Goal: Task Accomplishment & Management: Complete application form

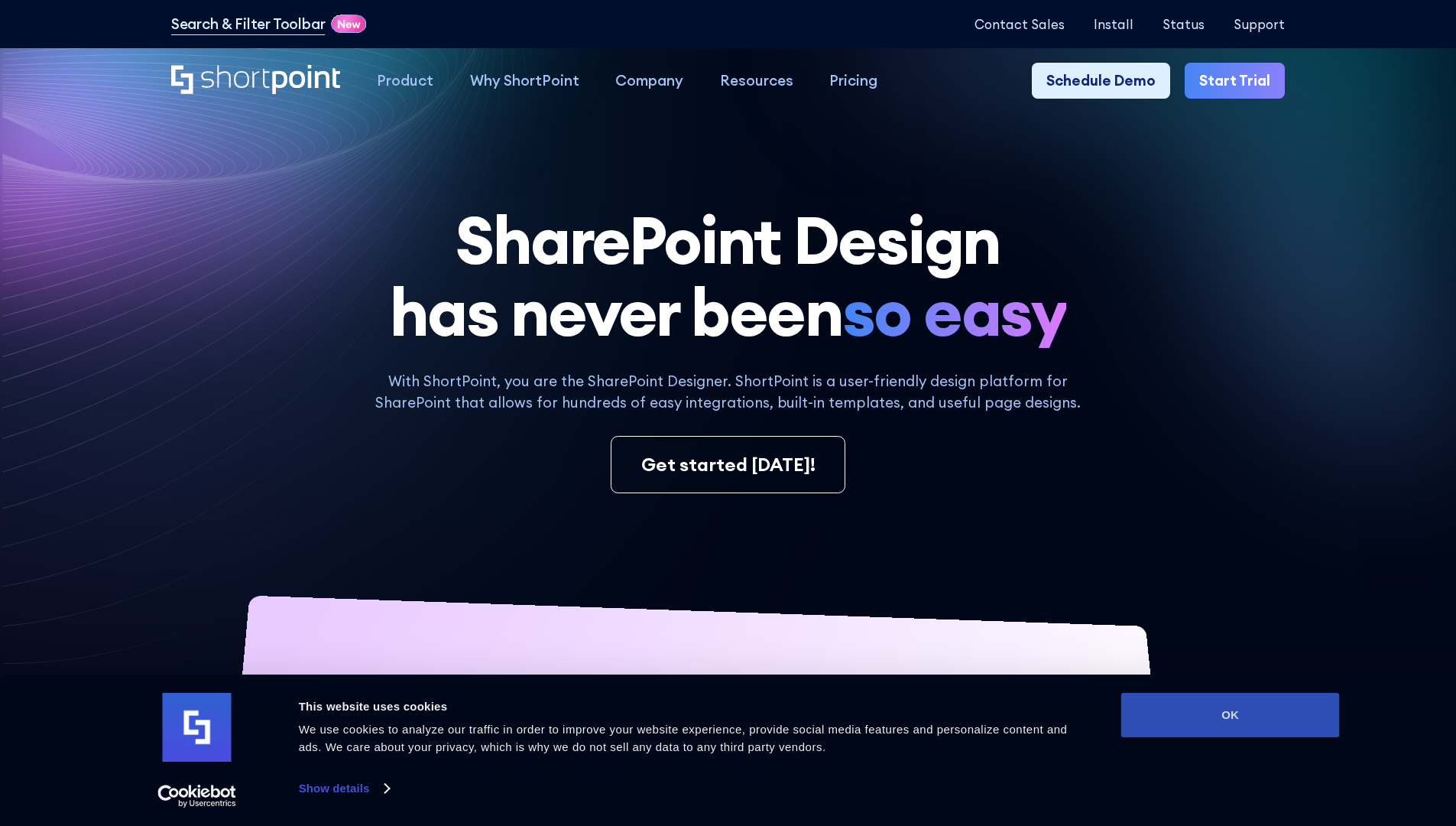
click at [1229, 715] on button "OK" at bounding box center [1230, 715] width 219 height 45
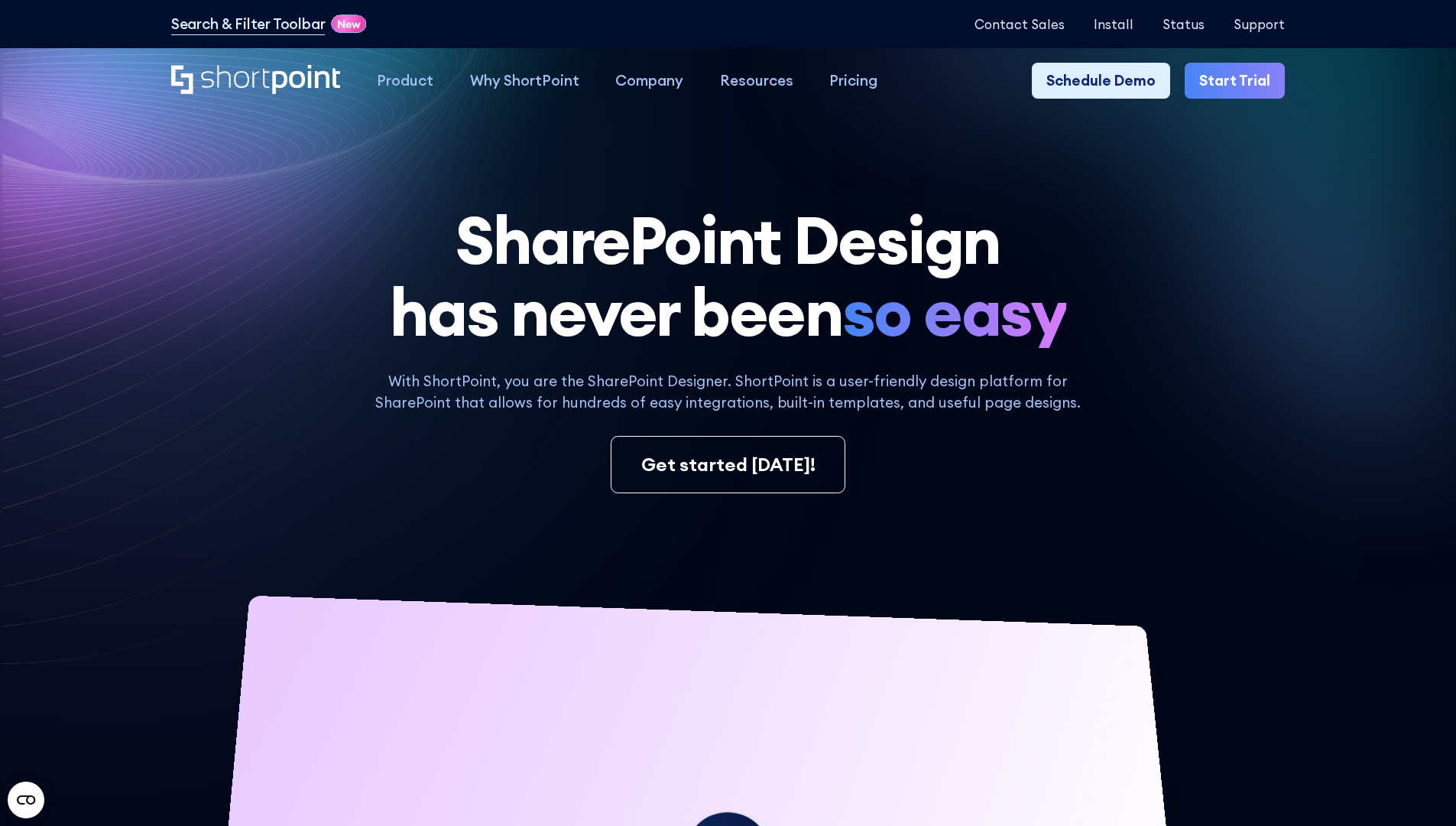
click at [1240, 81] on link "Start Trial" at bounding box center [1235, 80] width 100 height 36
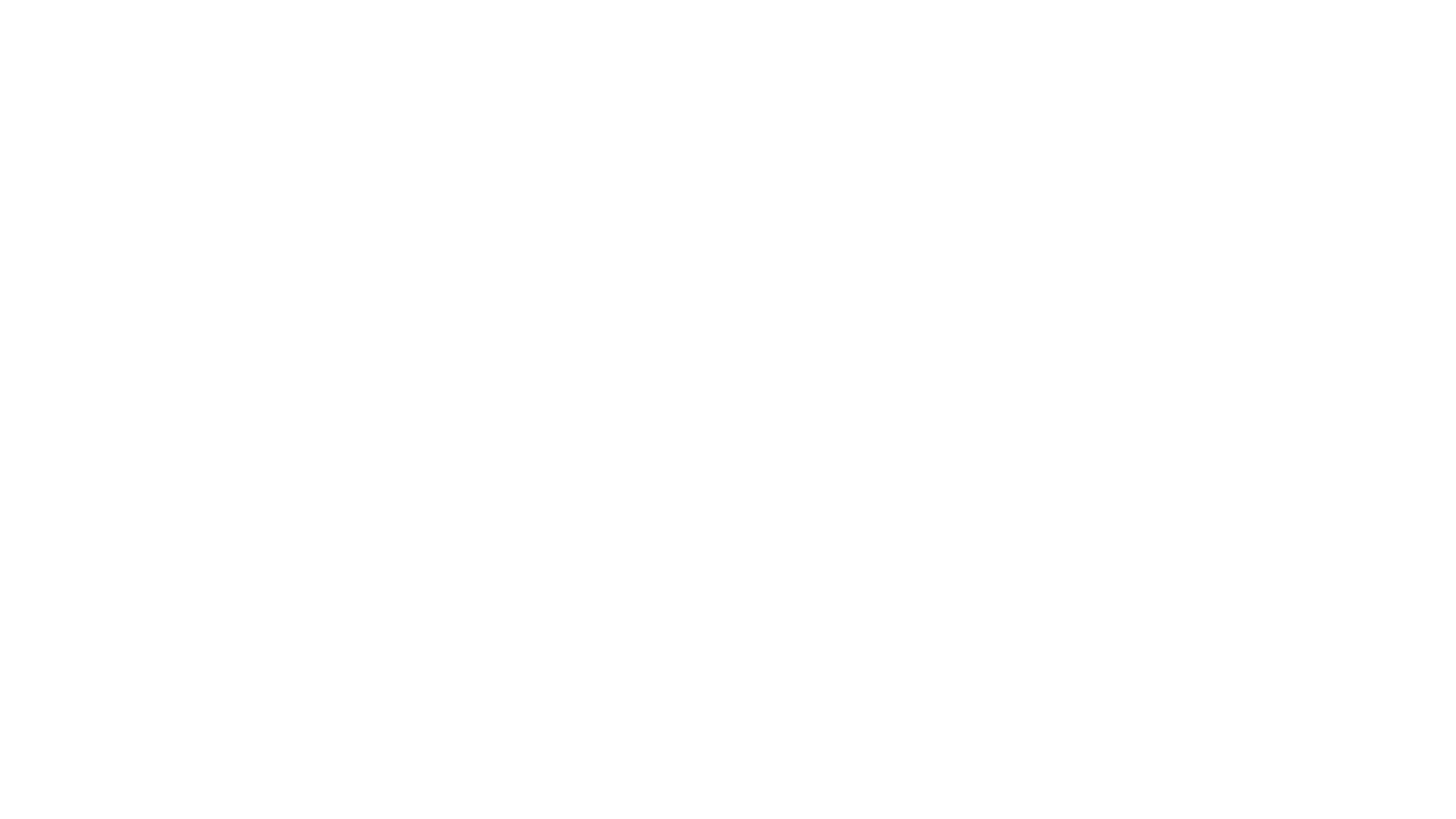
type input "Berkuskv"
type input "test@shortpoint.com"
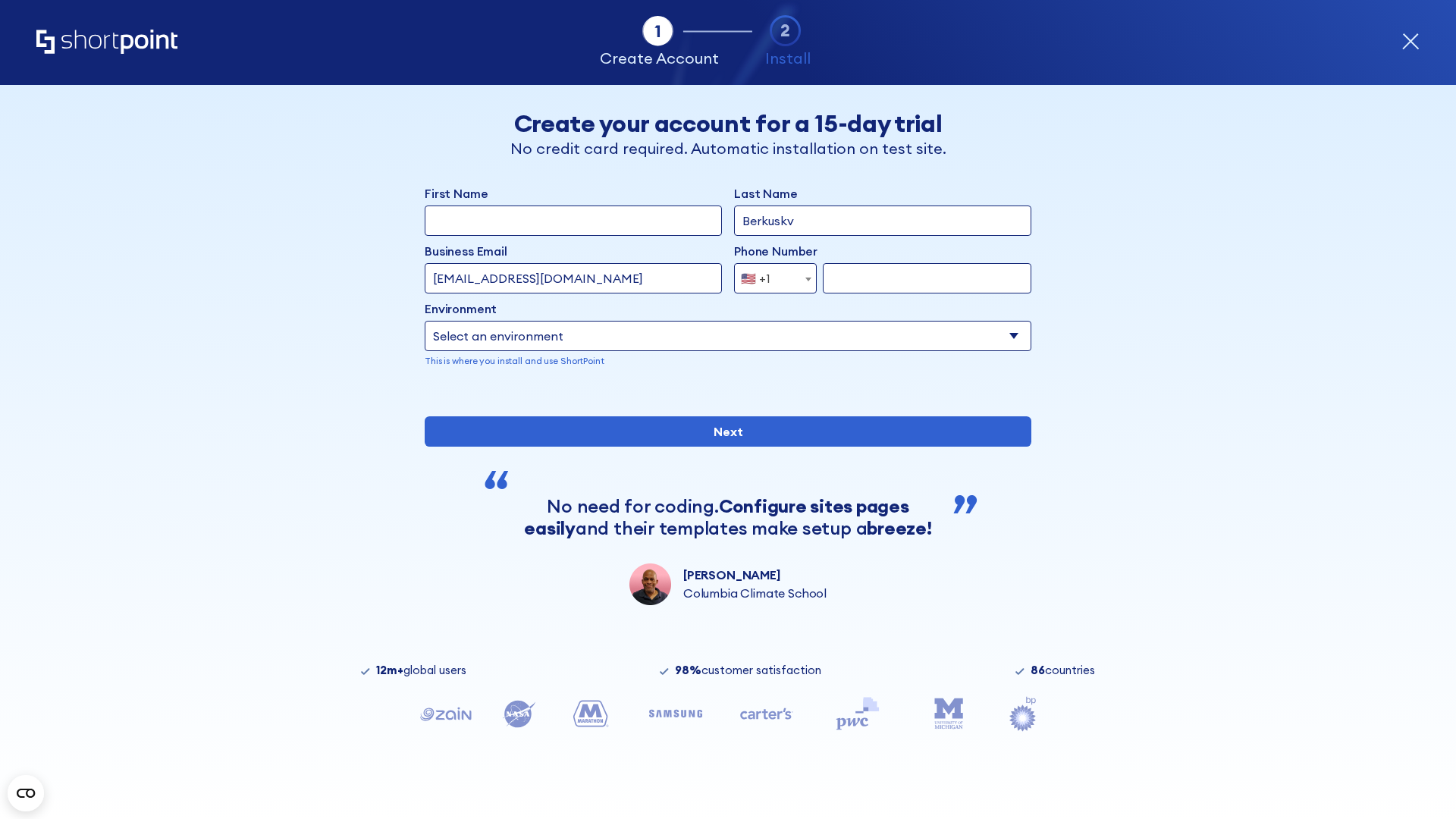
type input "2125556789"
select select "Microsoft 365"
type input "2125556789"
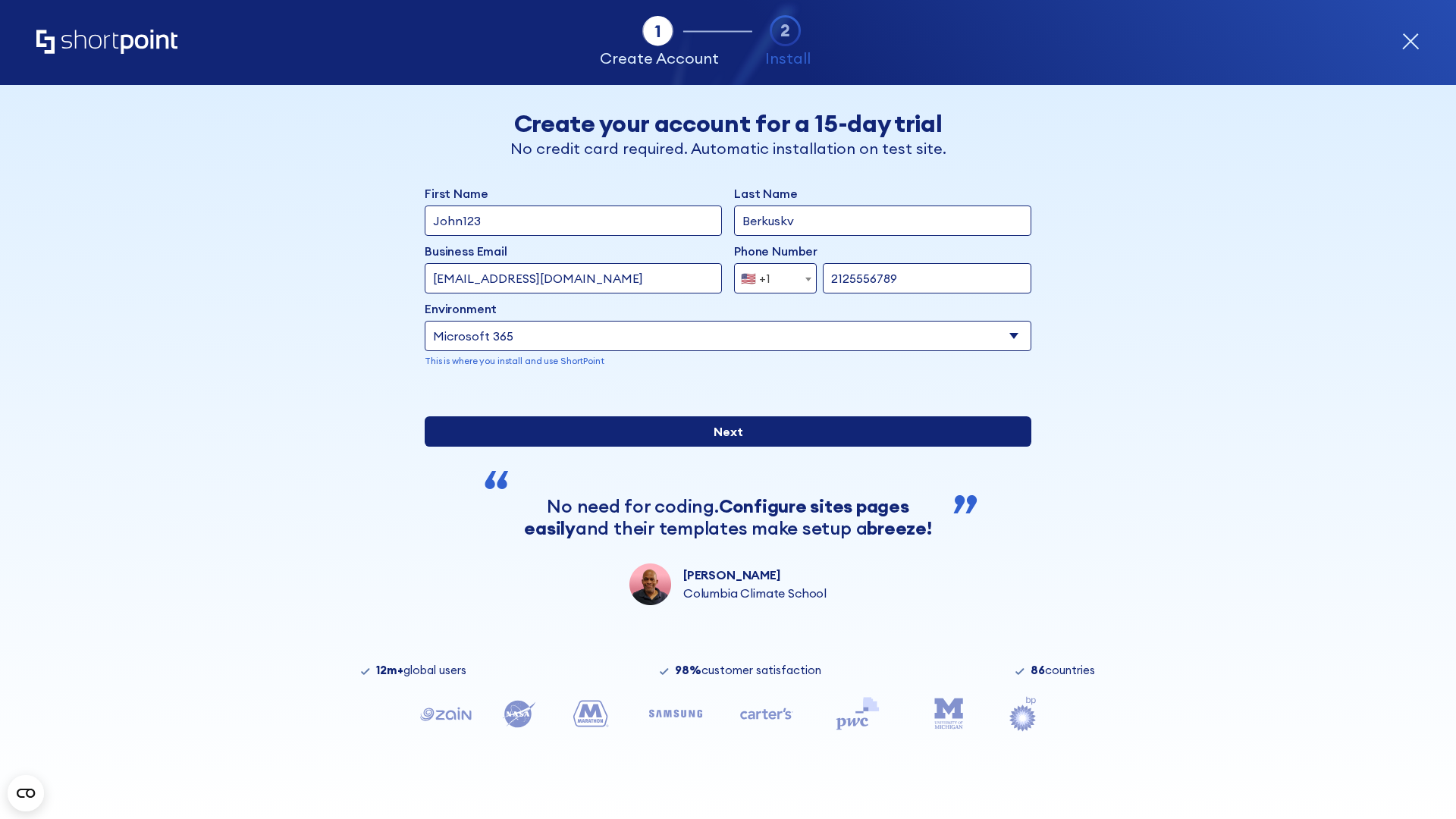
scroll to position [4, 0]
click at [722, 446] on input "Next" at bounding box center [728, 431] width 606 height 31
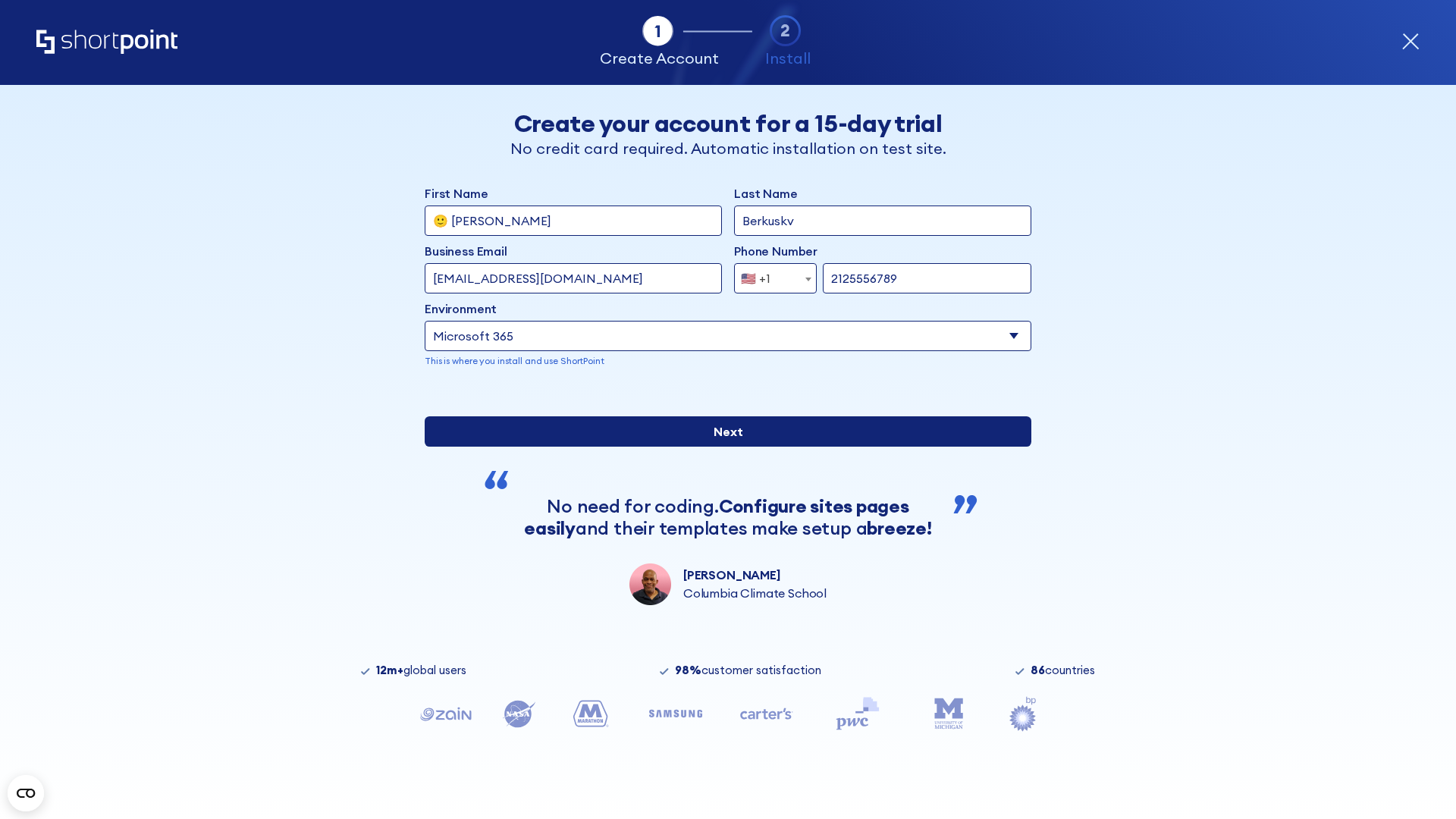
click at [722, 446] on input "Next" at bounding box center [728, 431] width 606 height 31
type input "Archebald"
click at [722, 446] on input "Next" at bounding box center [728, 431] width 606 height 31
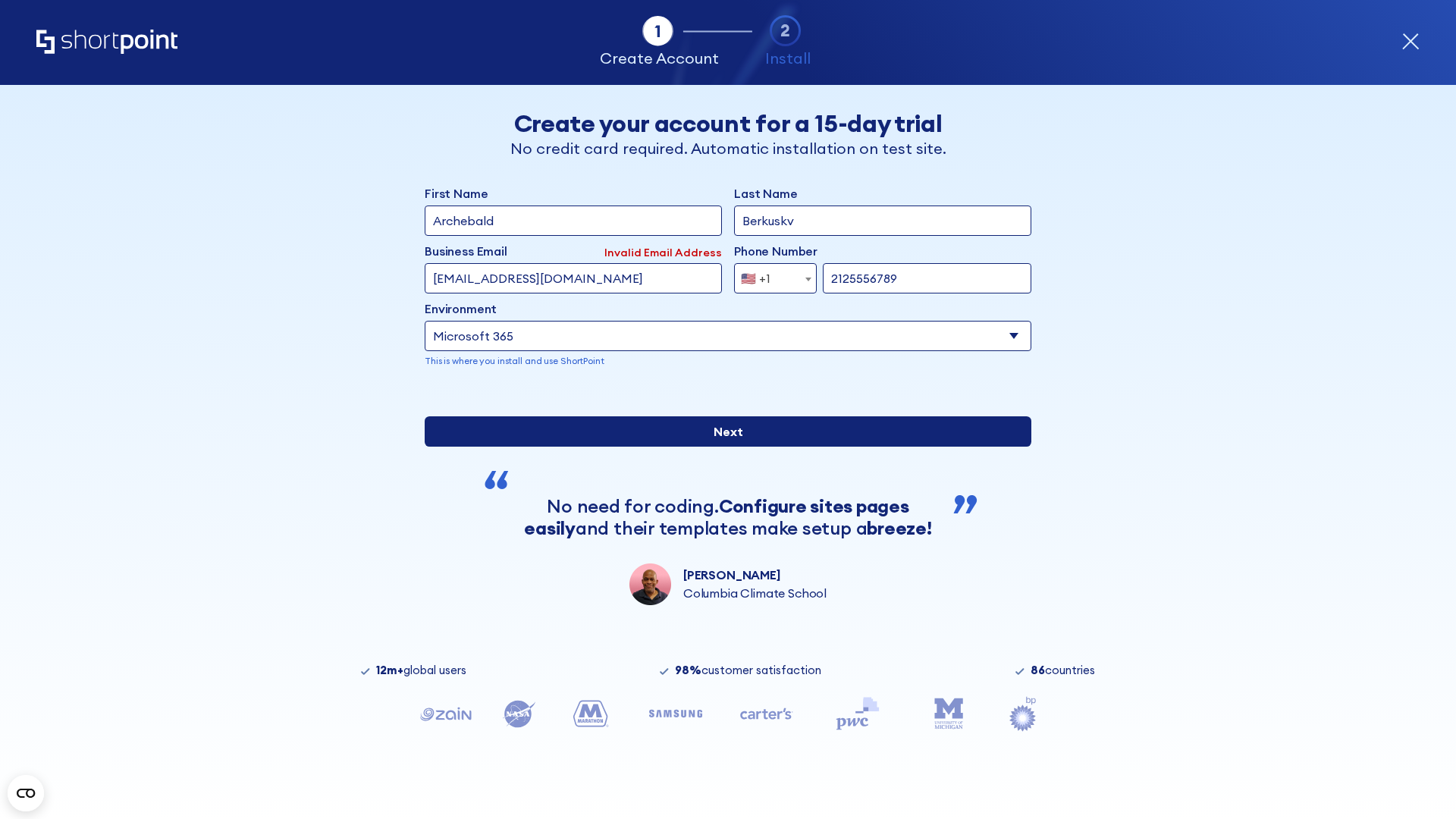
click at [722, 446] on input "Next" at bounding box center [728, 431] width 606 height 31
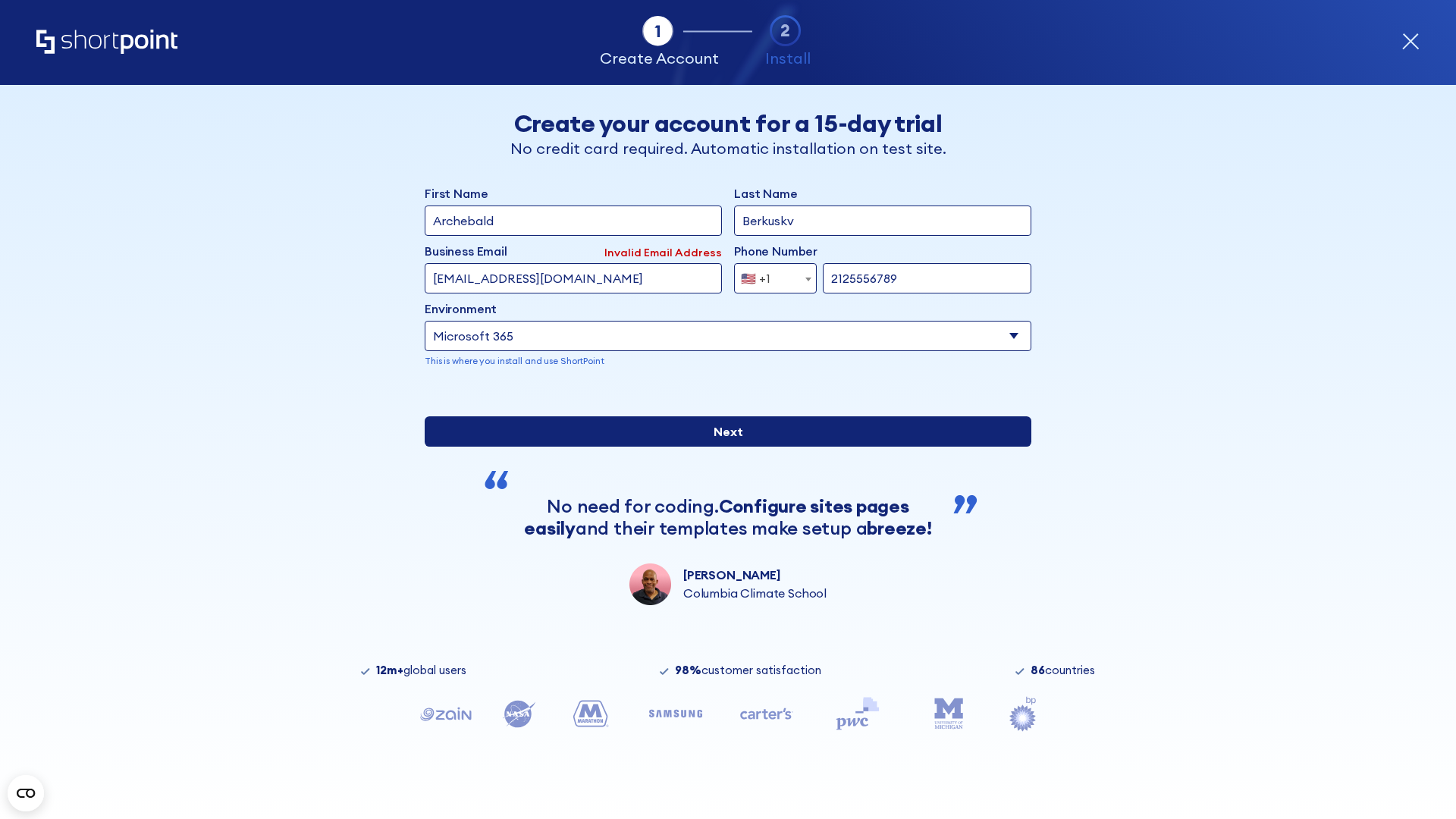
click at [722, 446] on input "Next" at bounding box center [728, 431] width 606 height 31
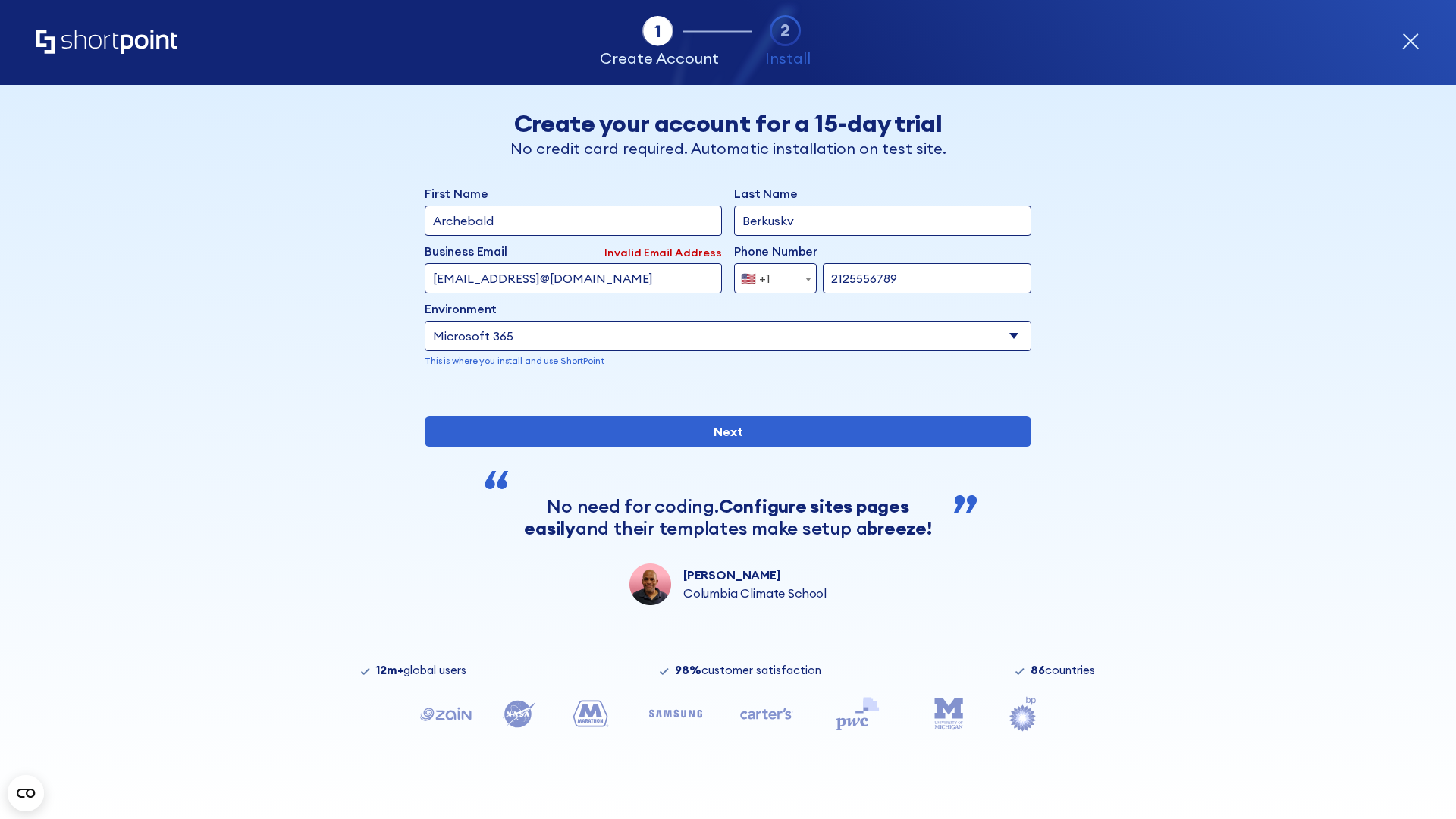
type input "testEmail@protonmail.comtest@shortpoint.com"
click at [769, 275] on span "🇺🇸 +1" at bounding box center [760, 279] width 51 height 31
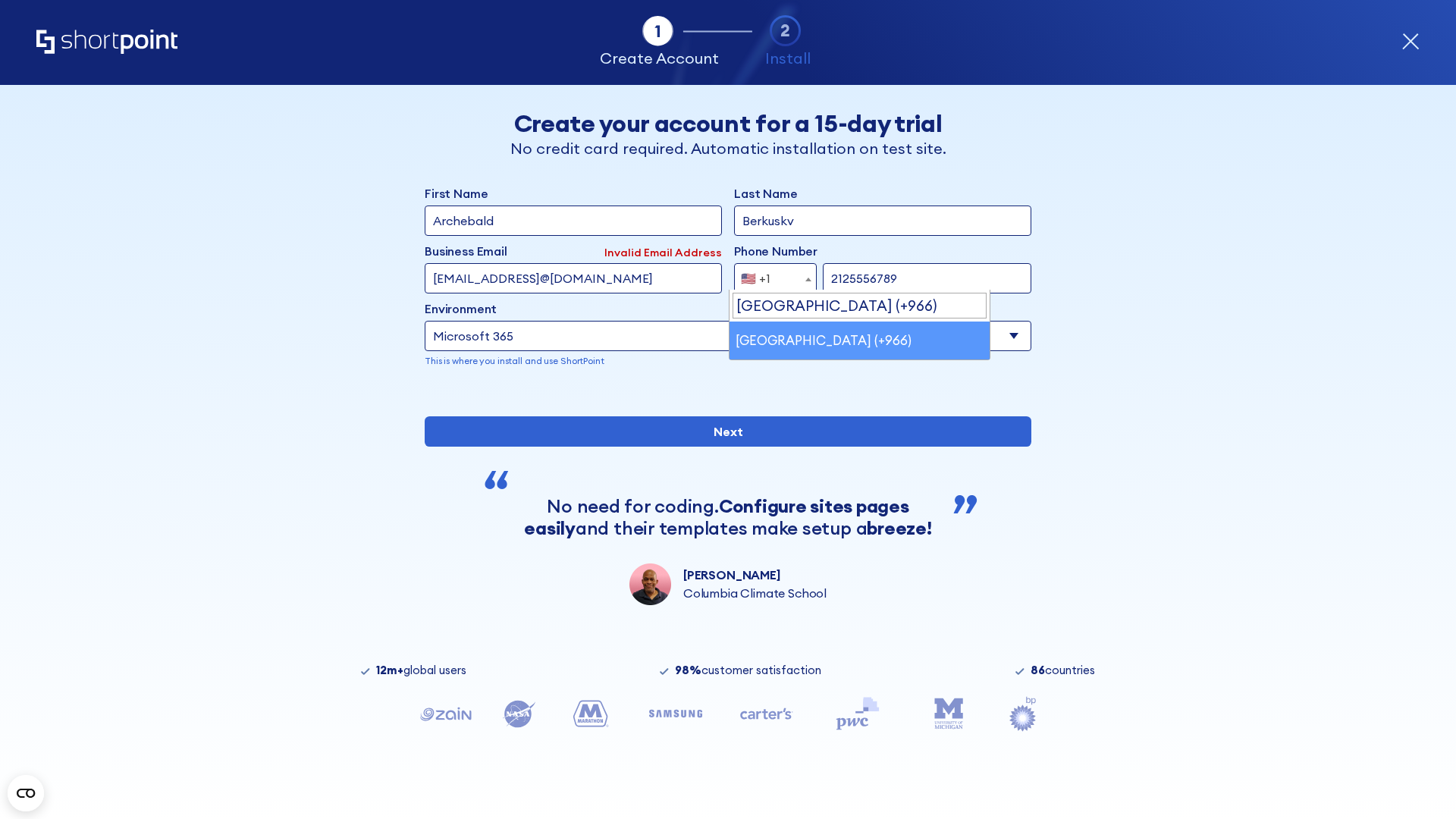
select select "+966"
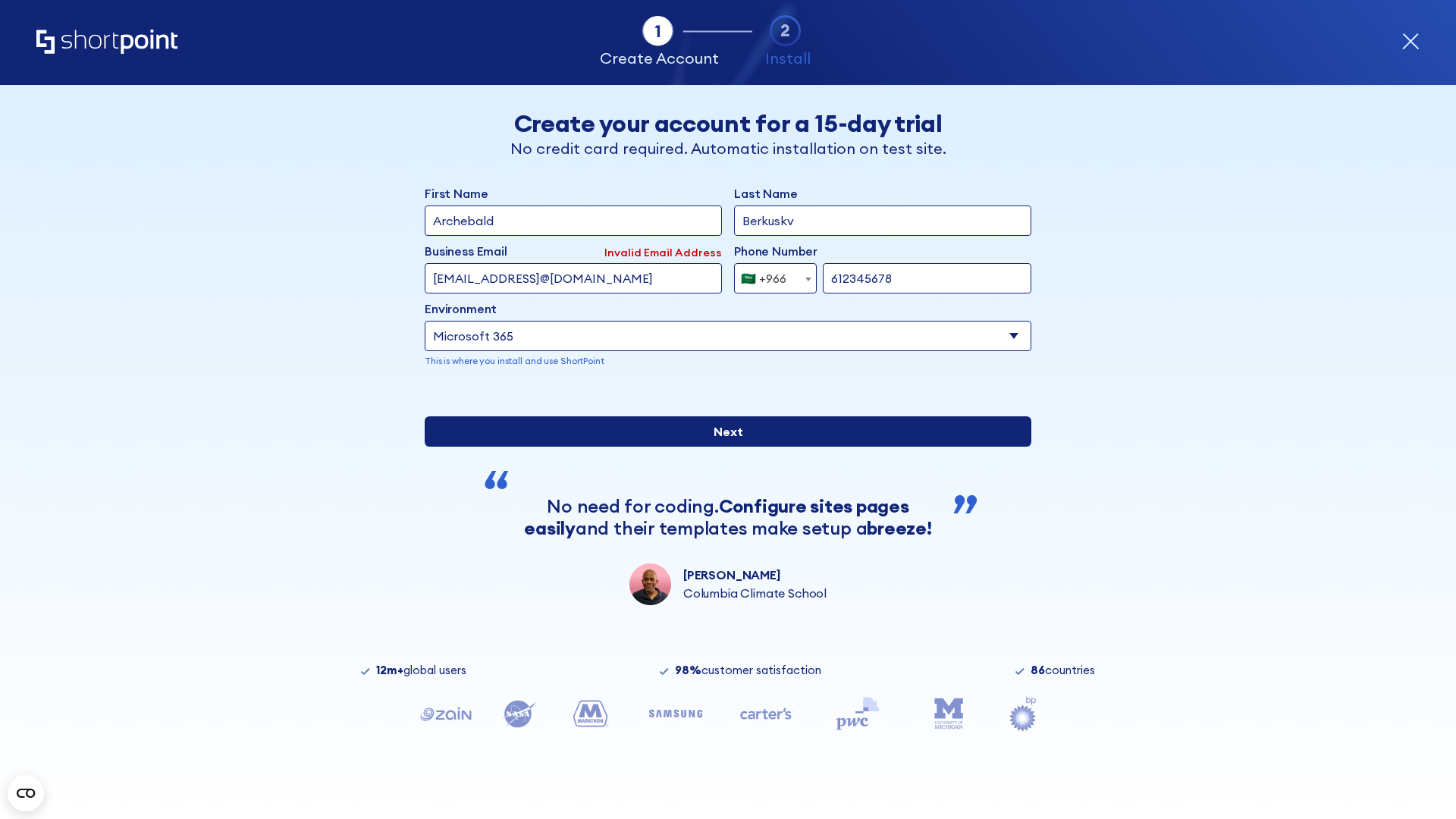
type input "612345678"
click at [722, 446] on input "Next" at bounding box center [728, 431] width 606 height 31
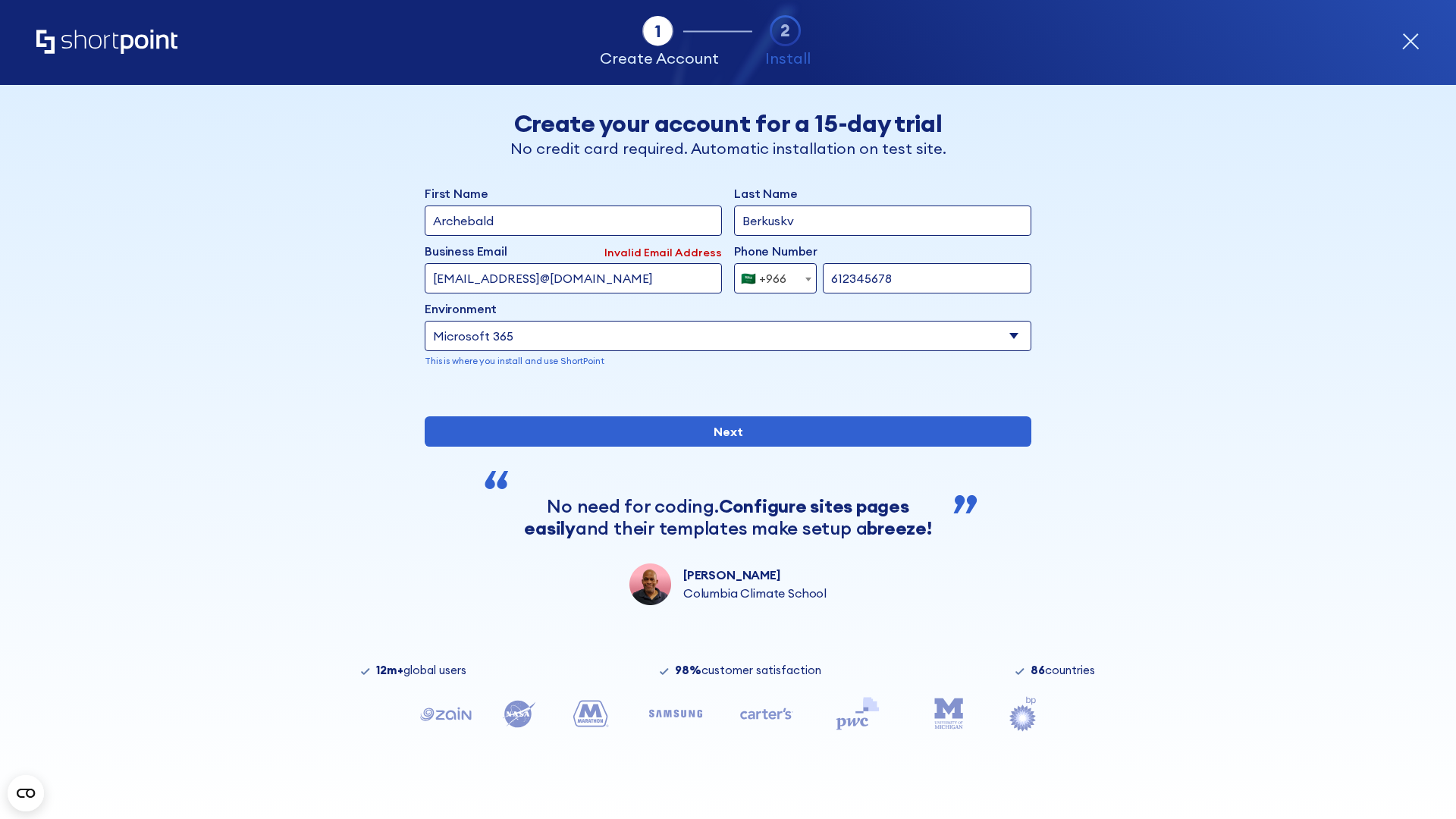
click at [769, 275] on div "🇸🇦 +966" at bounding box center [764, 279] width 46 height 31
select select "+971"
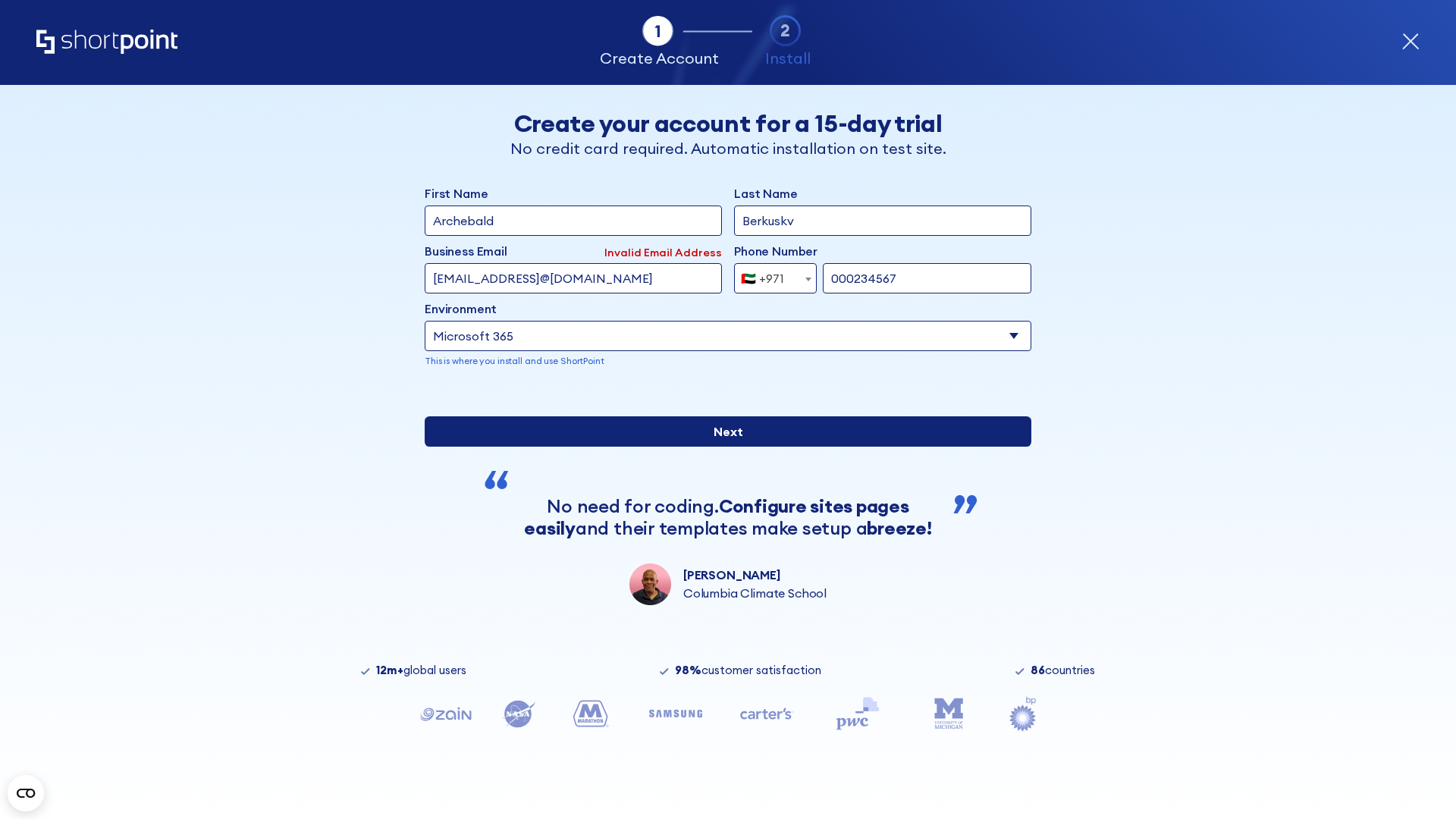
type input "000234567"
click at [722, 446] on input "Next" at bounding box center [728, 431] width 606 height 31
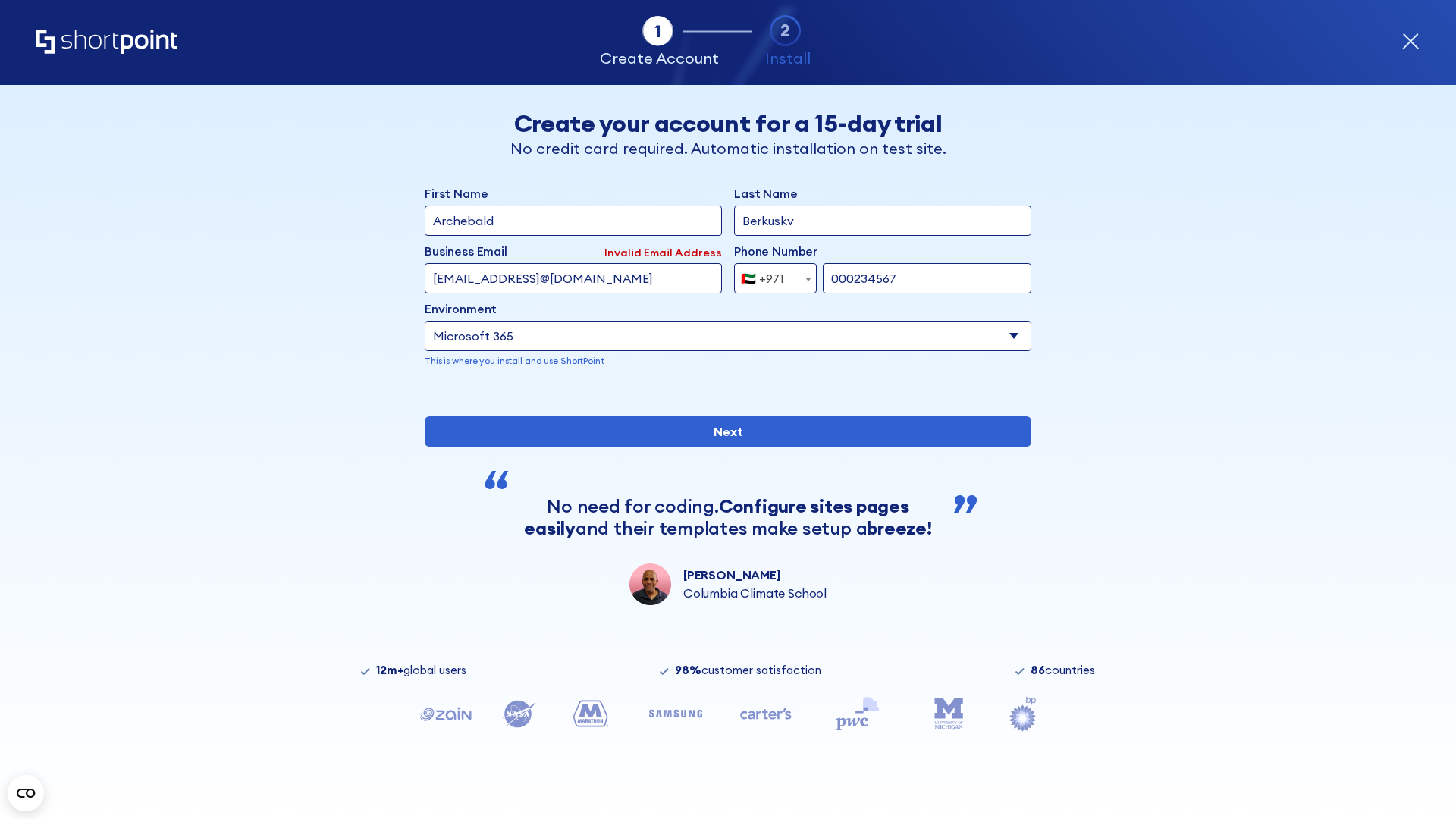
click at [769, 275] on div "🇦🇪 +971" at bounding box center [763, 279] width 43 height 31
select select "+44"
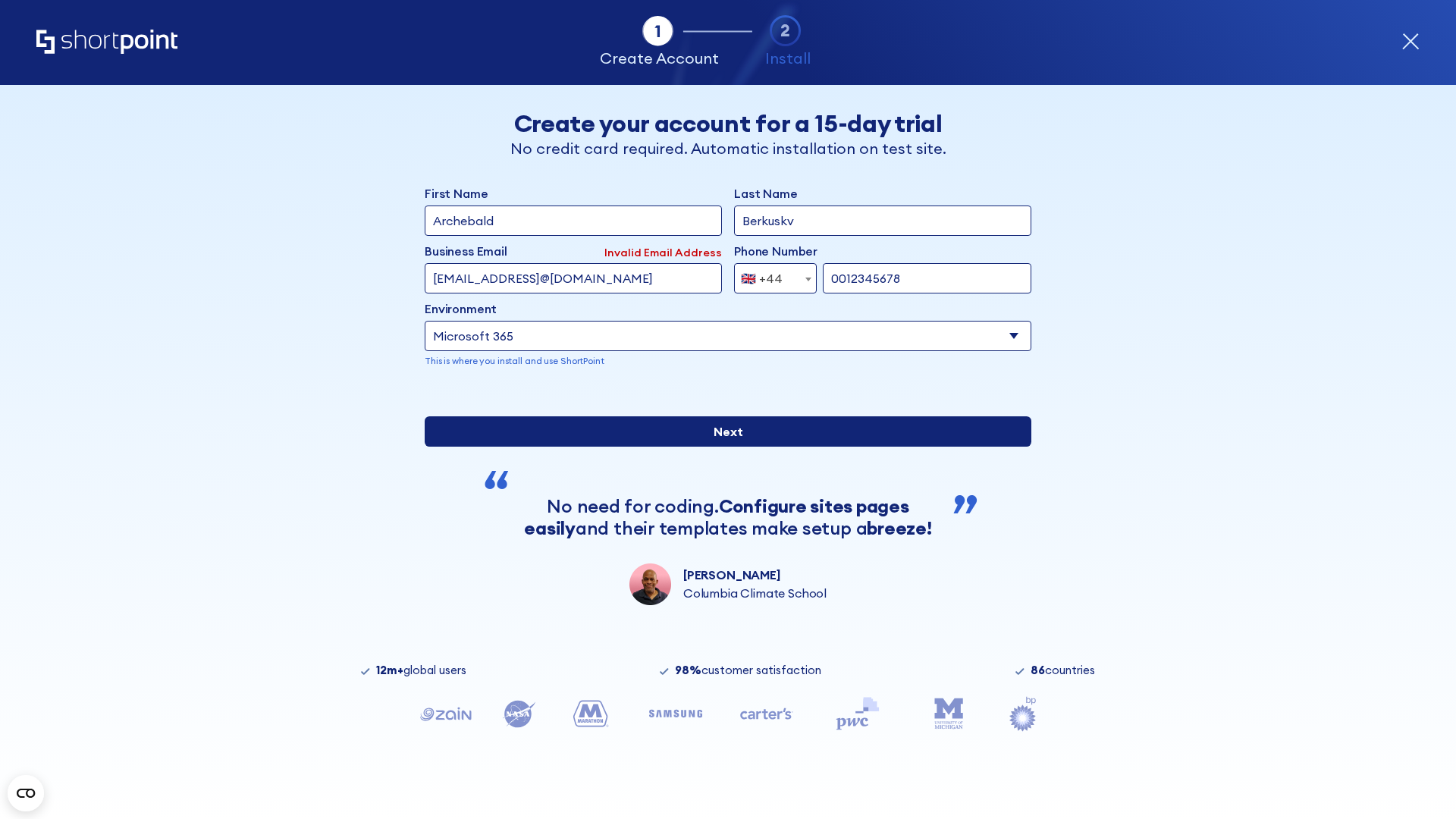
type input "0012345678"
click at [722, 446] on input "Next" at bounding box center [728, 431] width 606 height 31
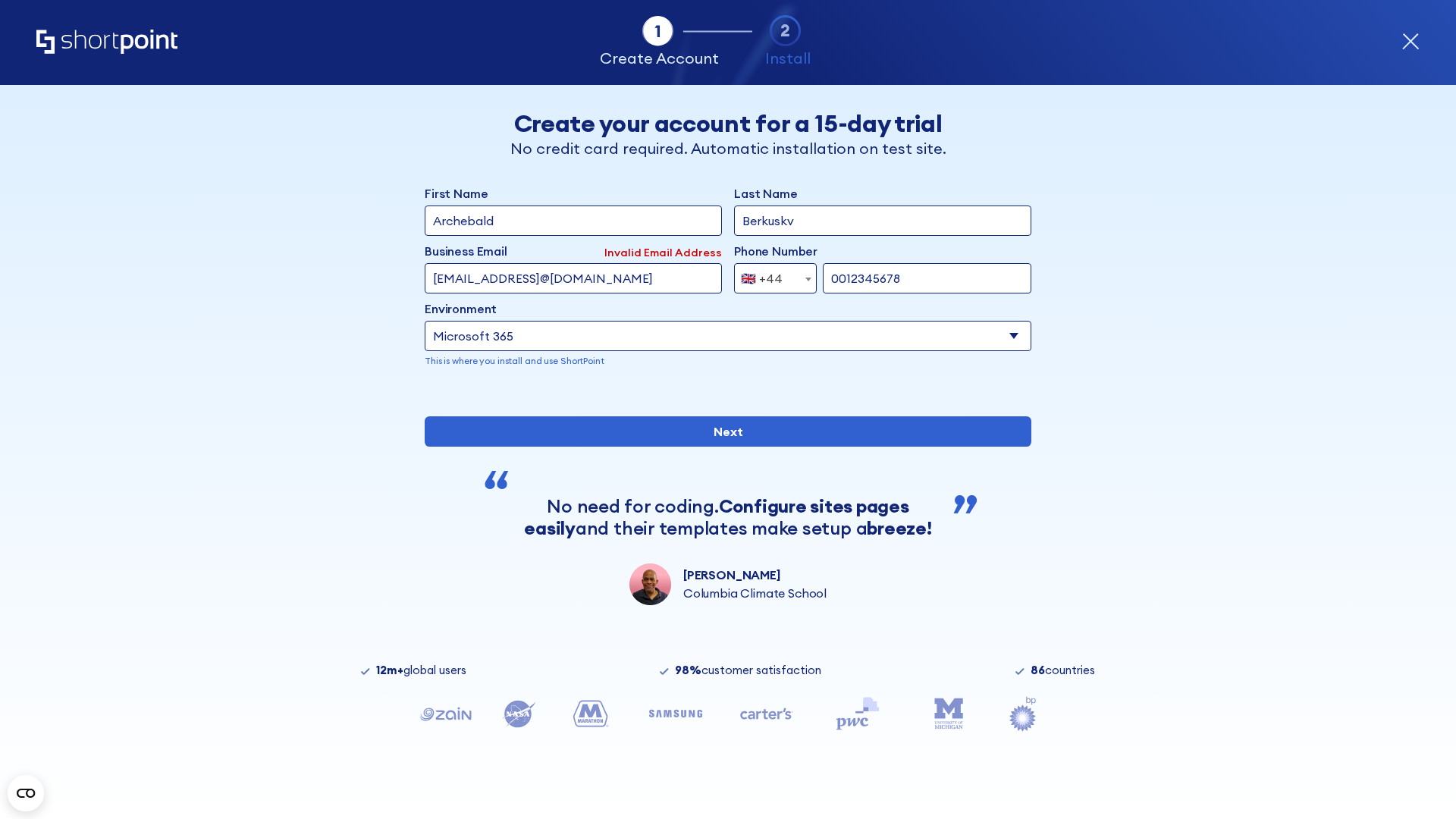
click at [769, 275] on div "🇬🇧 +44" at bounding box center [762, 279] width 42 height 31
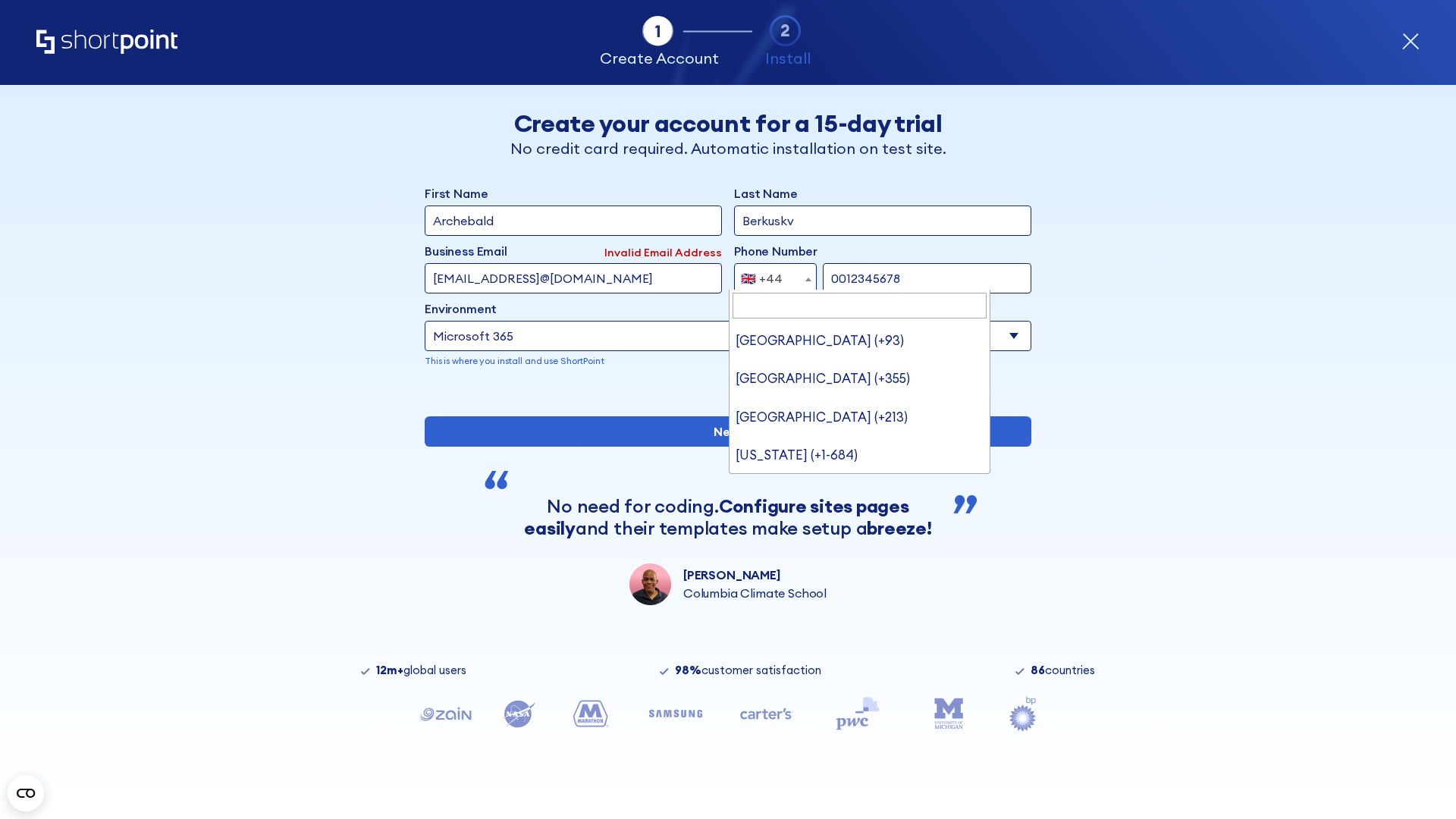
type input "Ukraine (+380)"
select select "+380"
type input "5034517890"
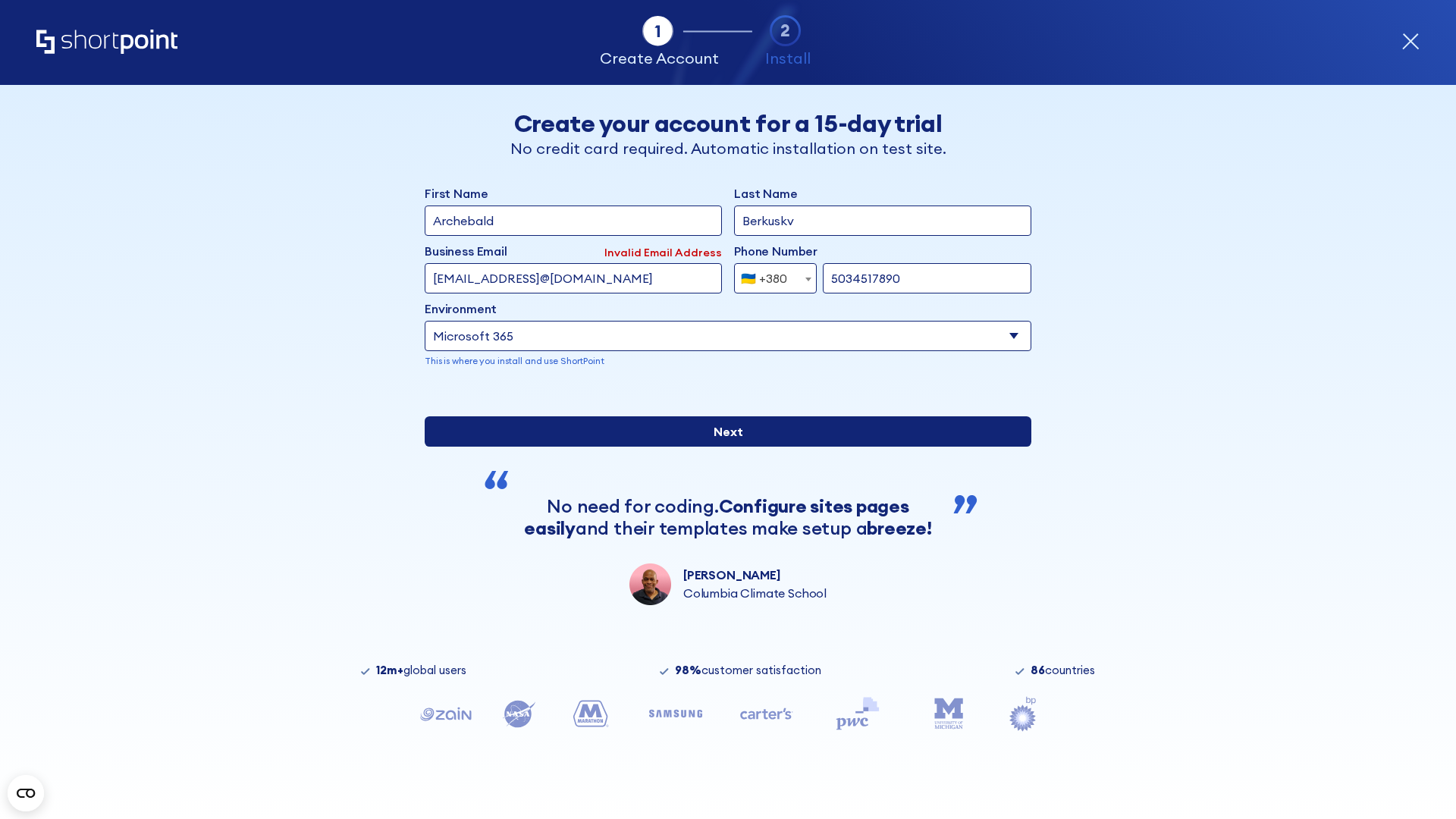
click at [722, 446] on input "Next" at bounding box center [728, 431] width 606 height 31
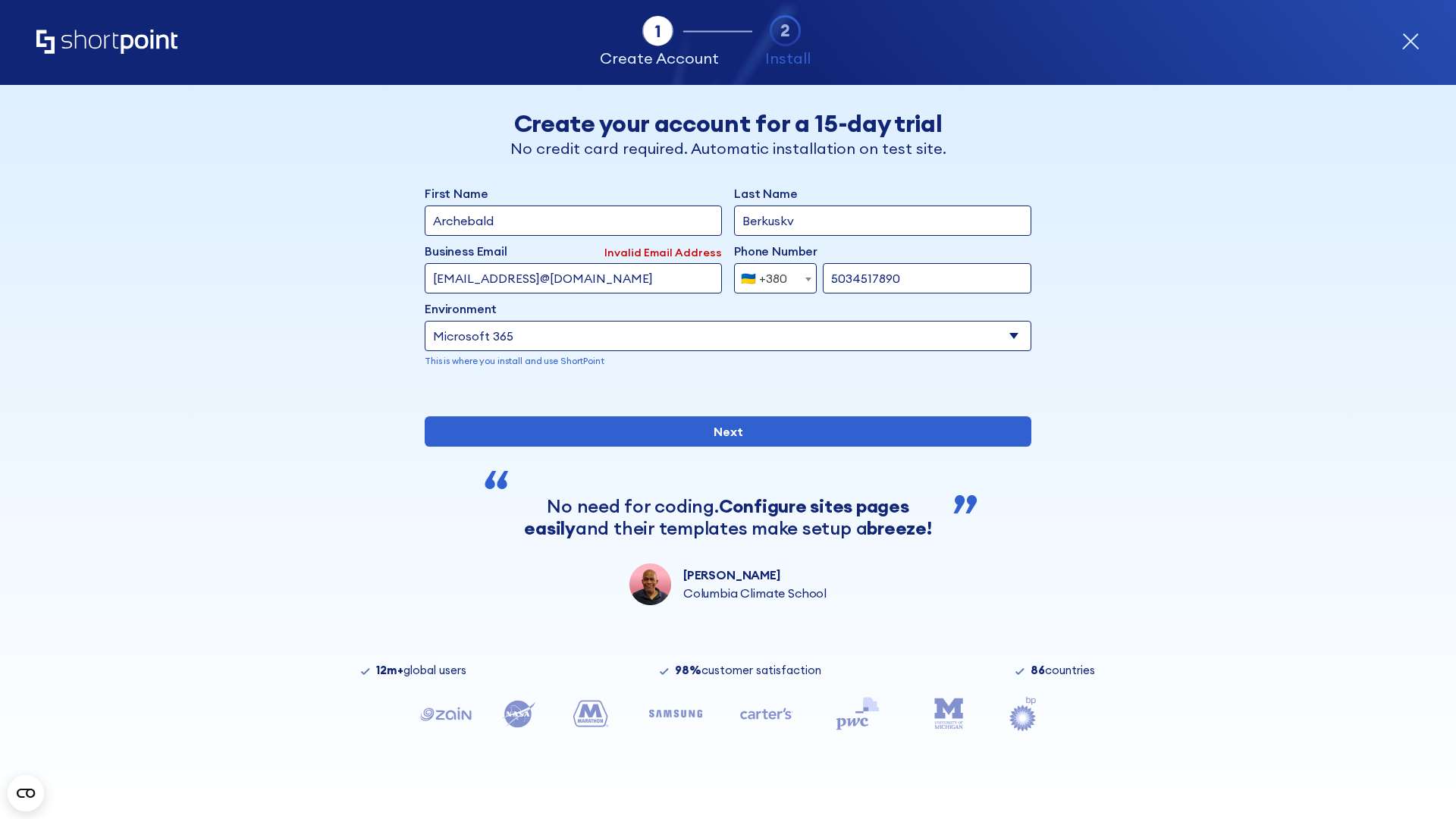
click at [769, 275] on div "🇺🇦 +380" at bounding box center [765, 279] width 47 height 31
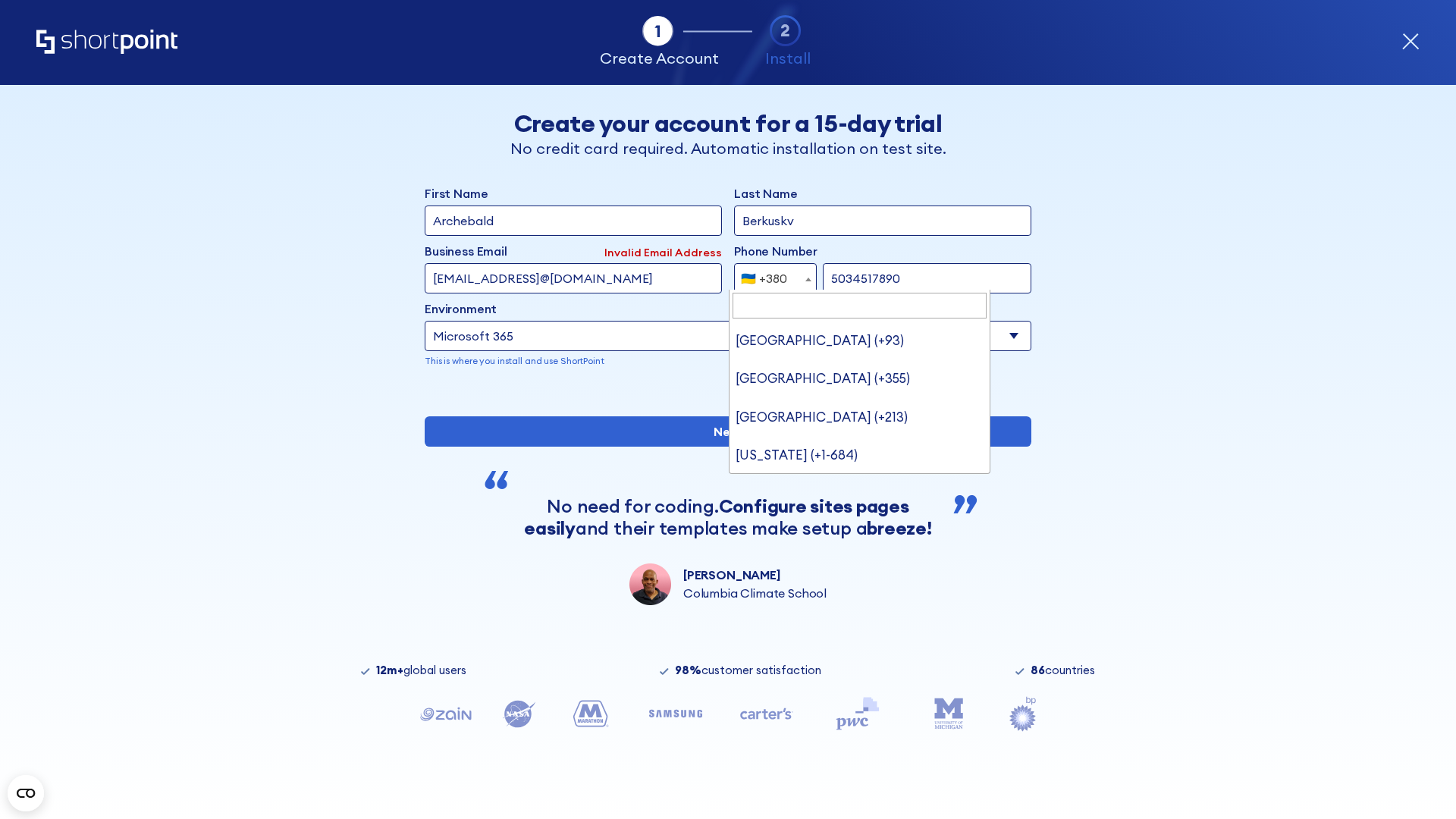
type input "United States (+1)"
select select "+1"
type input "20255501231"
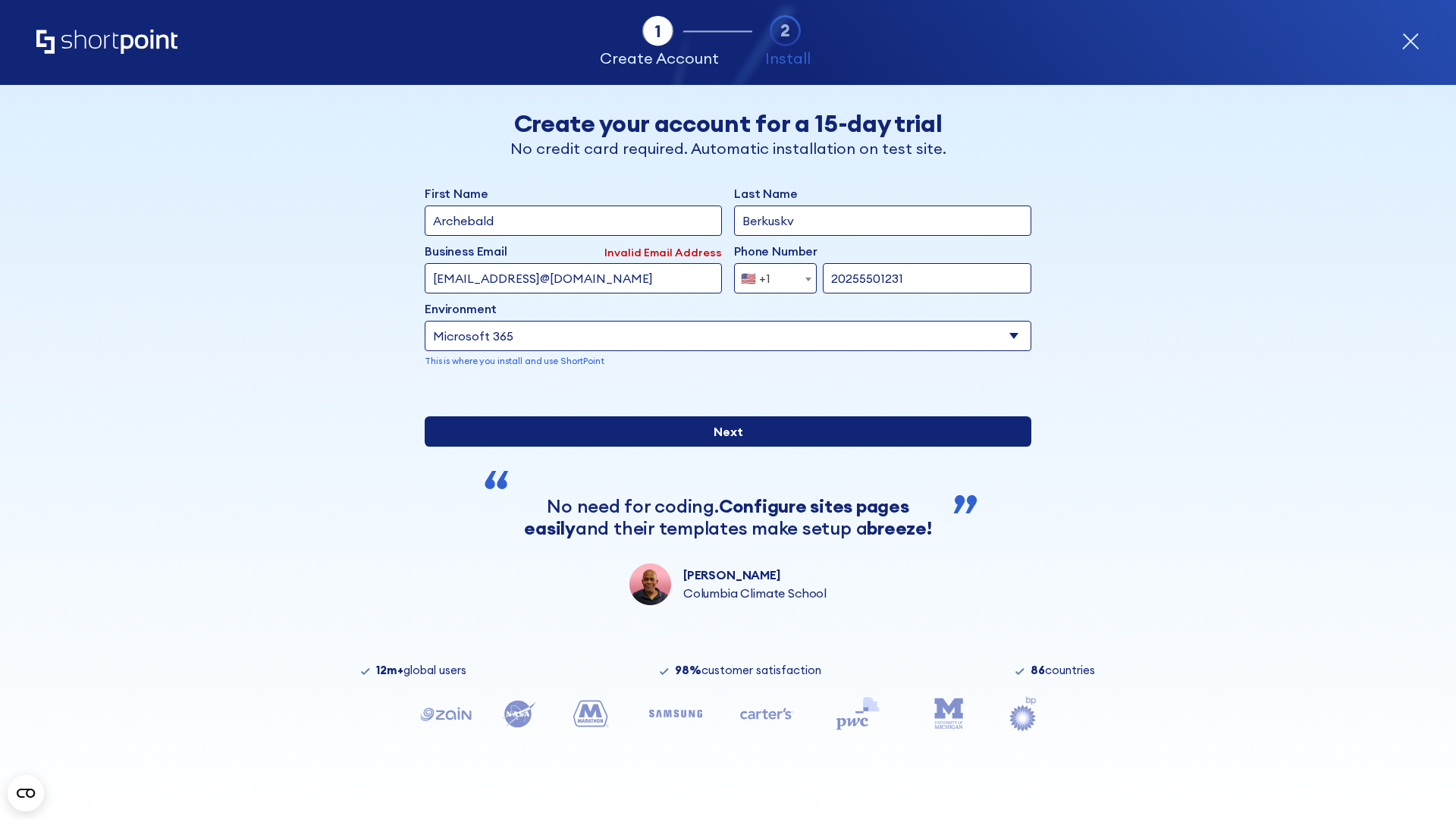
click at [722, 446] on input "Next" at bounding box center [728, 431] width 606 height 31
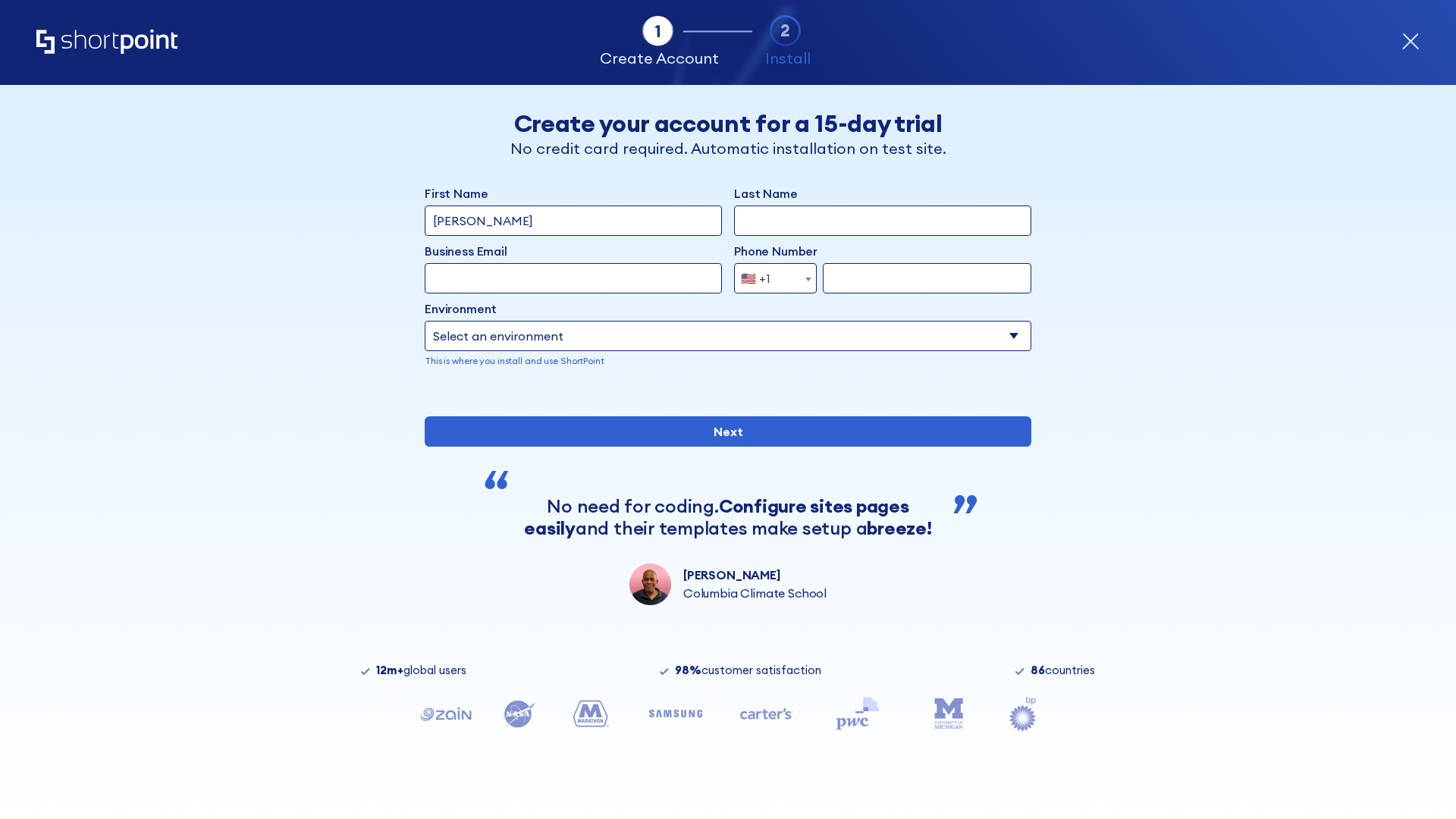
type input "Mary-Jane"
type input "Berkuskv"
type input "john@company.com"
click at [769, 275] on span "🇺🇸 +1" at bounding box center [760, 279] width 51 height 31
select select "+966"
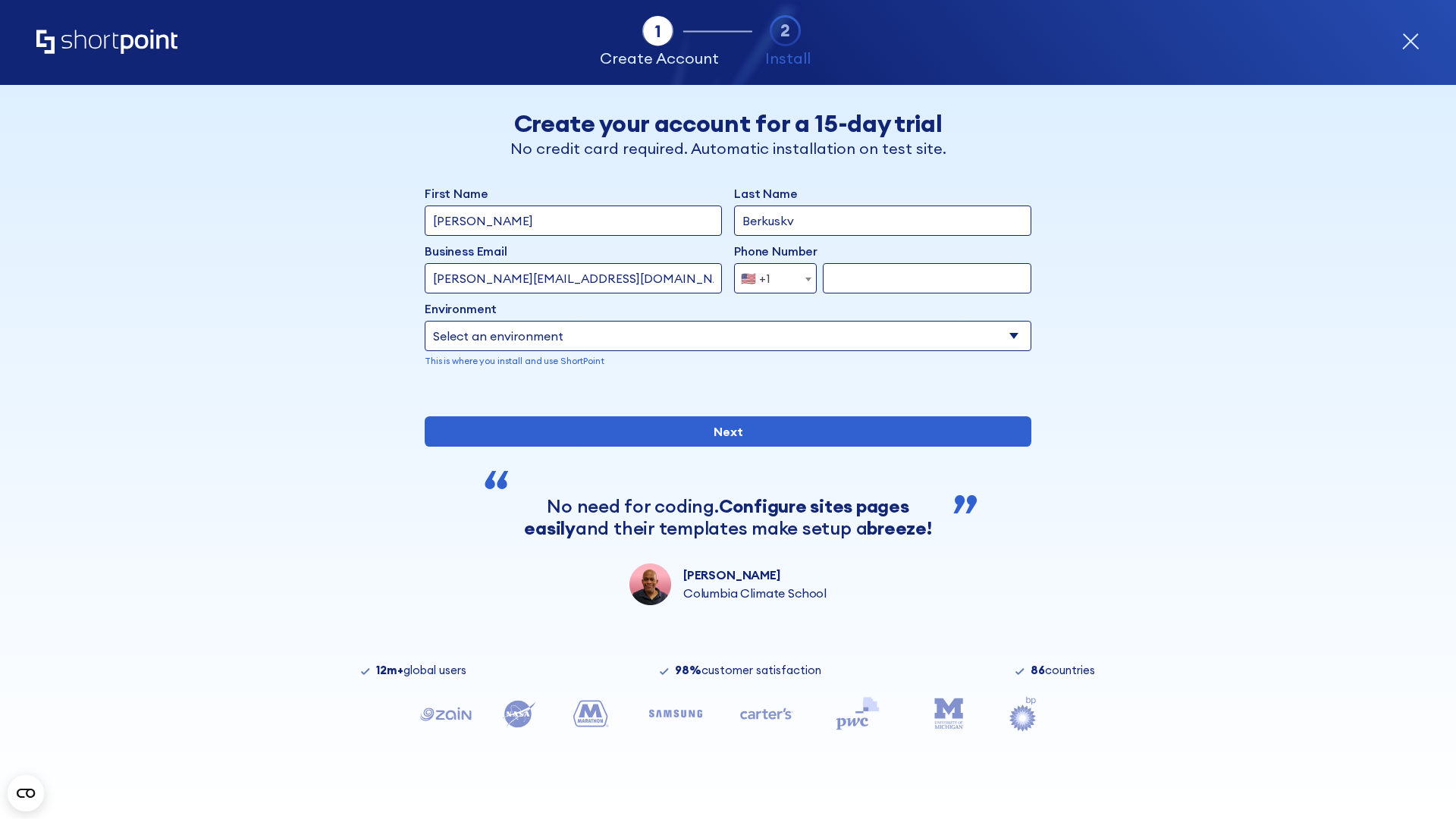
scroll to position [4, 0]
type input "512345678"
select select "Microsoft 365"
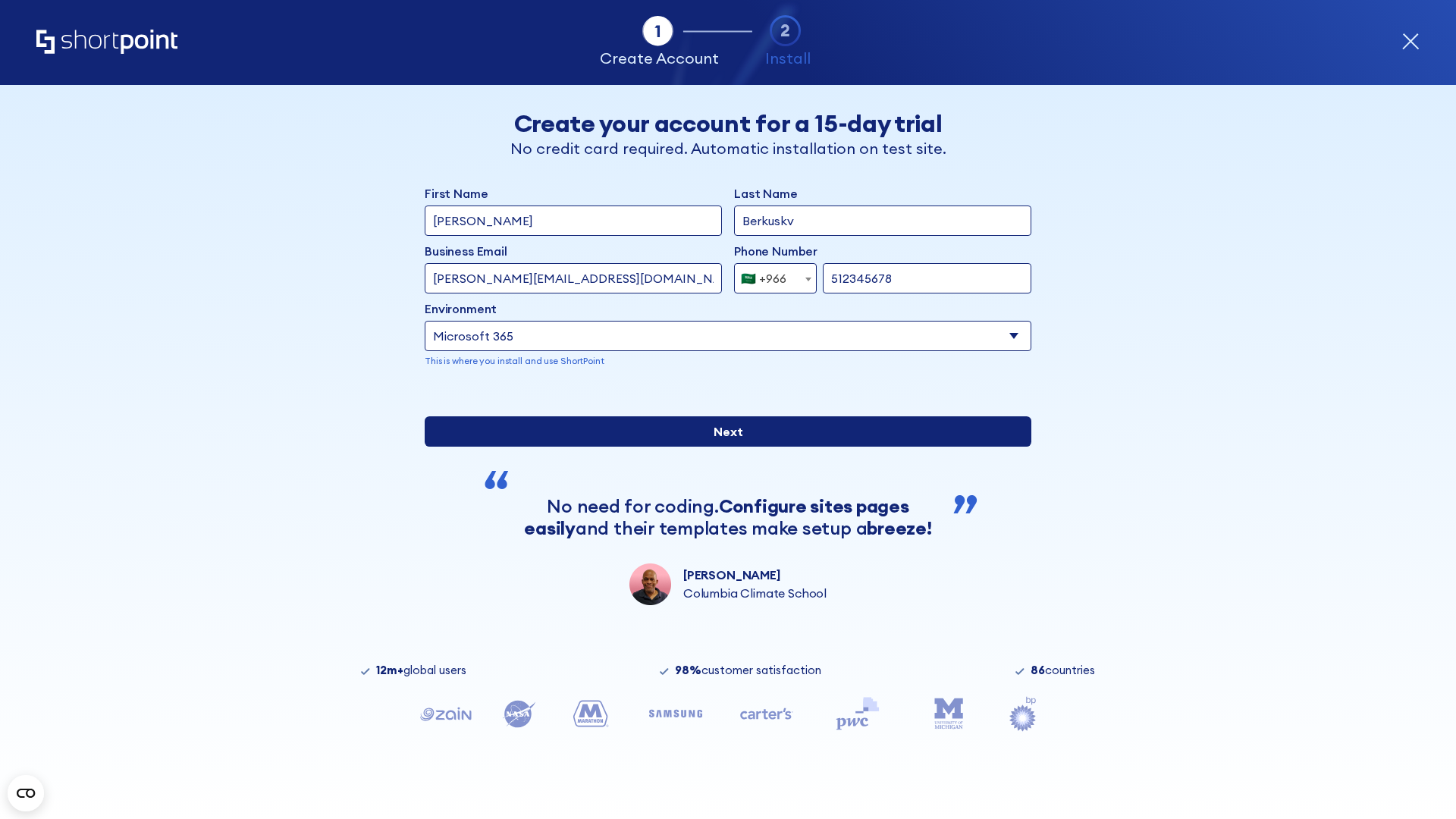
type input "512345678"
click at [722, 446] on input "Next" at bounding box center [728, 431] width 606 height 31
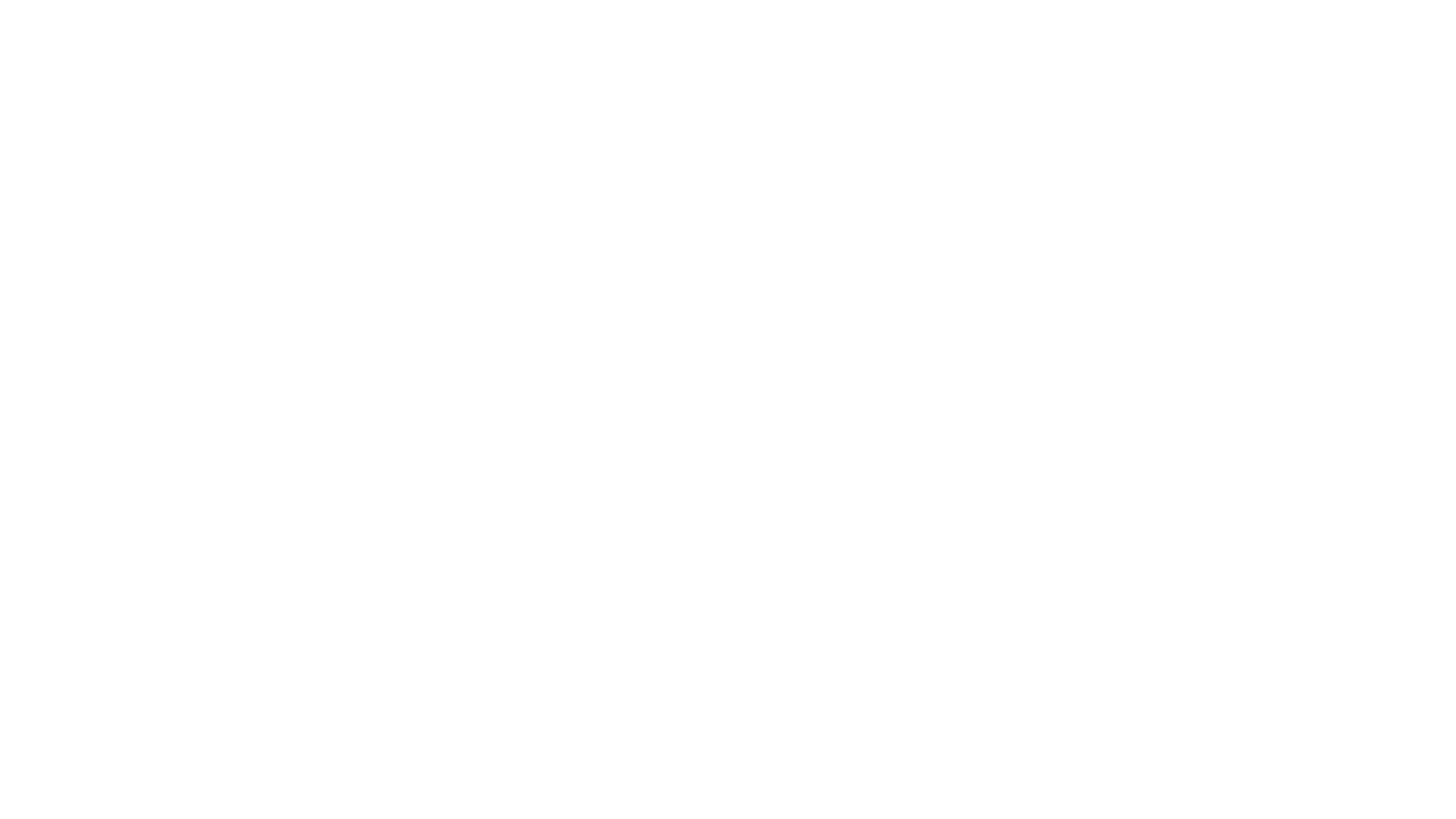
select select "+966"
type input "D'Souza"
type input "Berkuskv"
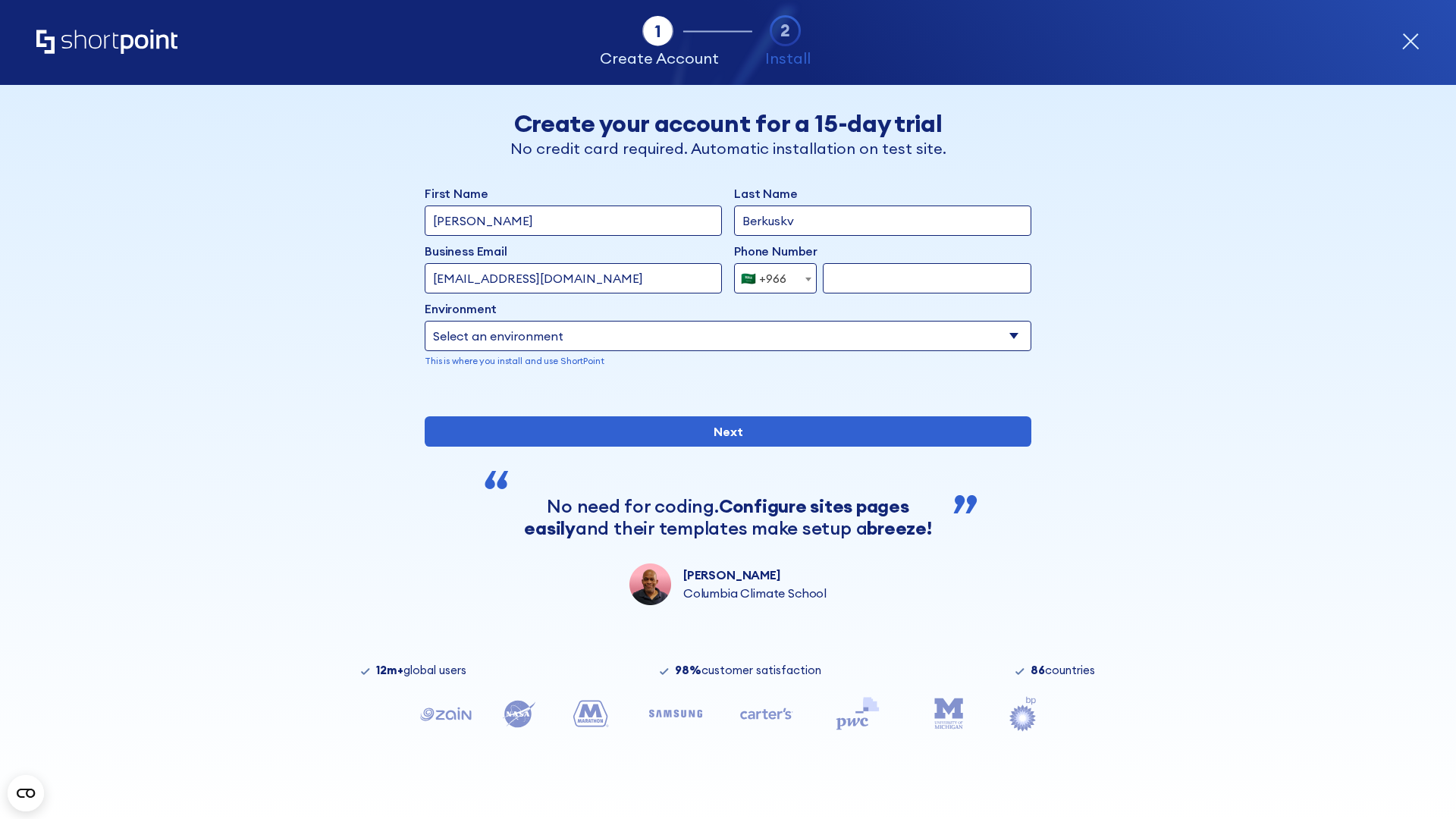
type input "hr@mybusiness.org"
click at [769, 275] on div "🇸🇦 +966" at bounding box center [764, 279] width 46 height 31
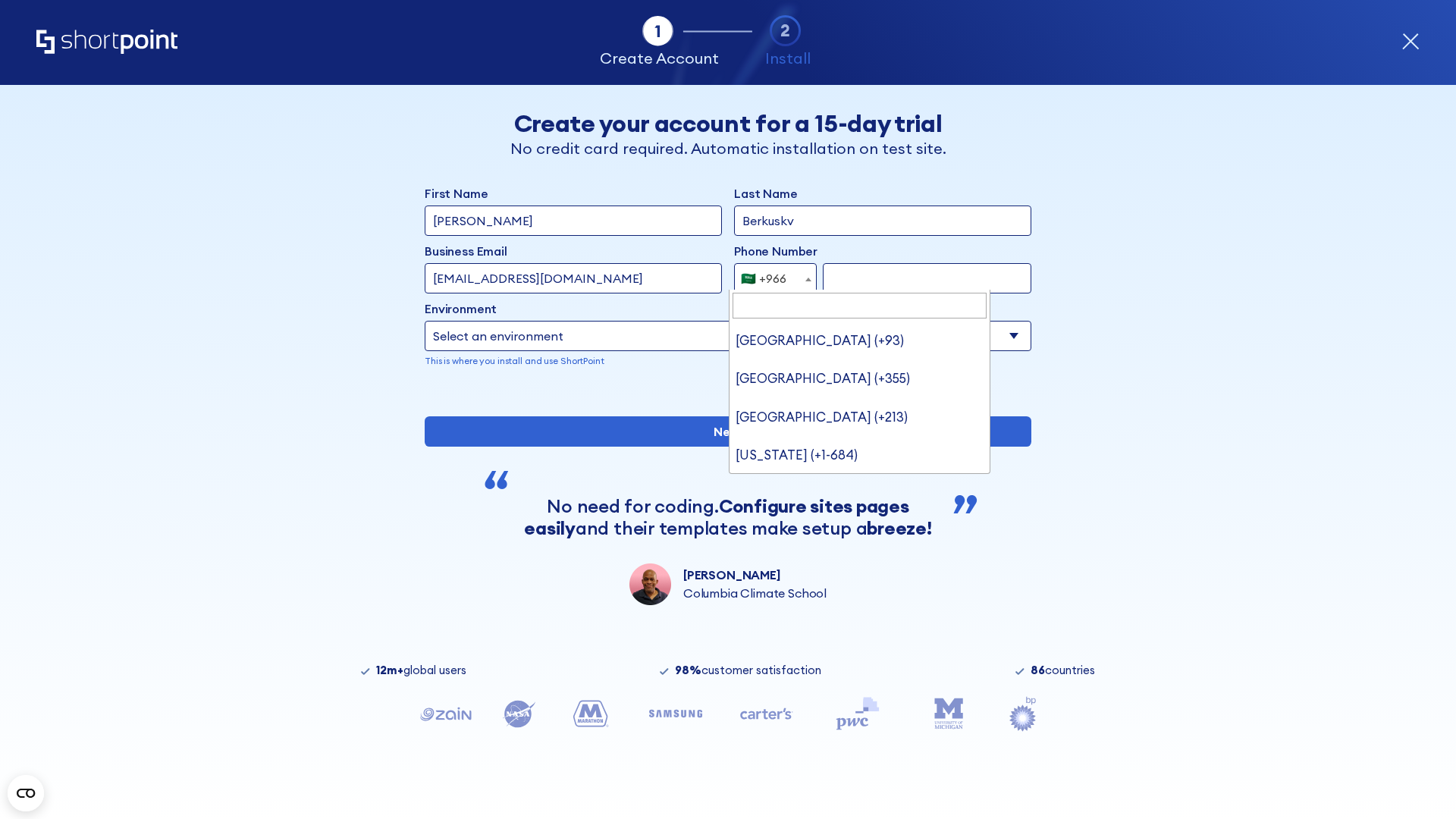
type input "[GEOGRAPHIC_DATA] (+971)"
select select "+971"
type input "501234567"
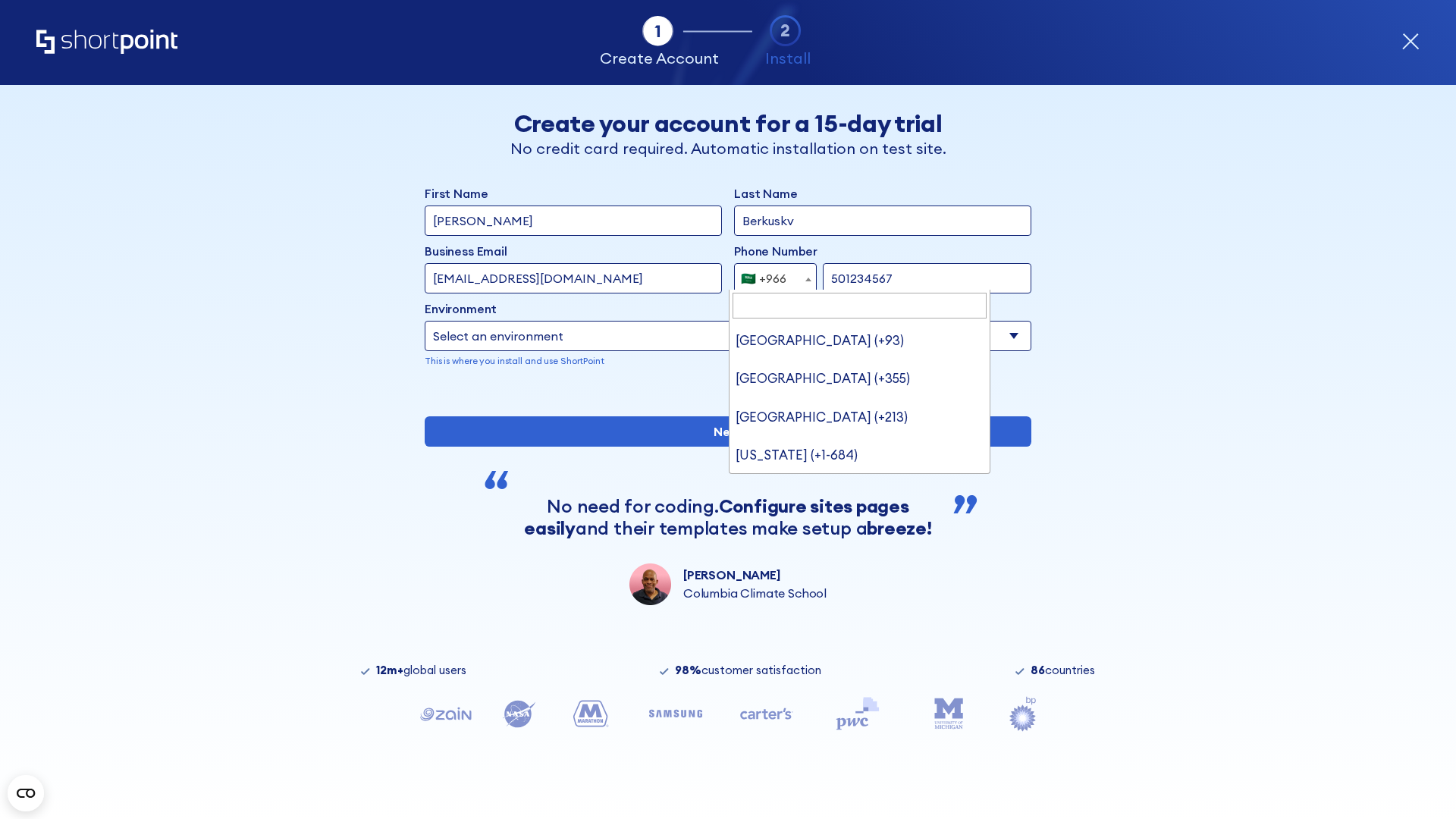
select select "Microsoft 365"
type input "501234567"
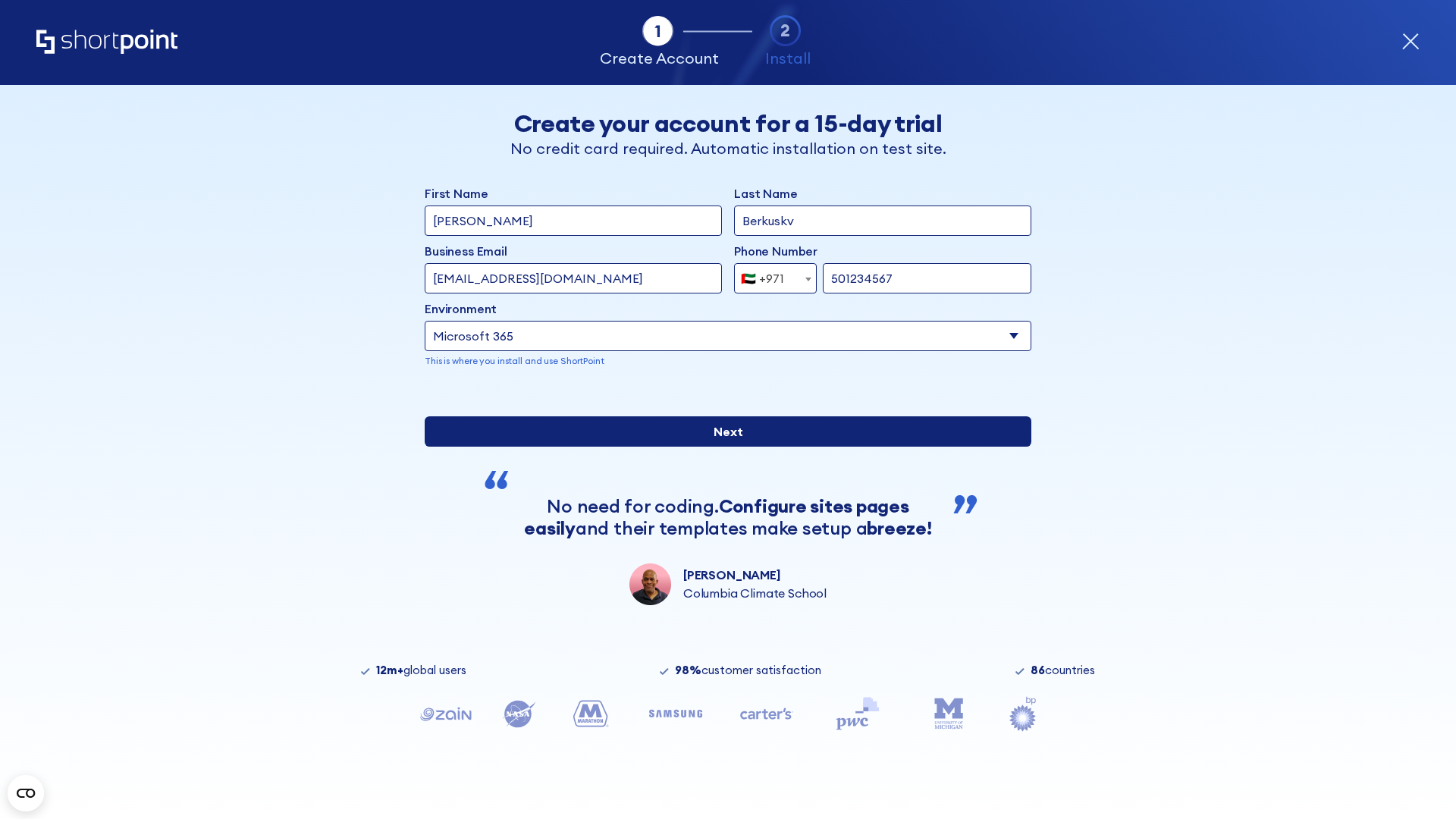
click at [722, 446] on input "Next" at bounding box center [728, 431] width 606 height 31
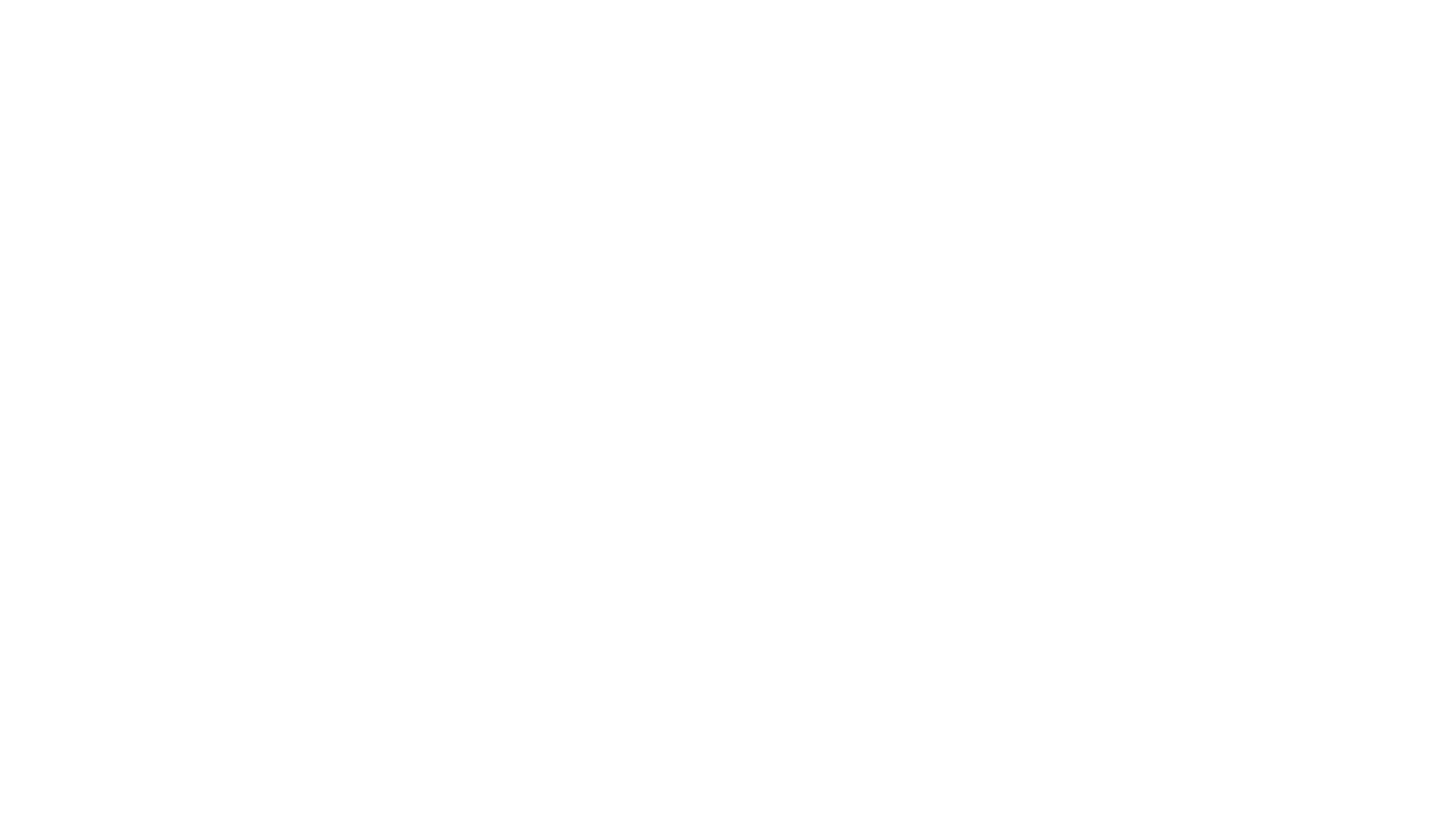
select select "+971"
type input "Van der Meer"
type input "Berkuskv"
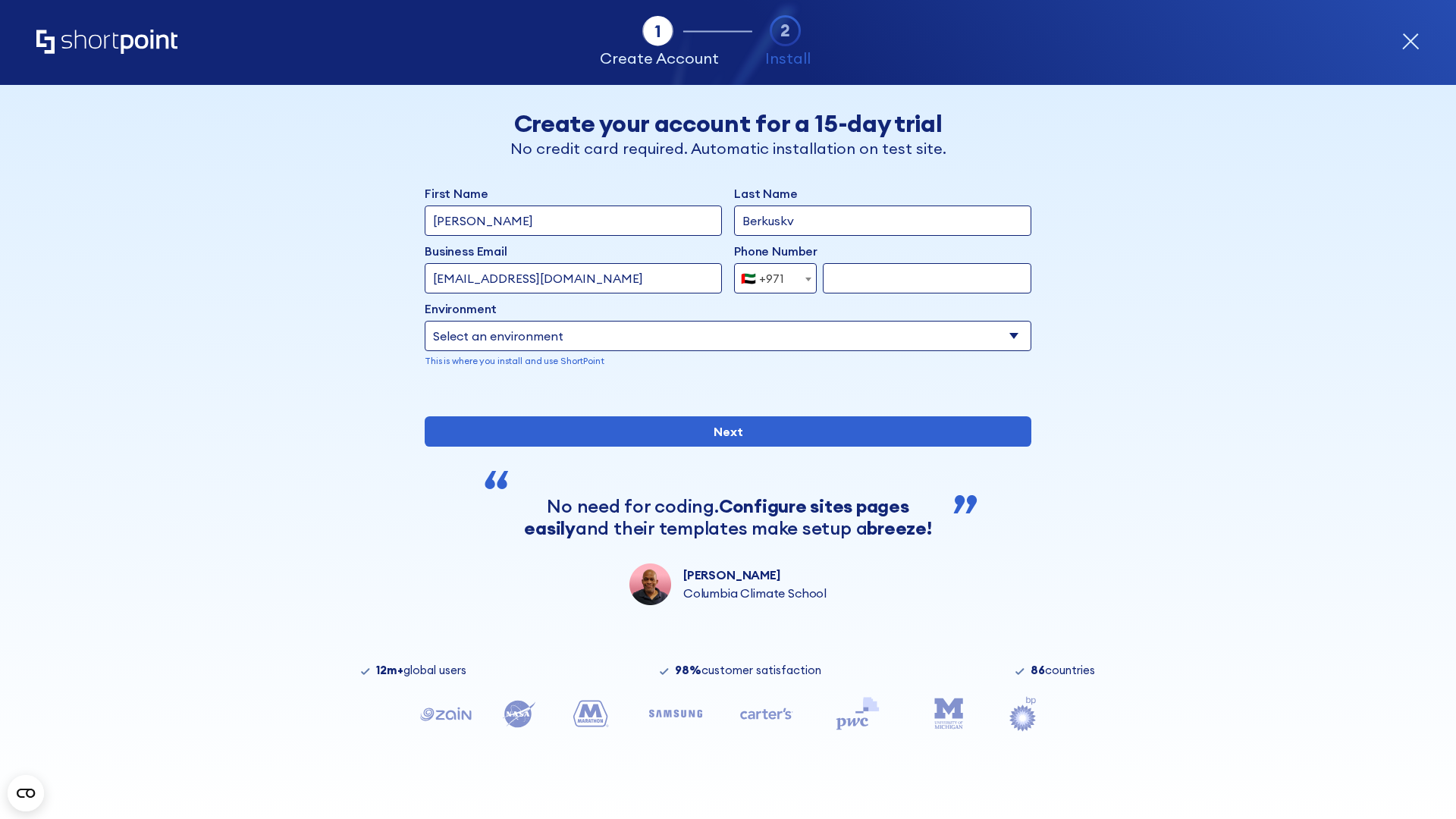
type input "support@university.edu"
click at [769, 275] on div "🇦🇪 +971" at bounding box center [763, 279] width 43 height 31
select select "+44"
type input "7912345678"
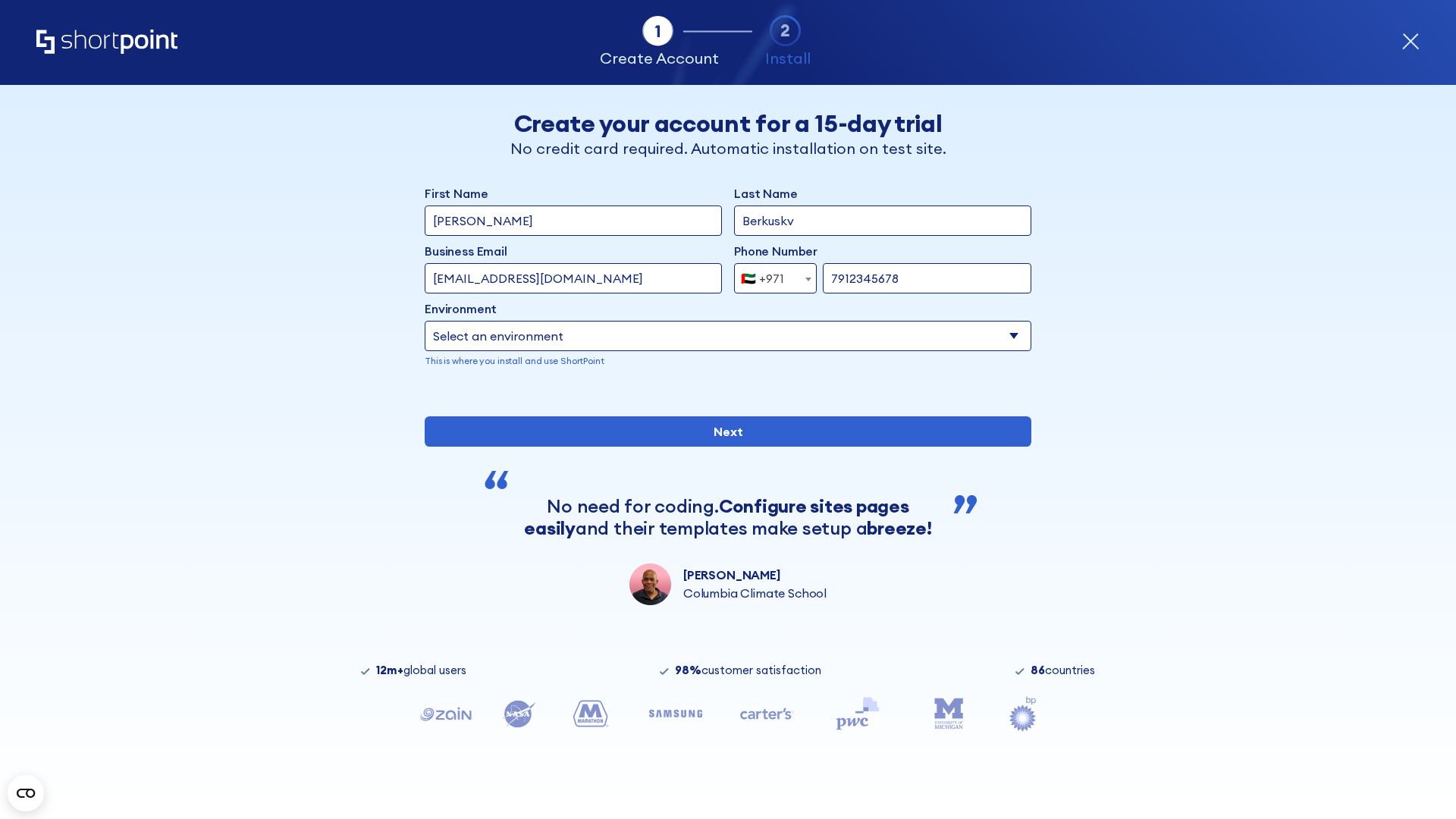
select select "Microsoft 365"
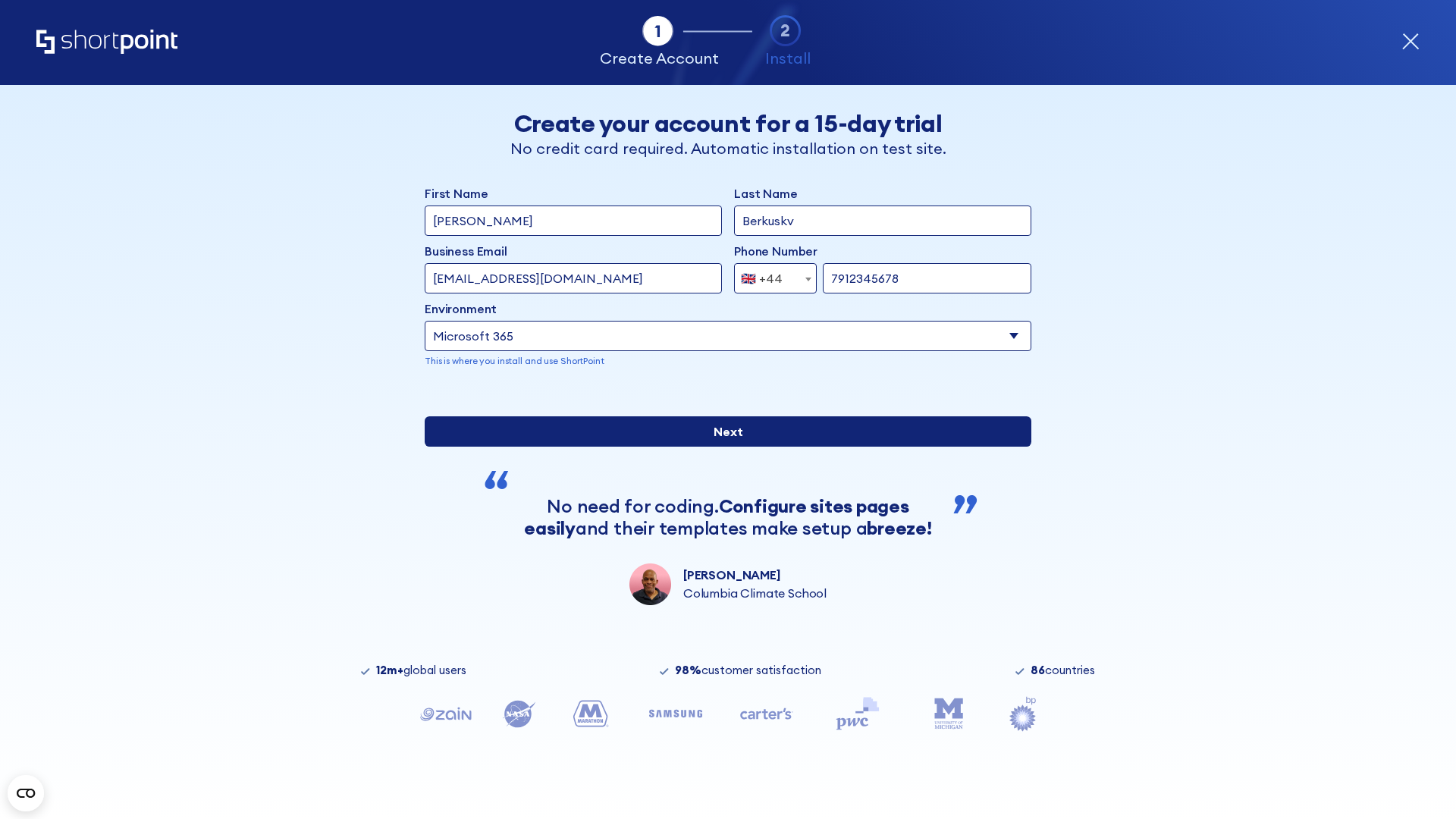
type input "7912345678"
click at [722, 446] on input "Next" at bounding box center [728, 431] width 606 height 31
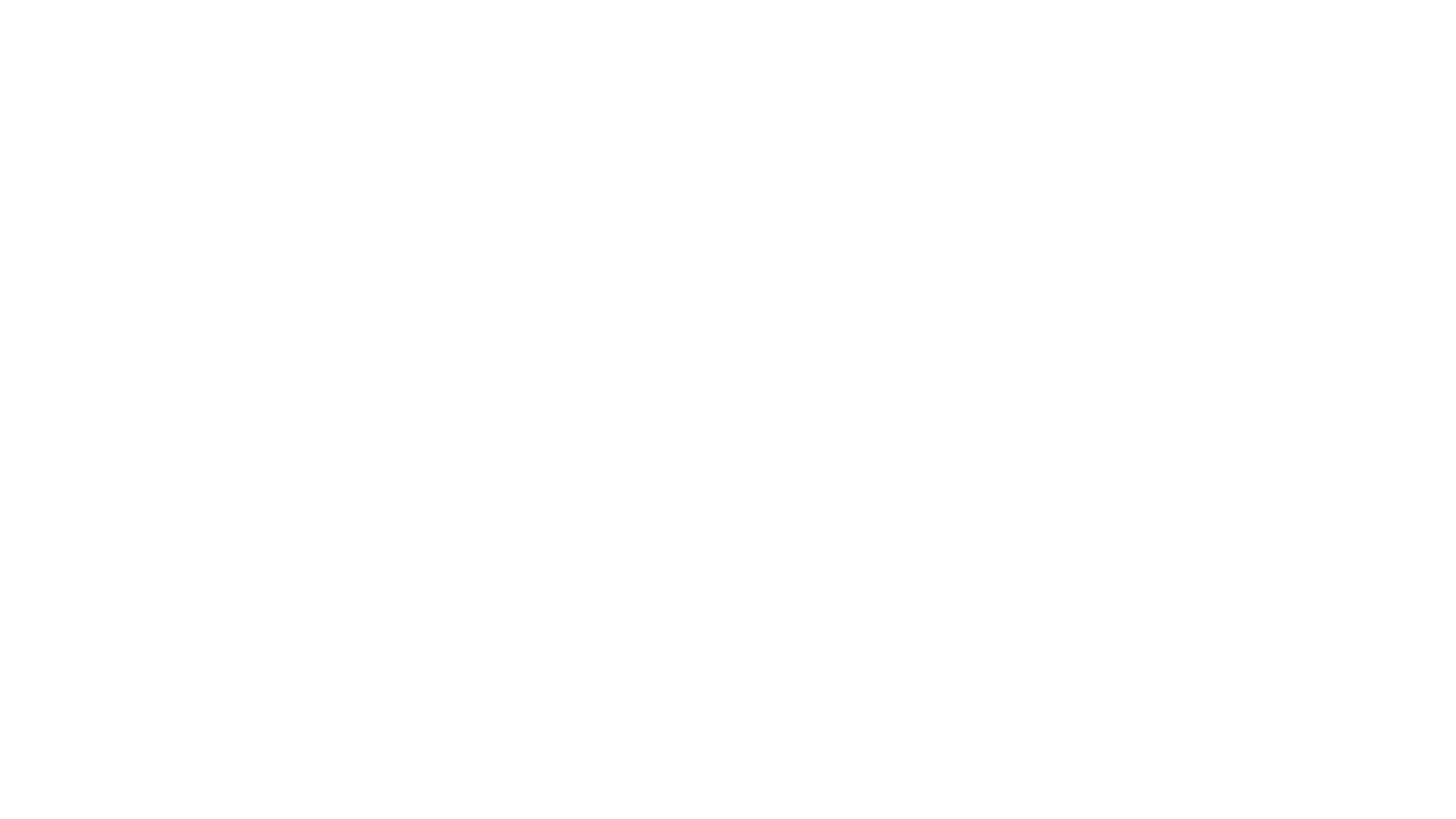
select select "+44"
type input "[PERSON_NAME]"
type input "Berkuskv"
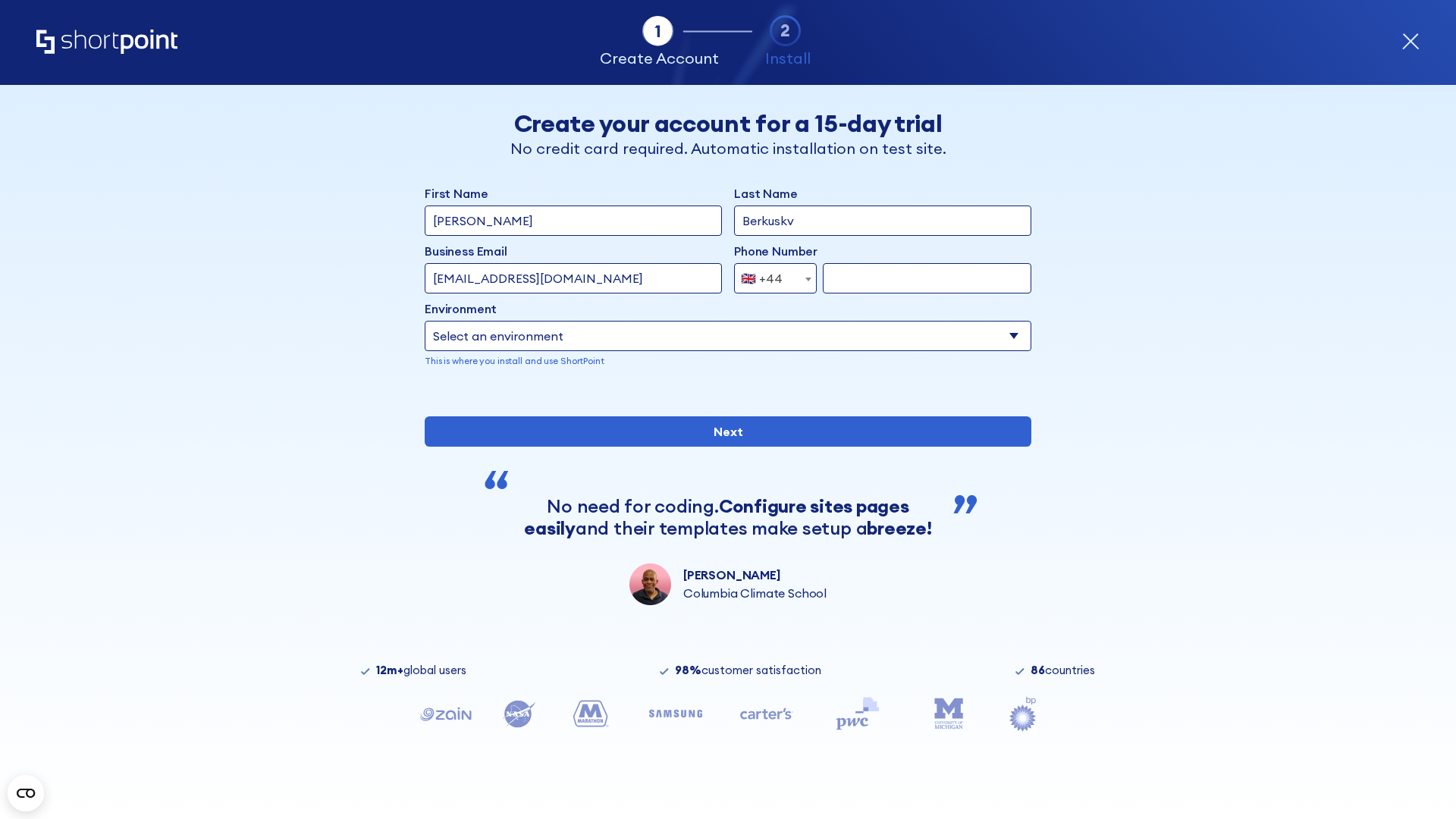
type input "info@startup.tech"
click at [769, 275] on div "🇬🇧 +44" at bounding box center [762, 279] width 42 height 31
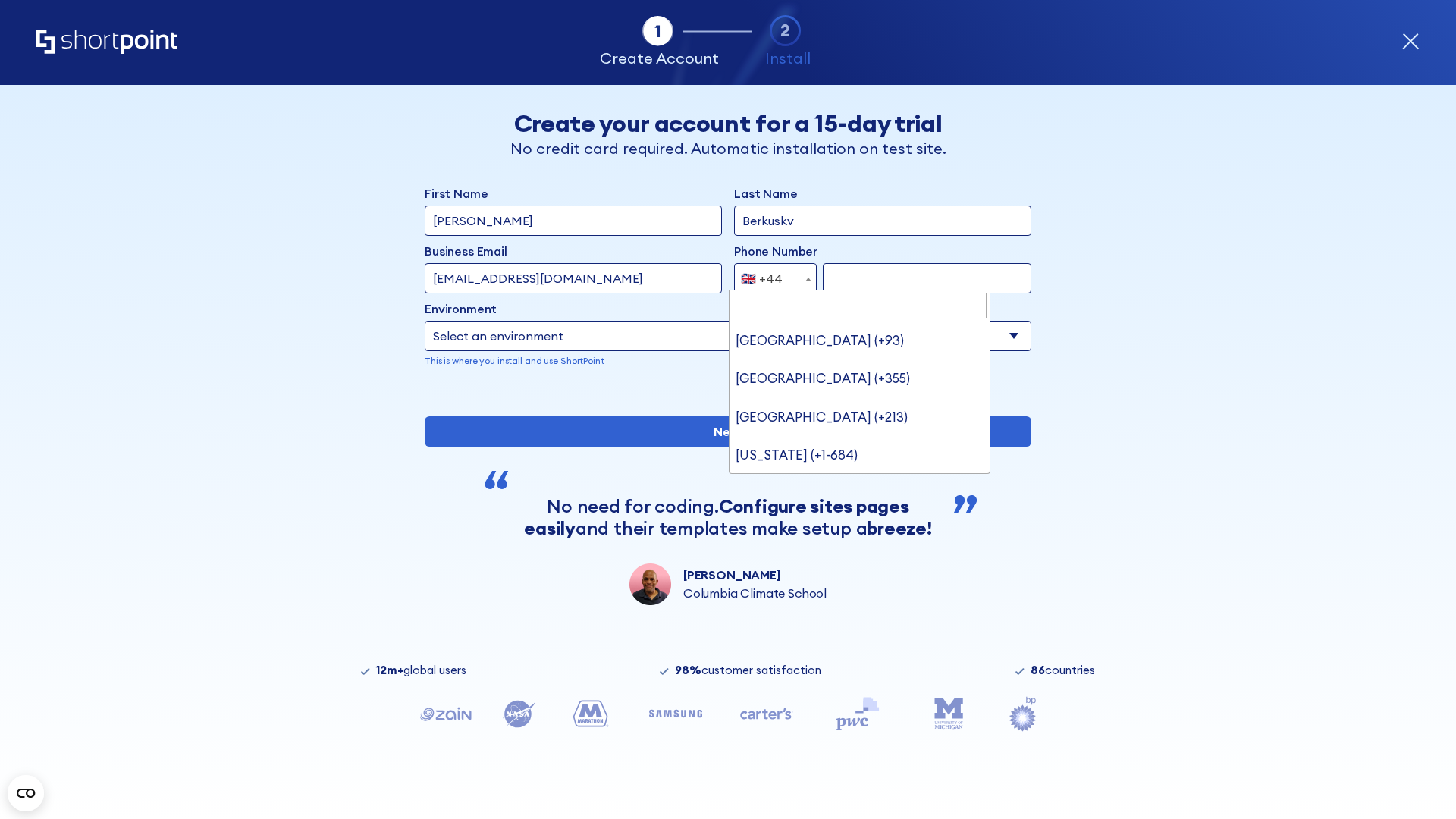
type input "Ukraine (+380)"
select select "+380"
type input "663451789"
select select "Microsoft 365"
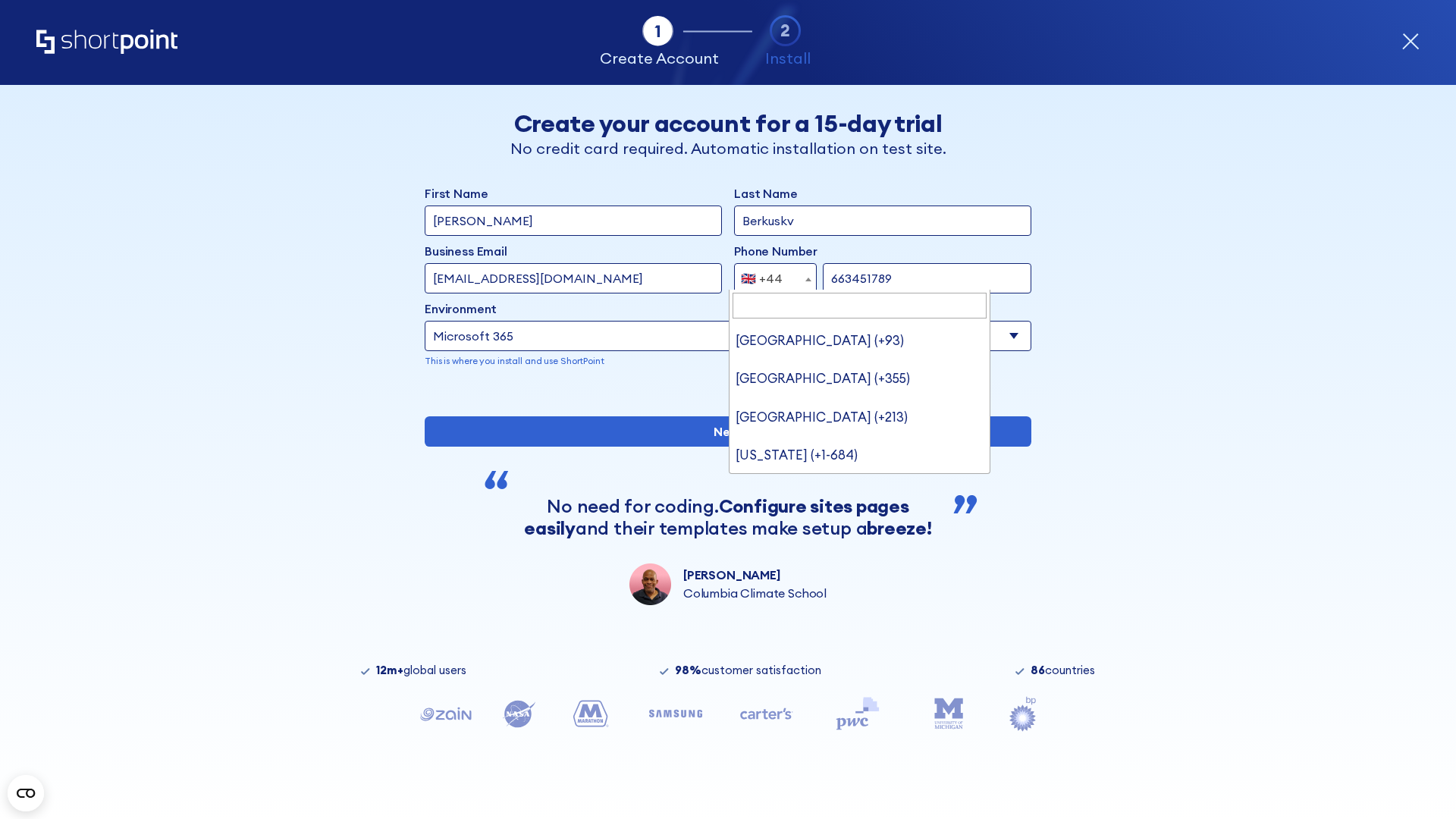
scroll to position [0, 0]
type input "663451789"
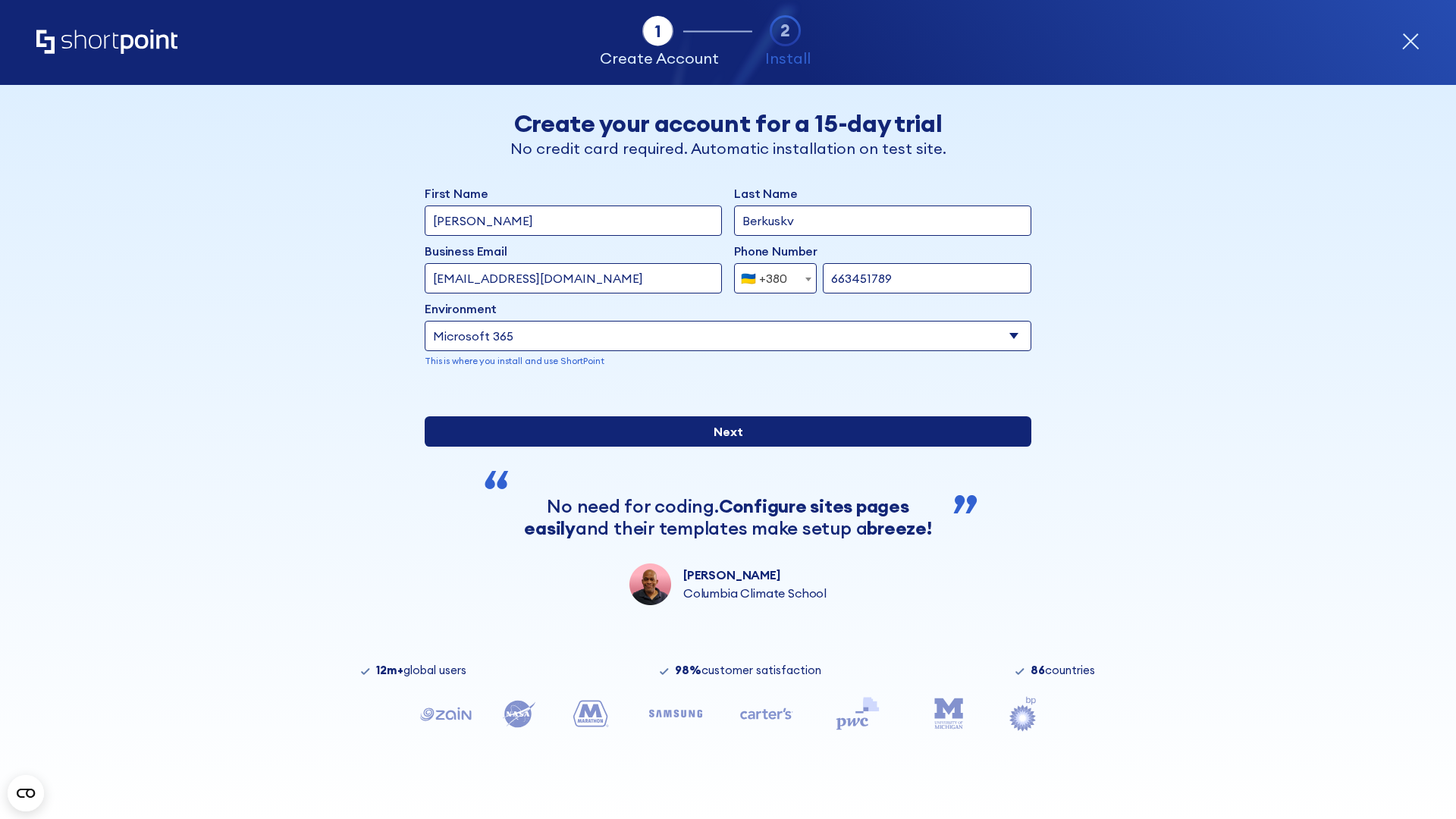
click at [722, 446] on input "Next" at bounding box center [728, 431] width 606 height 31
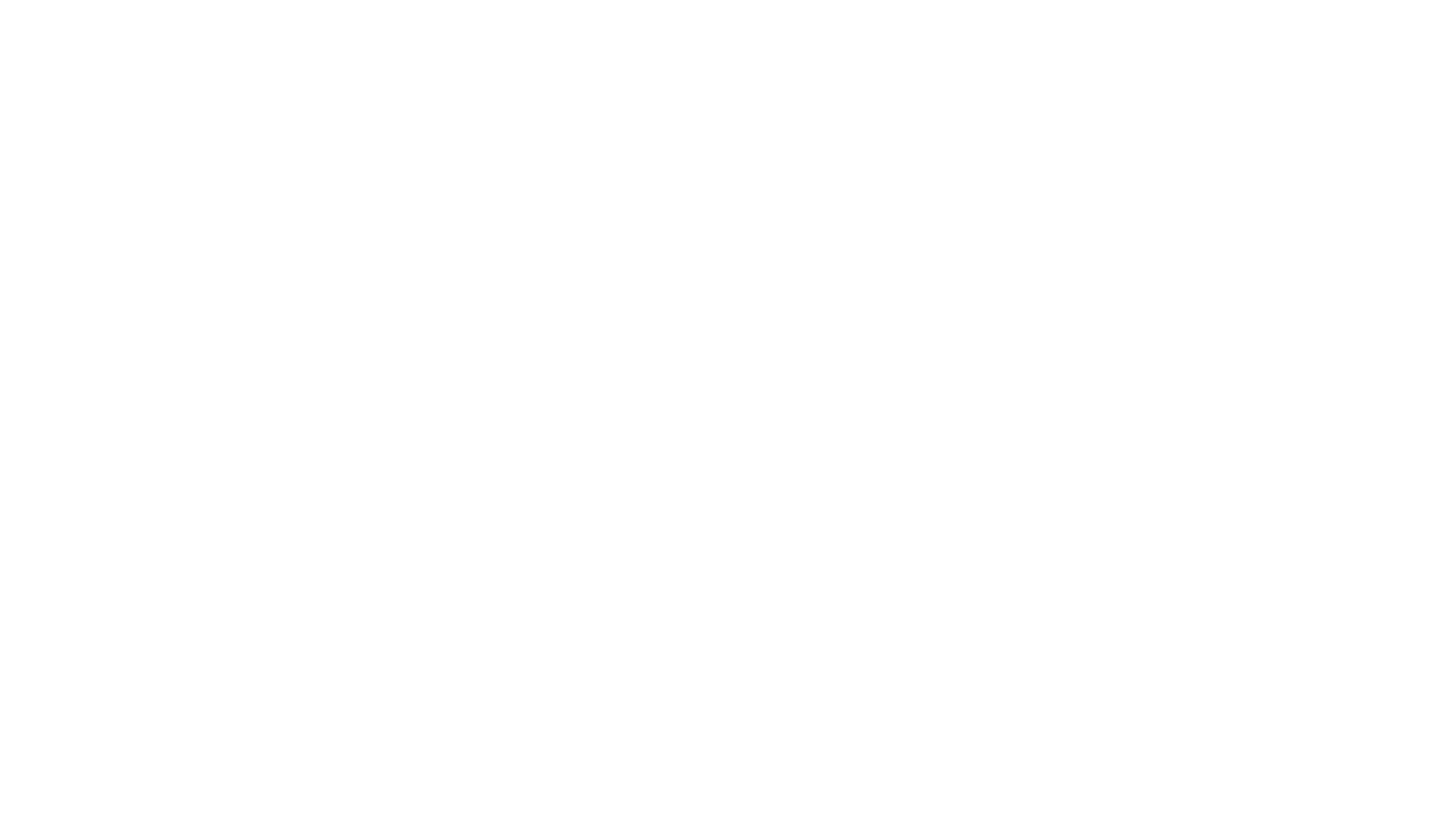
select select "+380"
type input "[PERSON_NAME]"
type input "Berkuskv"
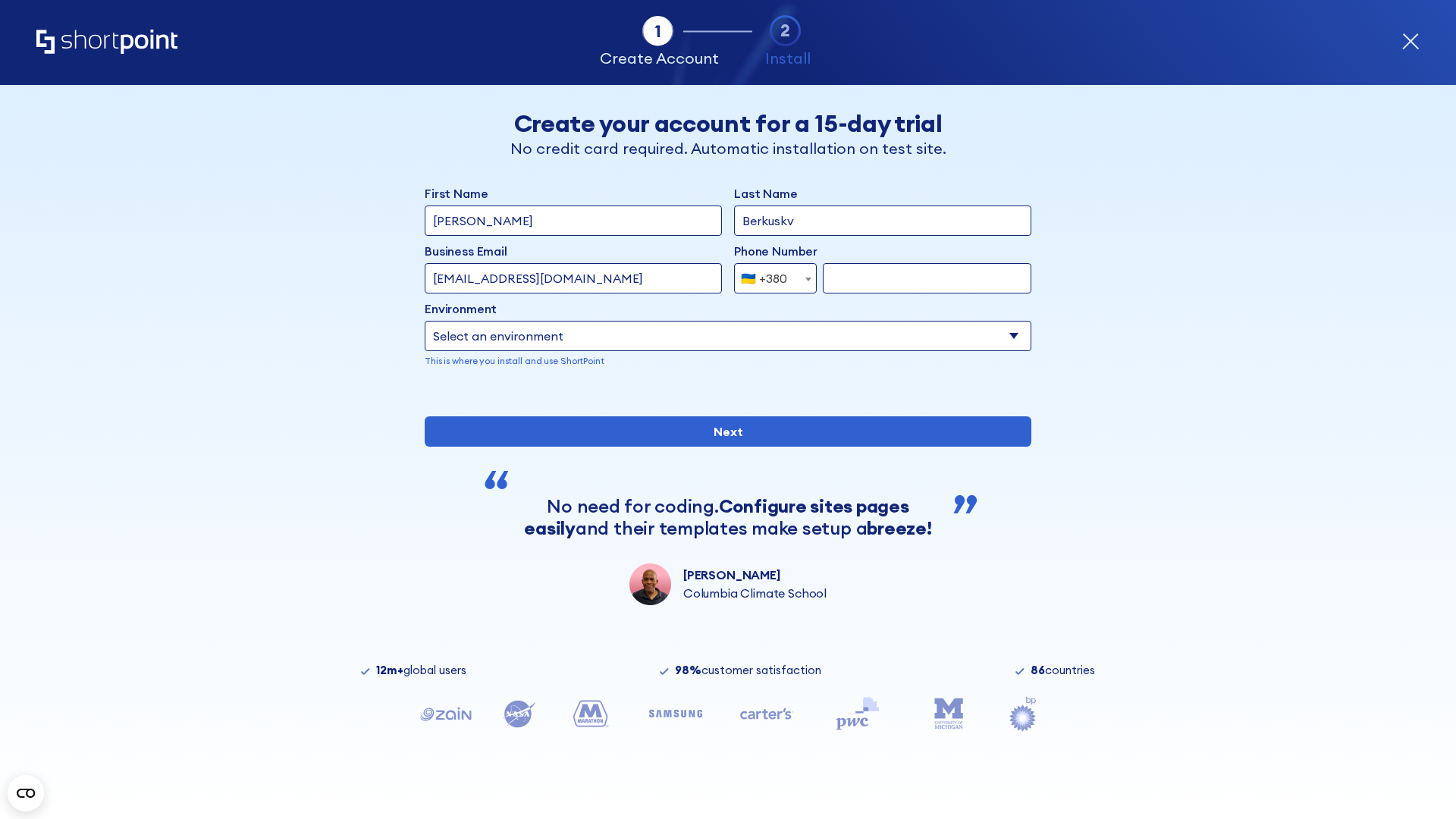
type input "[EMAIL_ADDRESS][DOMAIN_NAME]"
click at [769, 279] on div "🇺🇦 +380" at bounding box center [765, 279] width 47 height 31
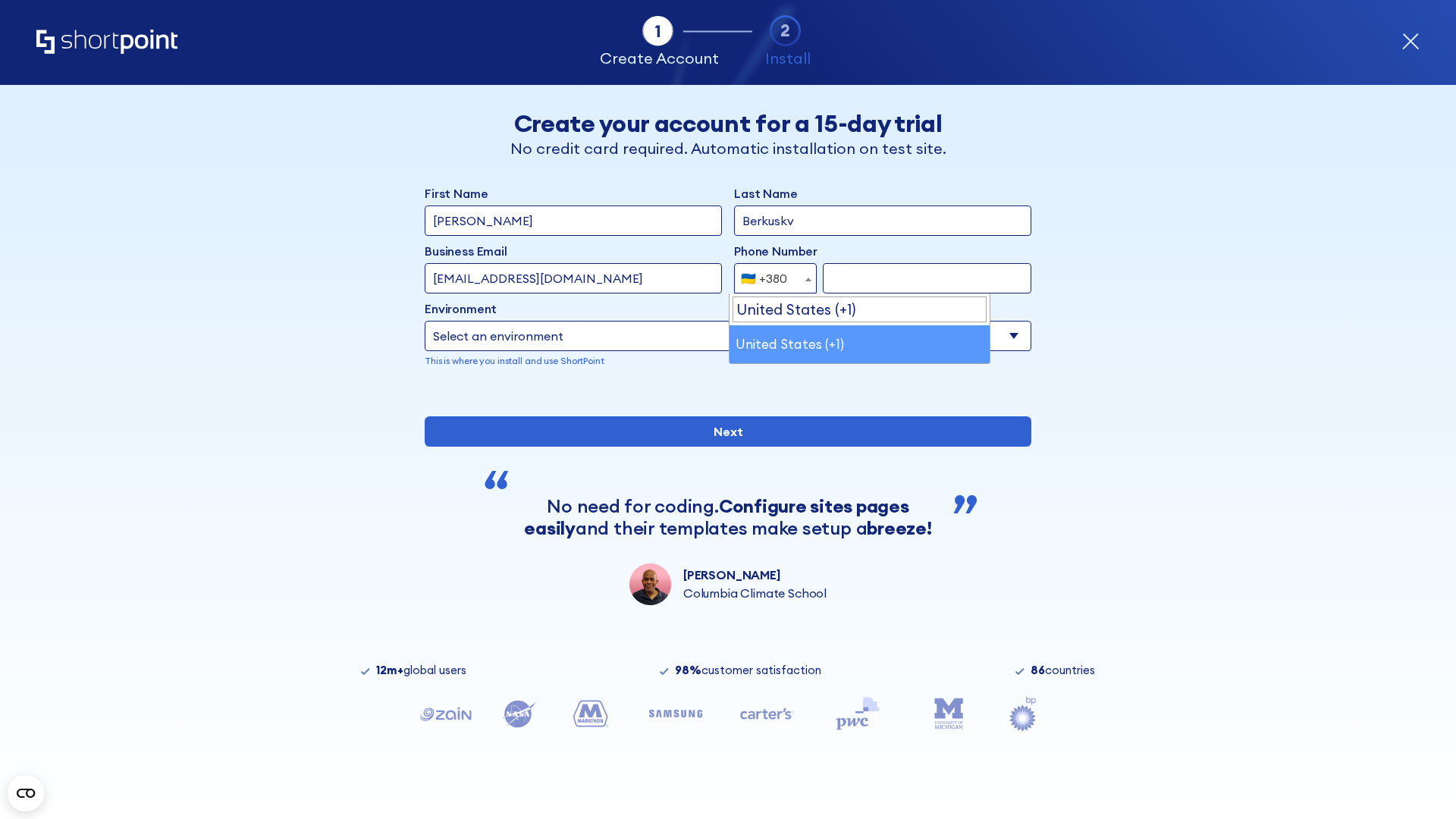
select select "+1"
type input "2025550123"
select select "Microsoft 365"
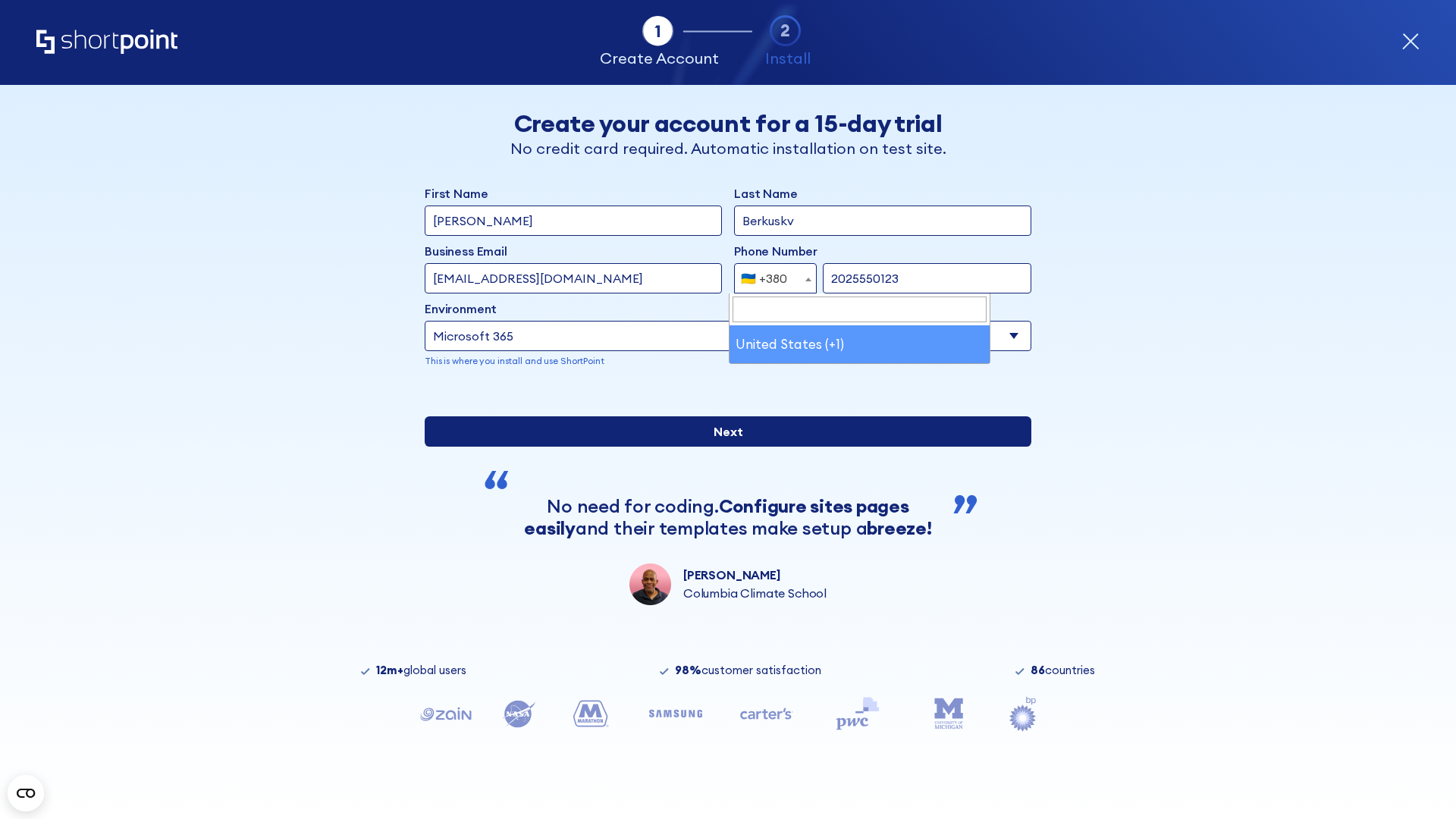
type input "2025550123"
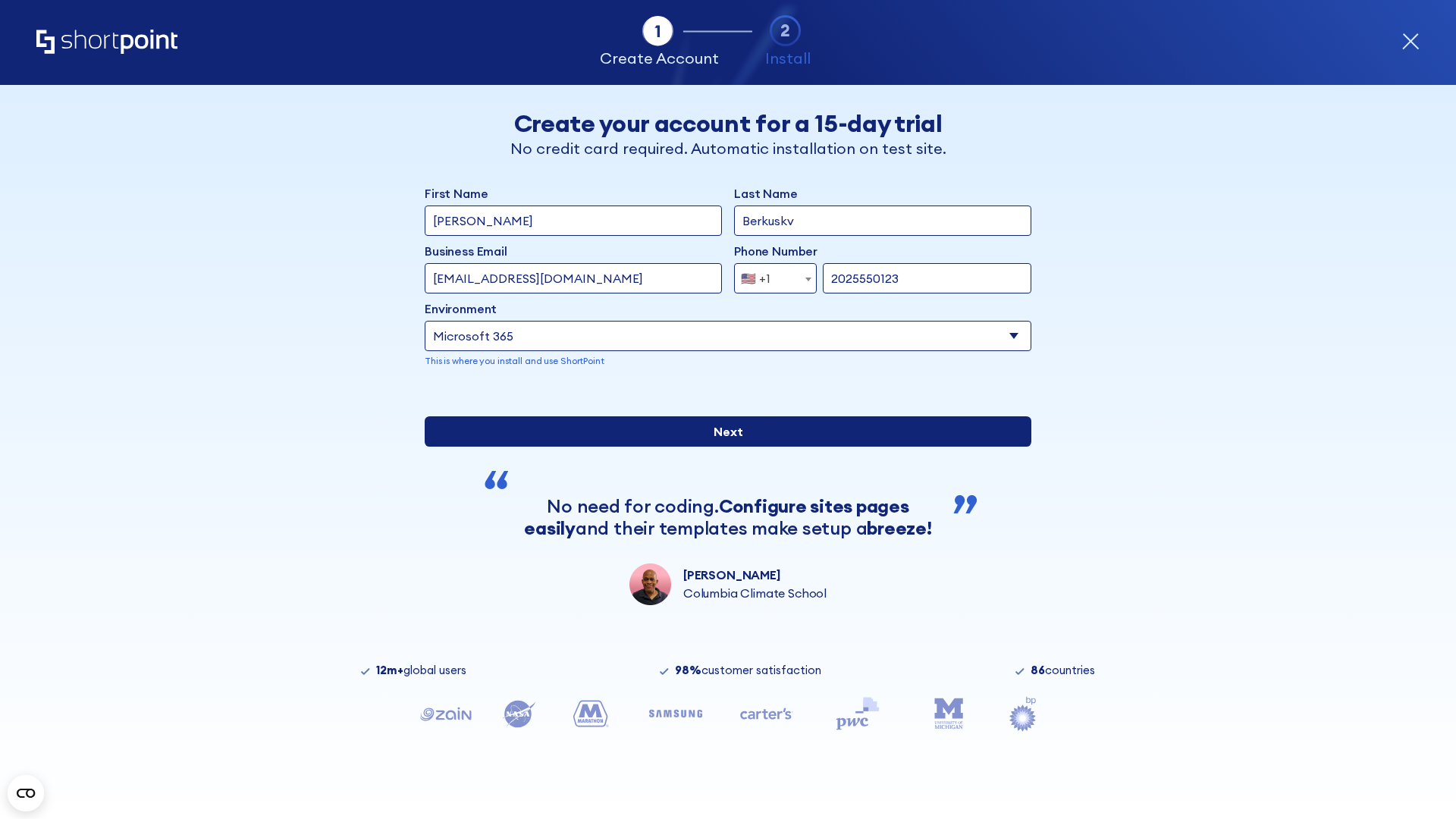
click at [722, 446] on input "Next" at bounding box center [728, 431] width 606 height 31
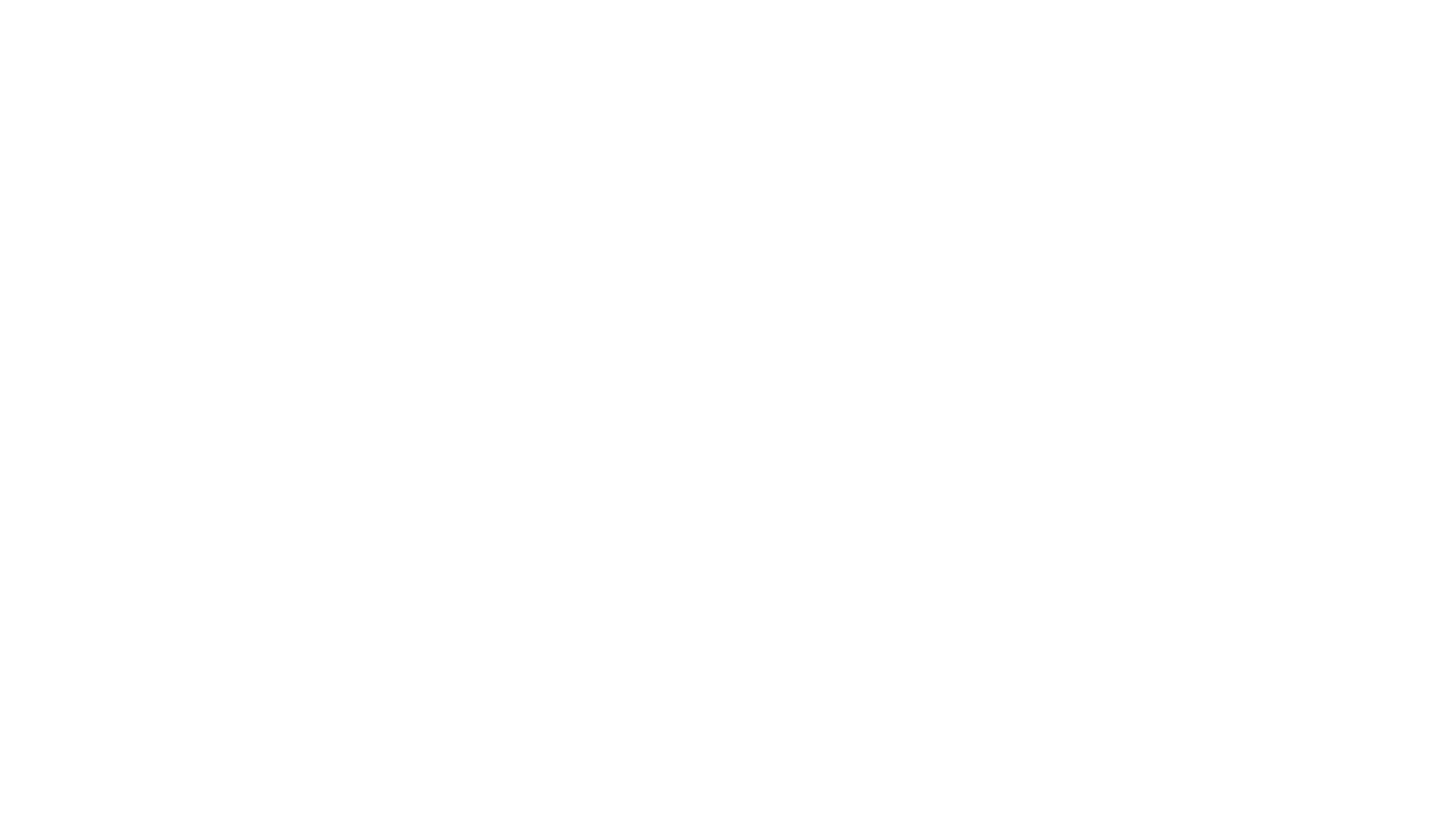
type input "Archebald"
type input "Berkuskv"
type input "[EMAIL_ADDRESS][DOMAIN_NAME]"
type input "2125556789"
select select "SharePoint 2019 (On-Premise)"
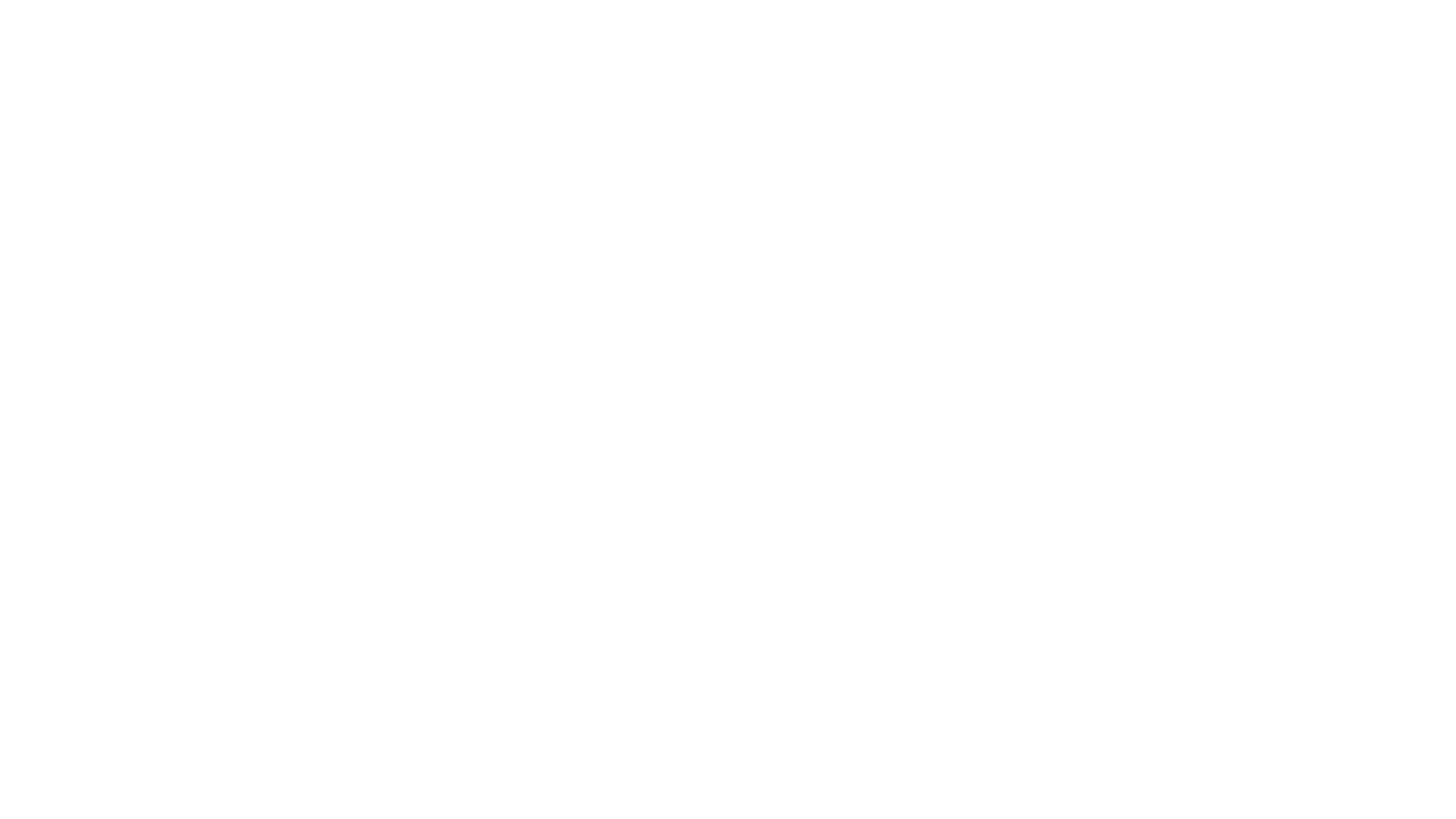
type input "2125556789"
type input "[URL][DOMAIN_NAME]"
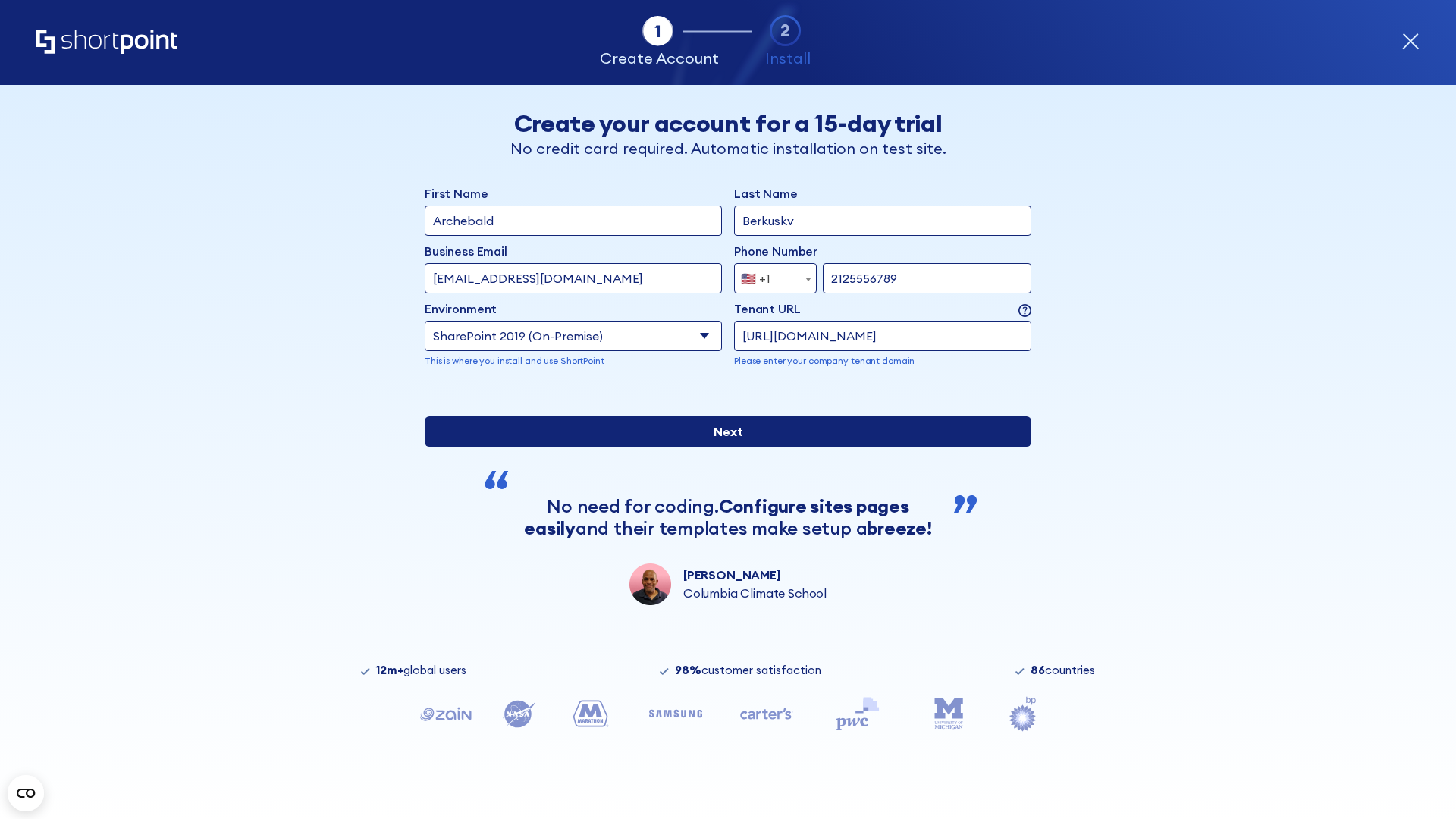
click at [722, 548] on div "First Name Archebald Last Name Berkuskv Business Email Invalid Email Address te…" at bounding box center [728, 394] width 606 height 421
click at [722, 446] on input "Next" at bounding box center [728, 431] width 606 height 31
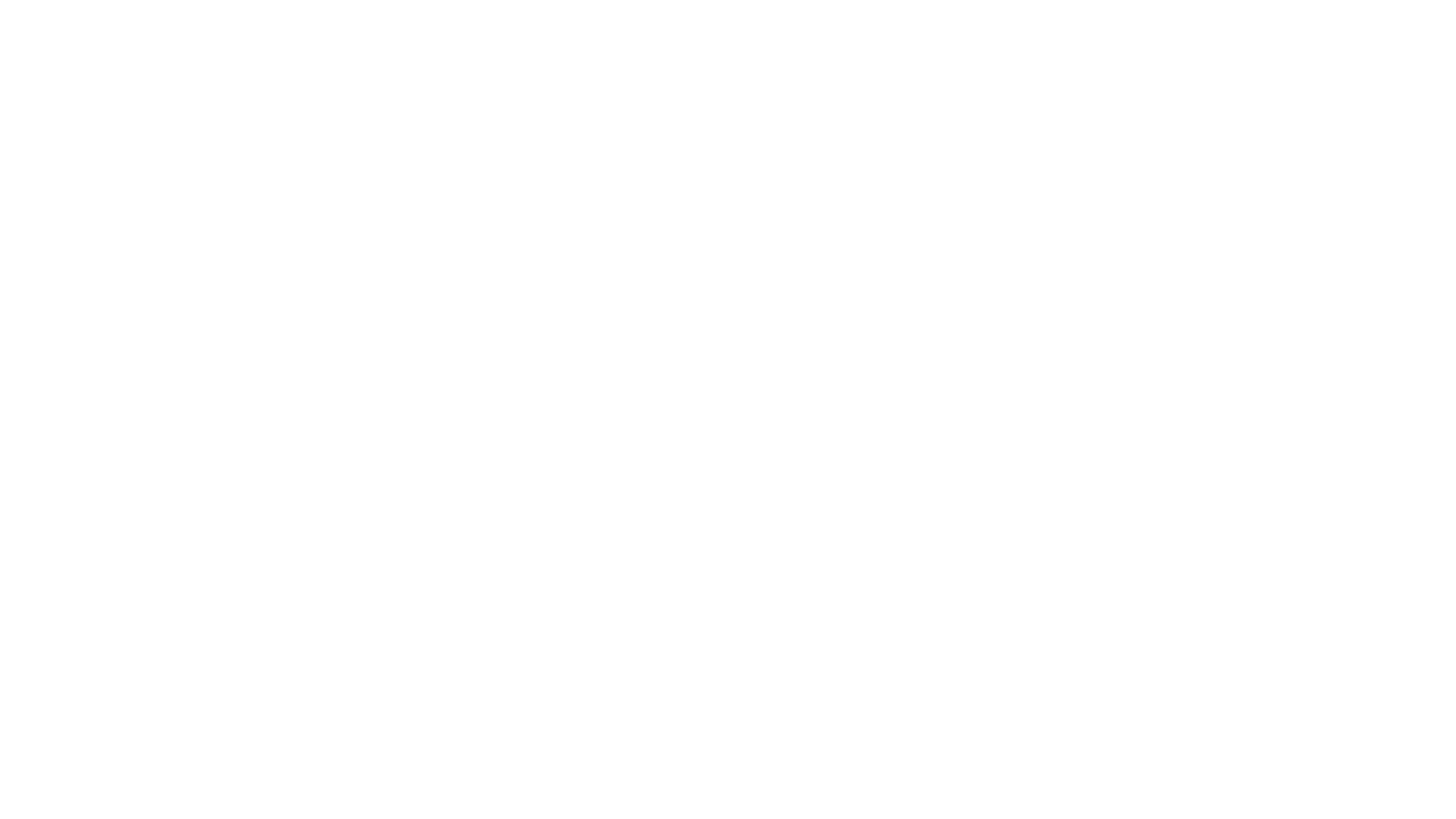
type input "Archebald"
type input "Berkuskv"
type input "[EMAIL_ADDRESS][DOMAIN_NAME]"
type input "2125556789"
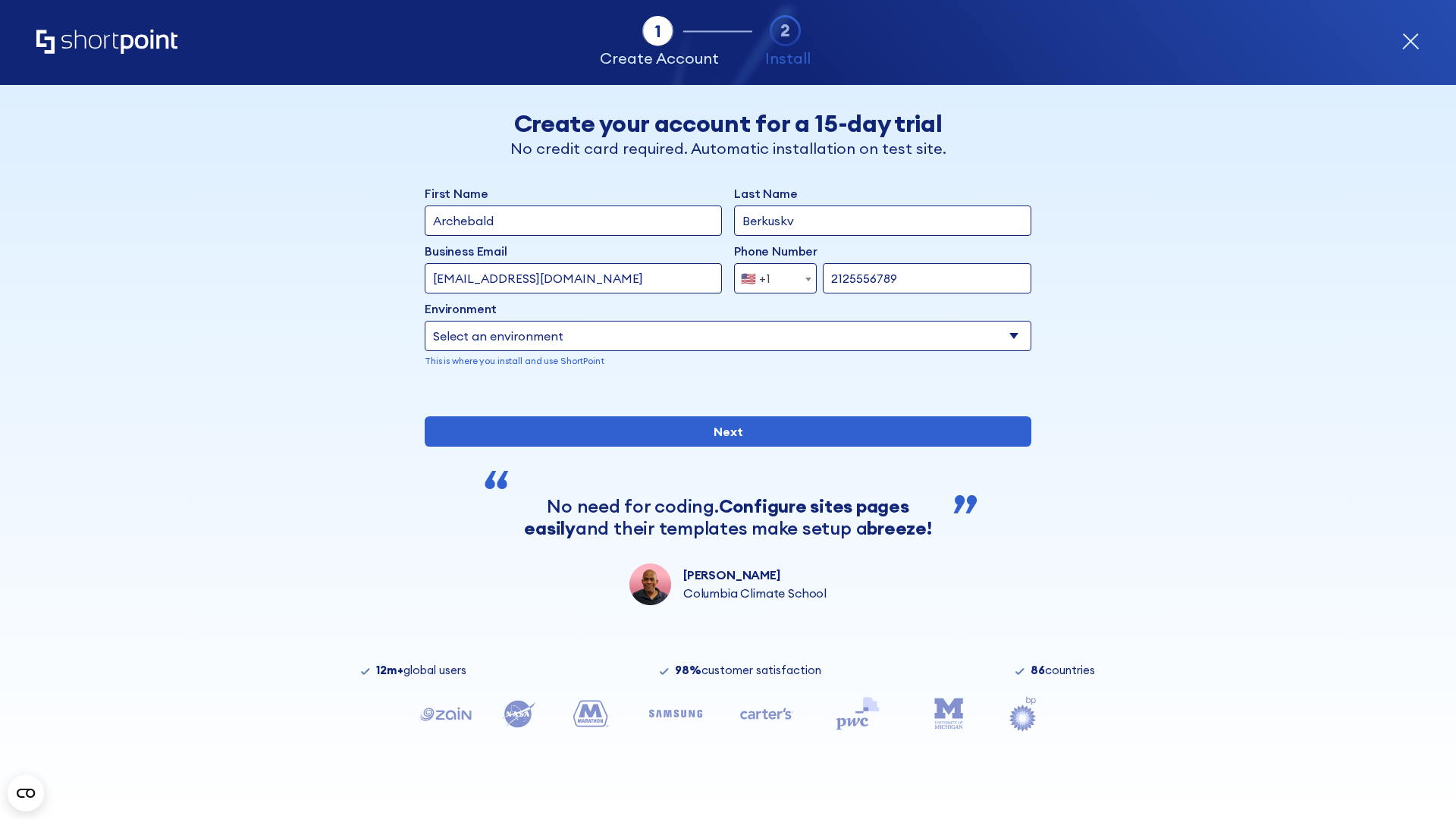
select select "SharePoint 2019 (On-Premise)"
type input "2125556789"
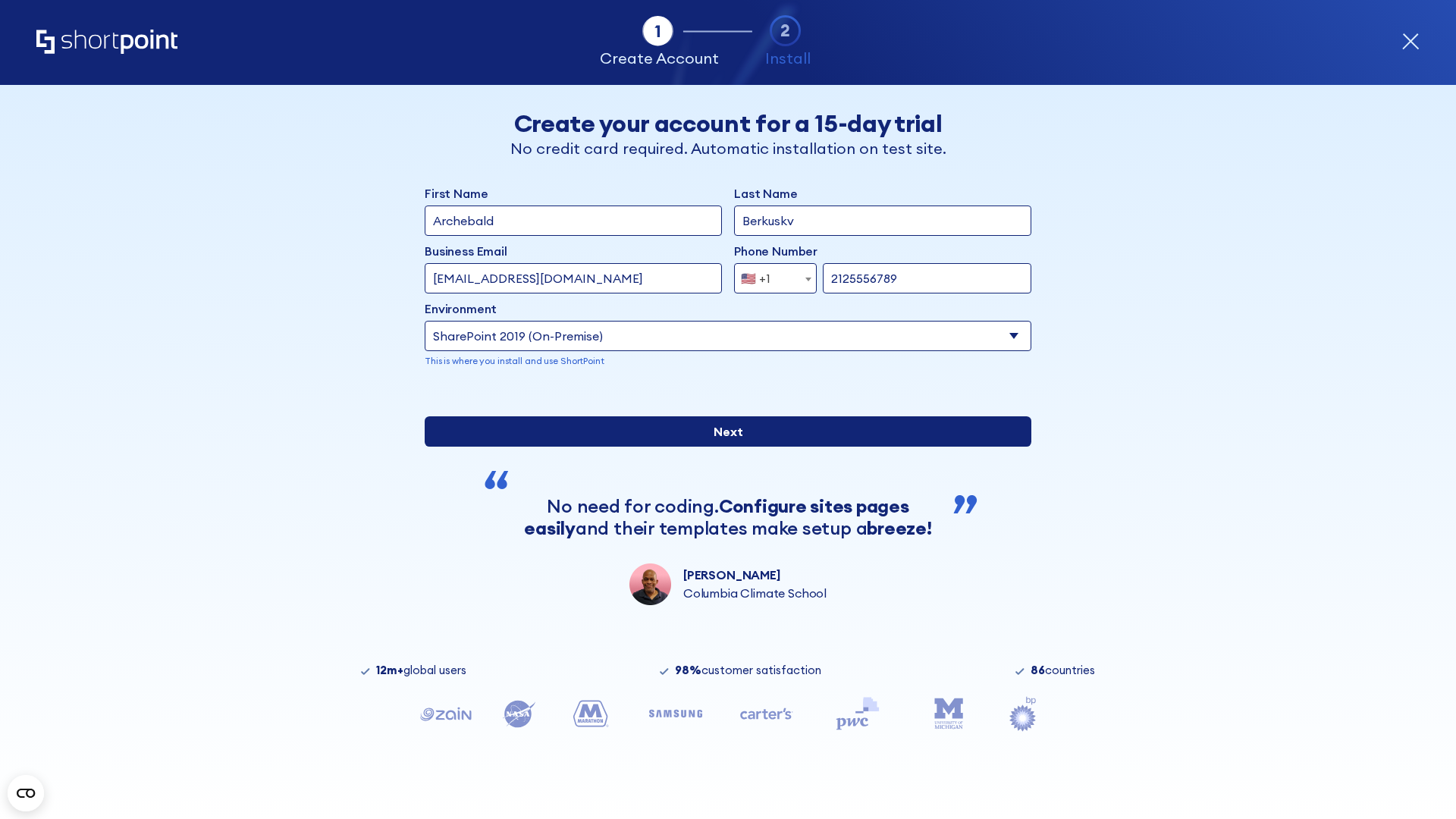
type input "http://malicious.com/sharepoint.com"
click at [722, 529] on div "First Name Archebald Last Name Berkuskv Business Email Invalid Email Address te…" at bounding box center [728, 394] width 606 height 421
click at [722, 446] on input "Next" at bounding box center [728, 431] width 606 height 31
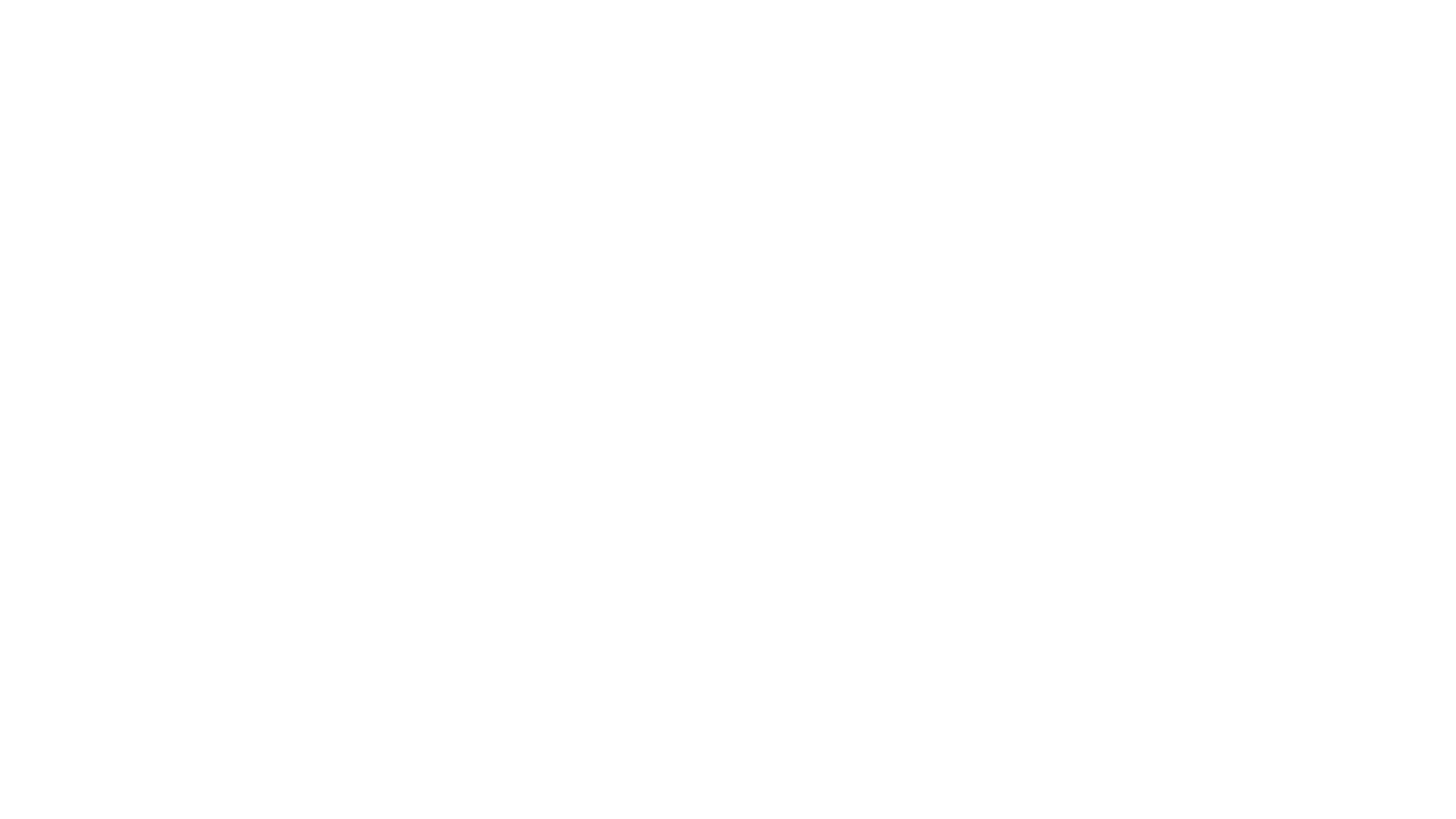
type input "Archebald"
type input "Berkuskv"
type input "[EMAIL_ADDRESS][DOMAIN_NAME]"
type input "2125556789"
select select "SharePoint 2019 (On-Premise)"
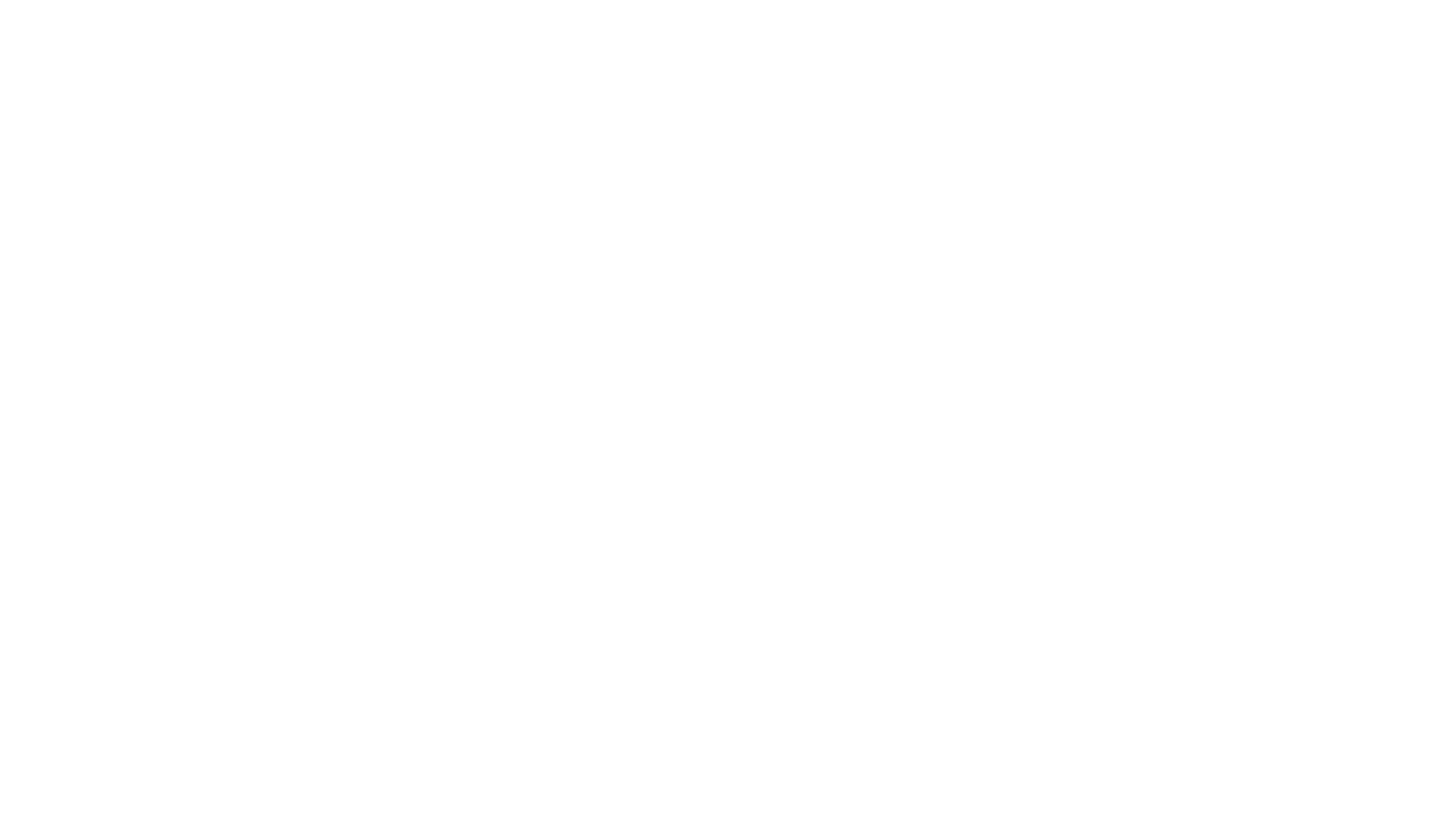
type input "2125556789"
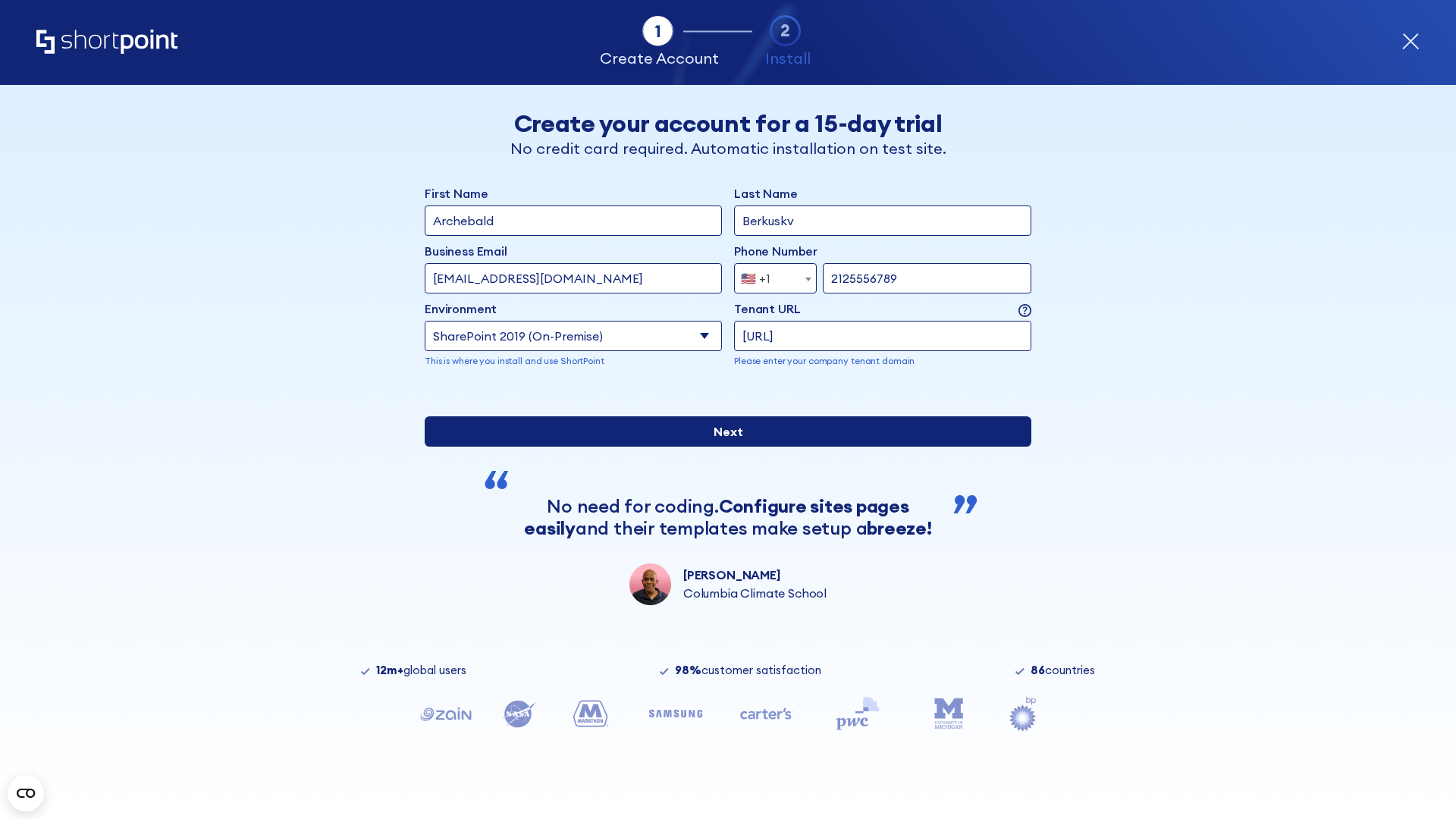
type input "[URL]"
click at [722, 446] on input "Next" at bounding box center [728, 431] width 606 height 31
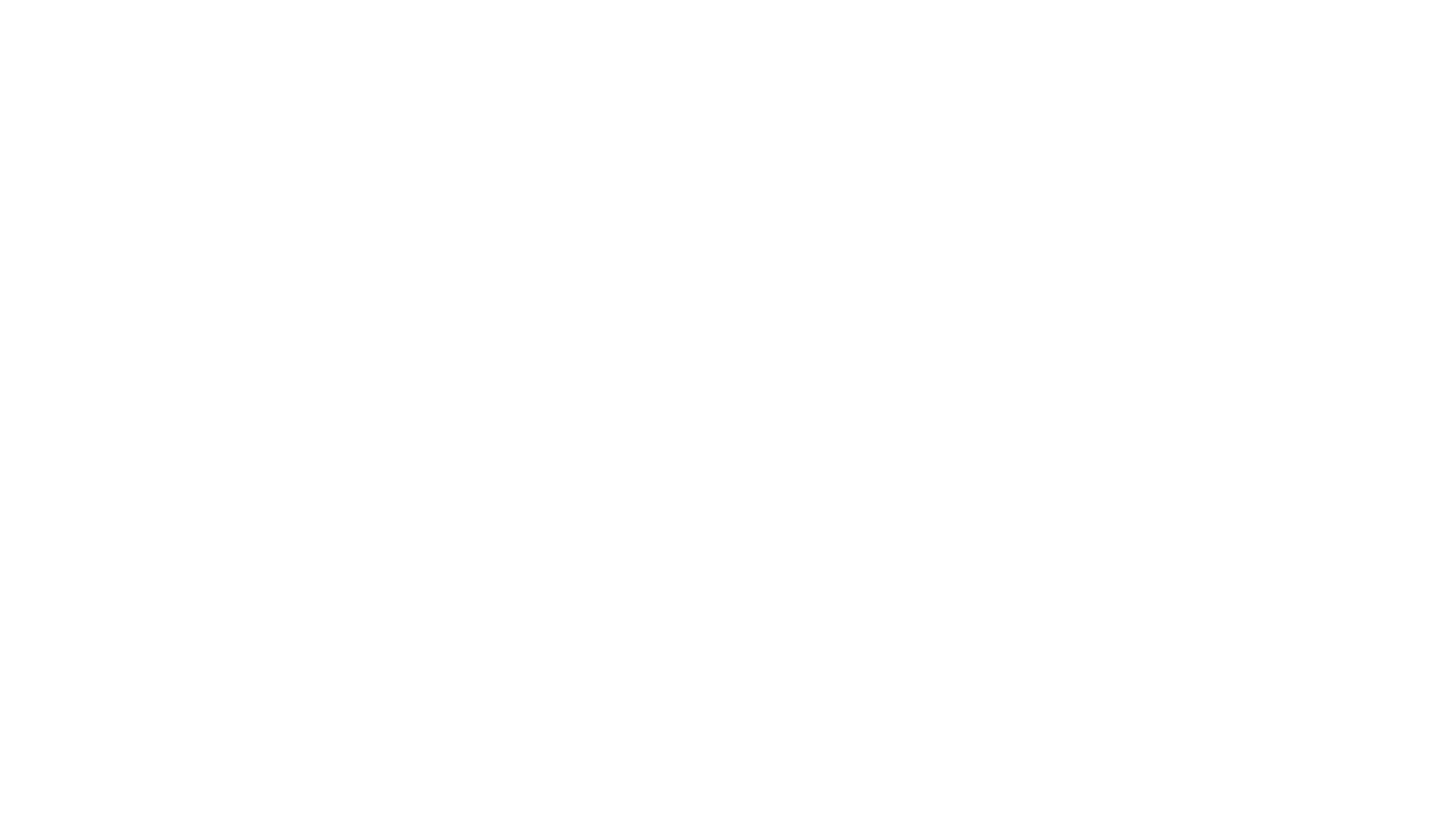
type input "Archebald"
type input "Berkuskv"
type input "[EMAIL_ADDRESS][DOMAIN_NAME]"
type input "2125556789"
select select "SharePoint 2019 (On-Premise)"
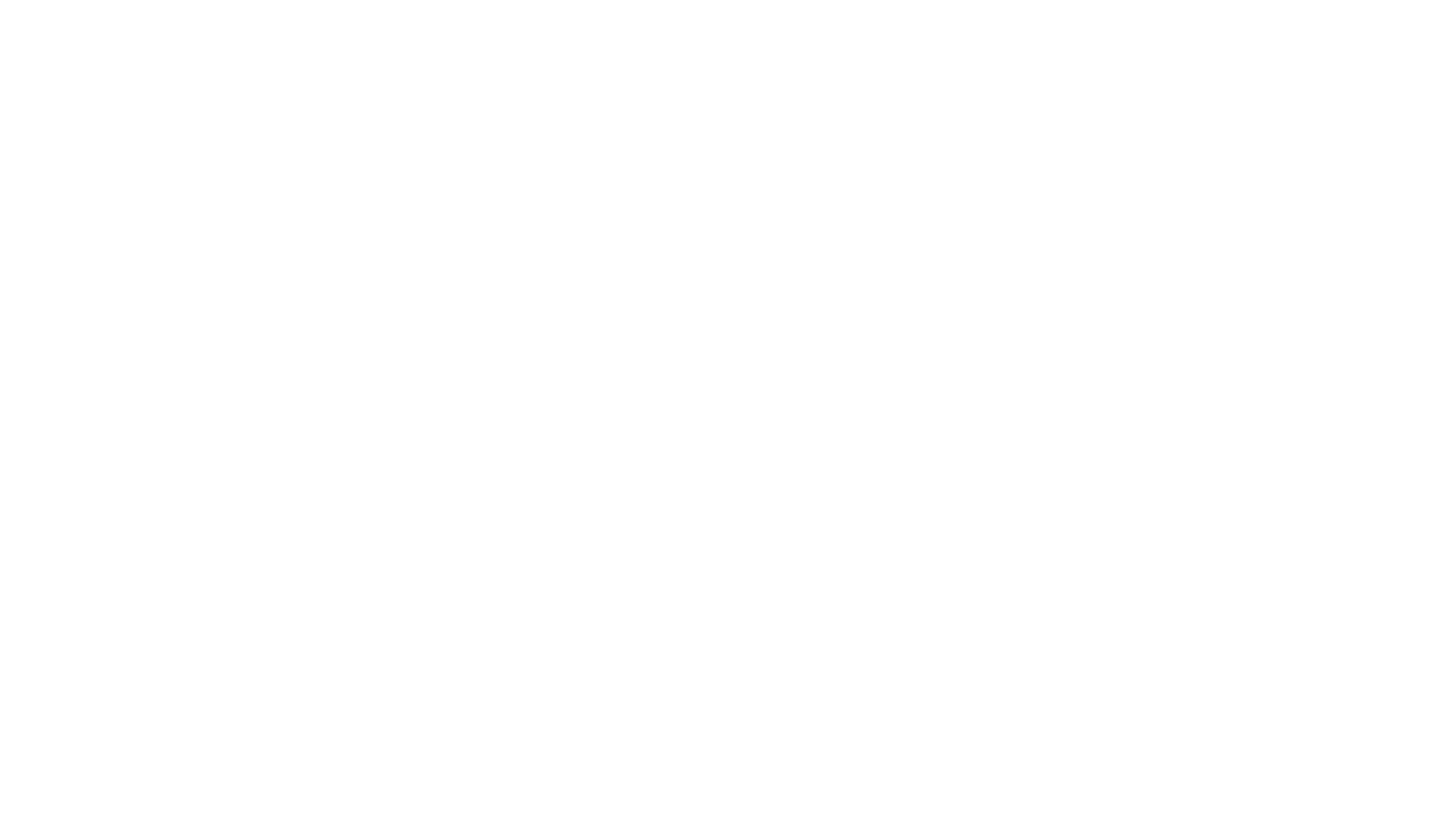
type input "2125556789"
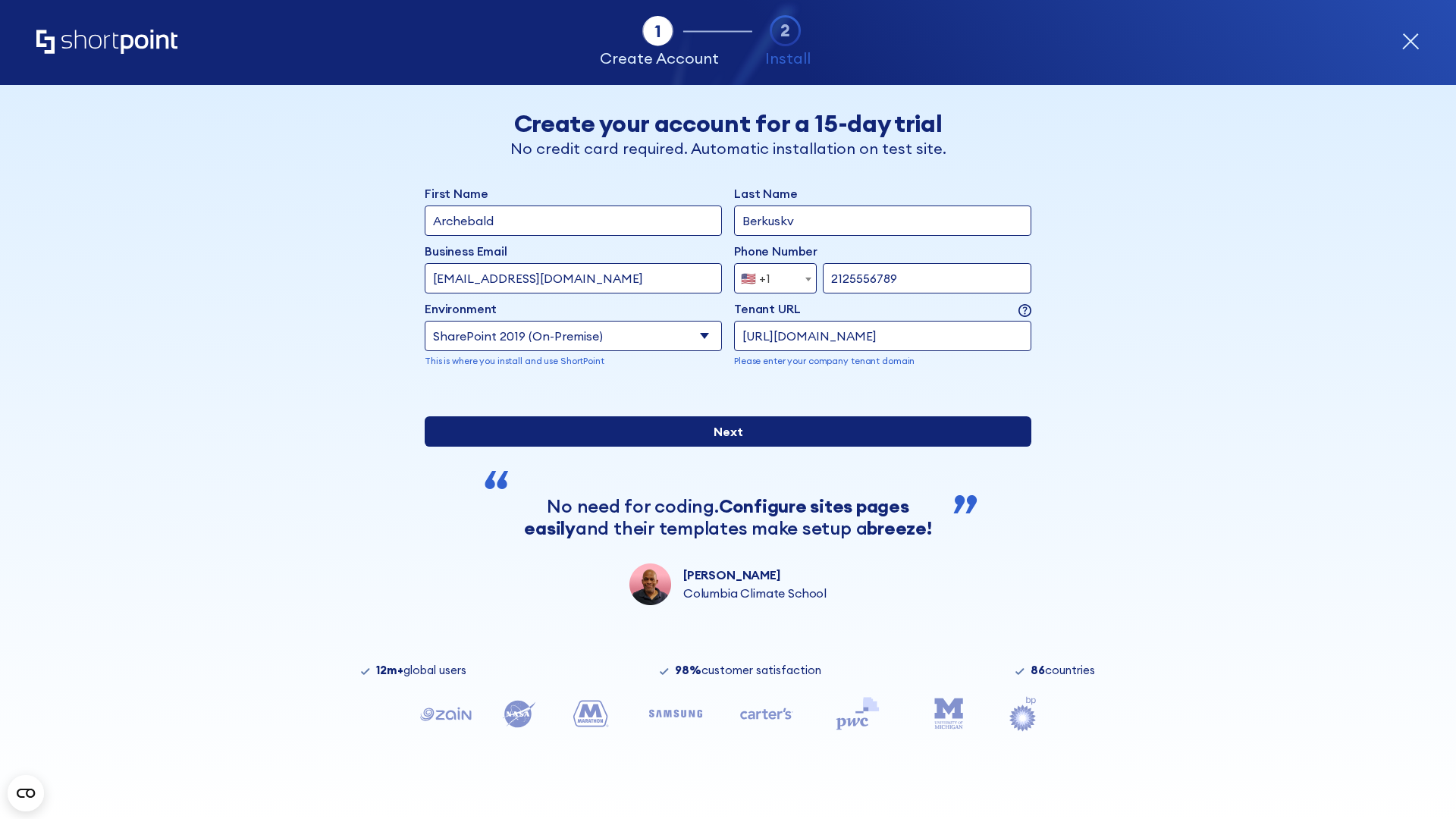
type input "[URL][DOMAIN_NAME]"
click at [722, 543] on div "First Name Archebald Last Name Berkuskv Business Email Invalid Email Address [E…" at bounding box center [728, 394] width 606 height 421
click at [722, 446] on input "Next" at bounding box center [728, 431] width 606 height 31
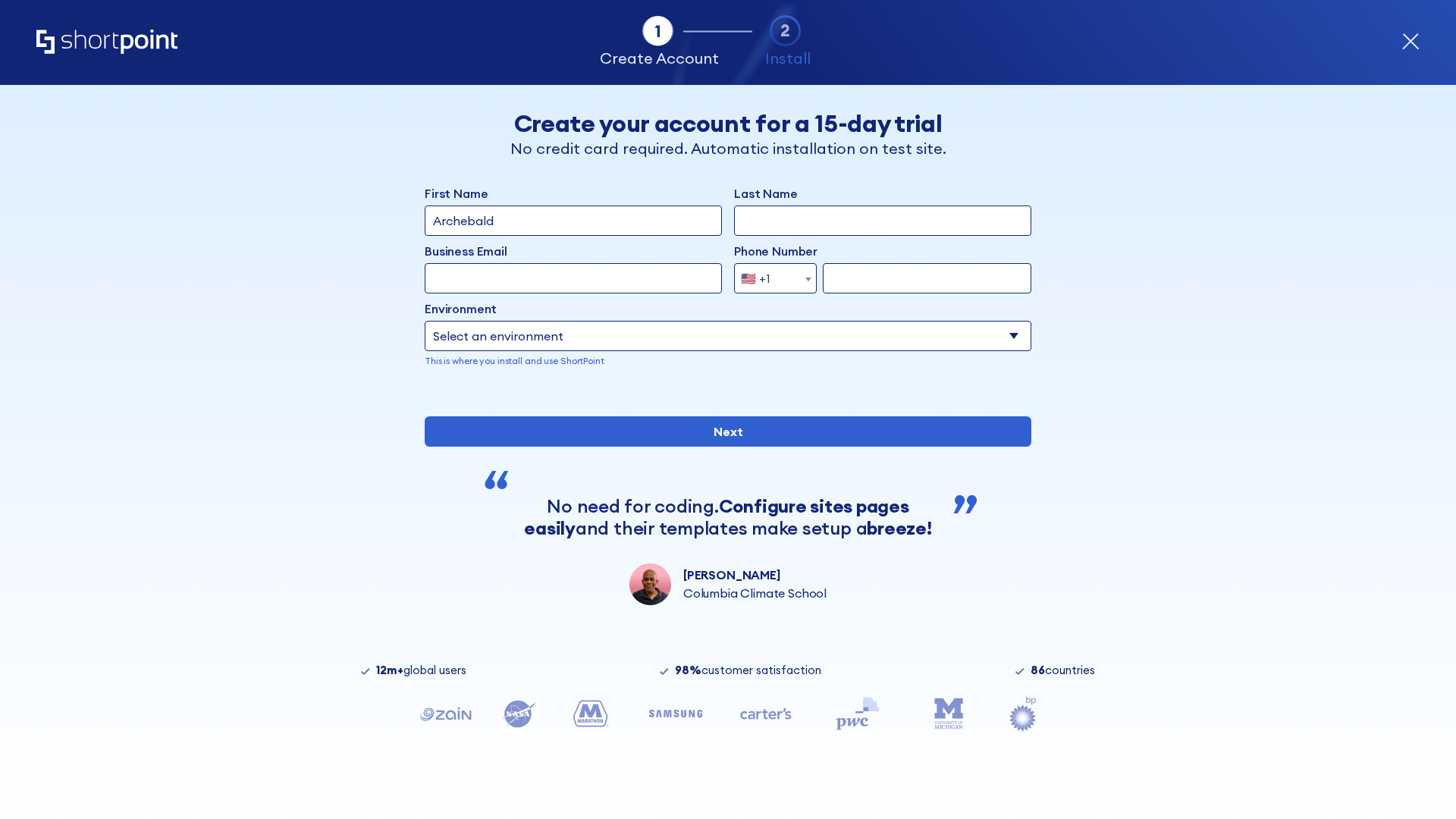
type input "Archebald"
type input "Berkuskv"
type input "[EMAIL_ADDRESS][DOMAIN_NAME]"
type input "2125556789"
select select "SharePoint 2019 (On-Premise)"
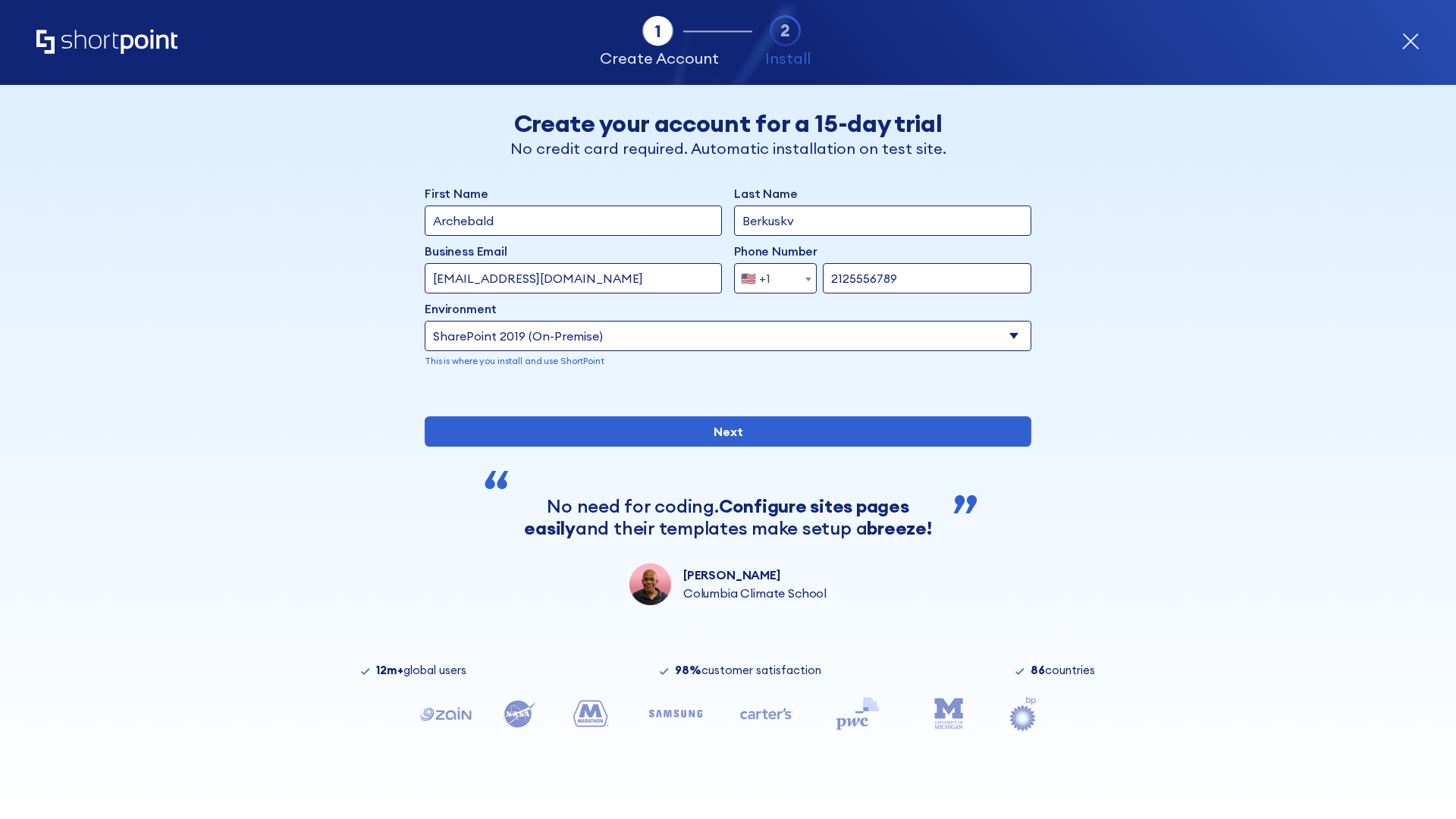
type input "2125556789"
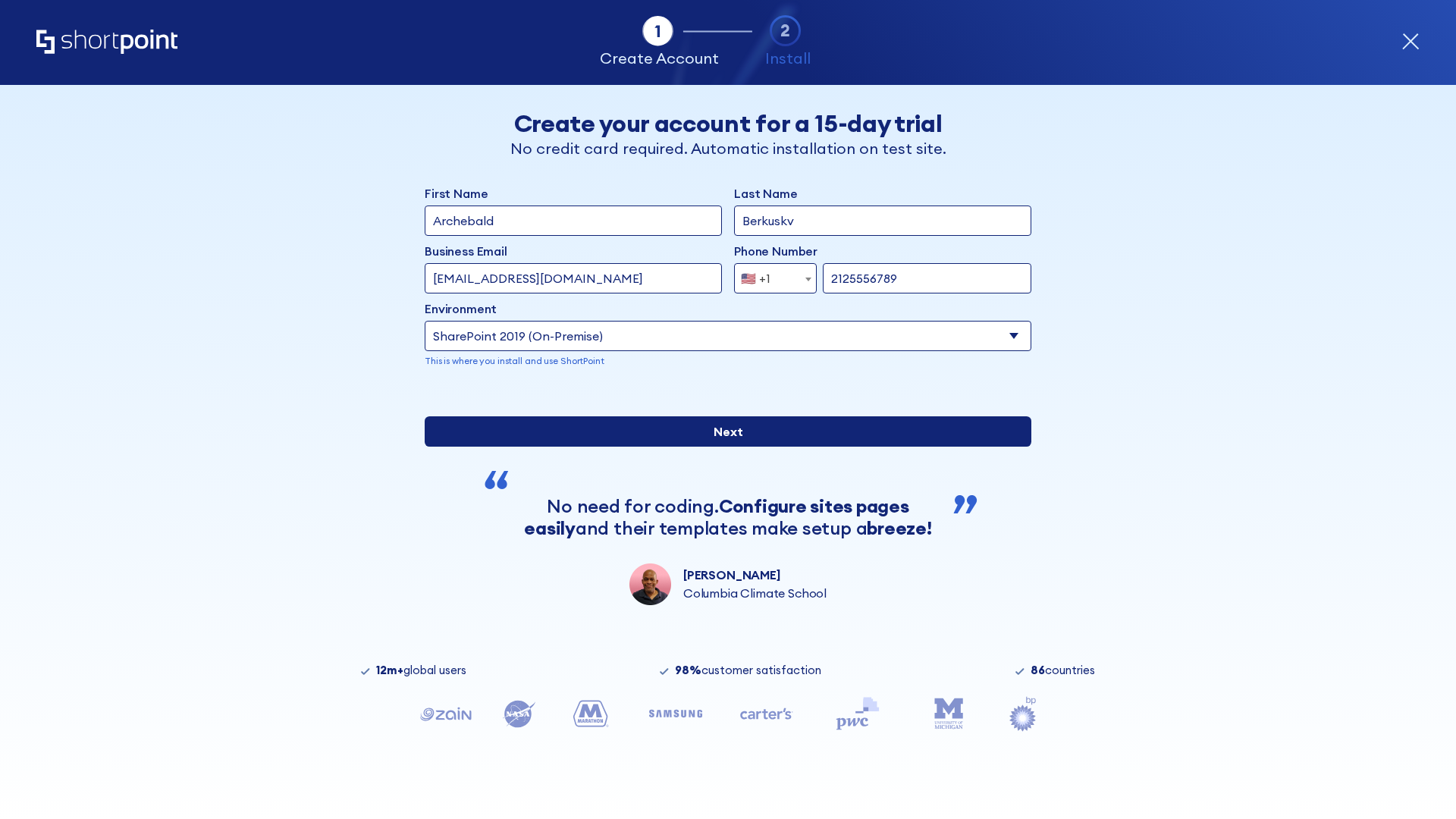
type input "[URL][DOMAIN_NAME]"
click at [722, 548] on div "First Name Archebald Last Name Berkuskv Business Email Invalid Email Address te…" at bounding box center [728, 394] width 606 height 421
click at [722, 446] on input "Next" at bounding box center [728, 431] width 606 height 31
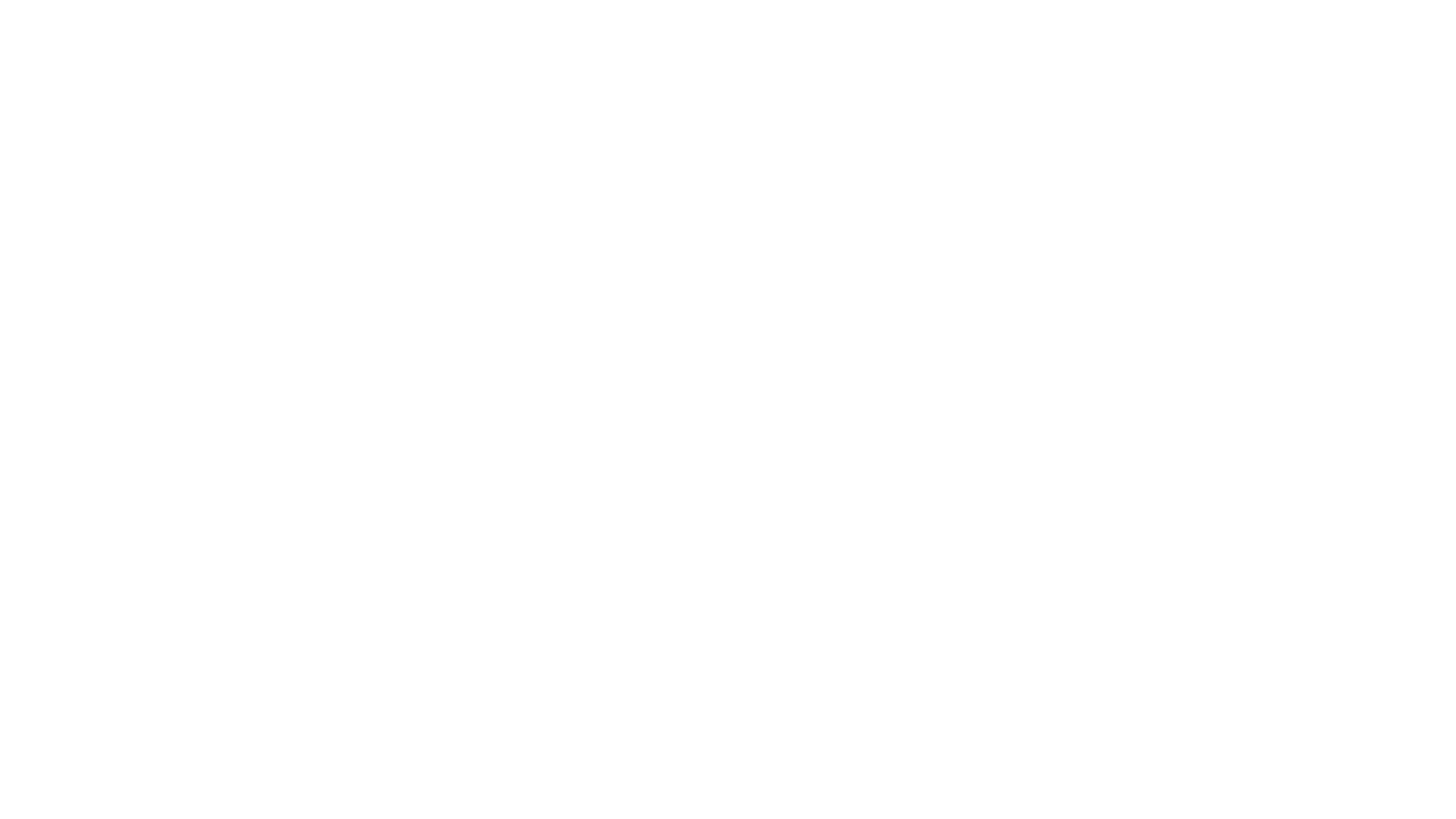
type input "Archebald"
type input "Berkuskv"
type input "[EMAIL_ADDRESS][DOMAIN_NAME]"
type input "2125556789"
select select "SharePoint 2019 (On-Premise)"
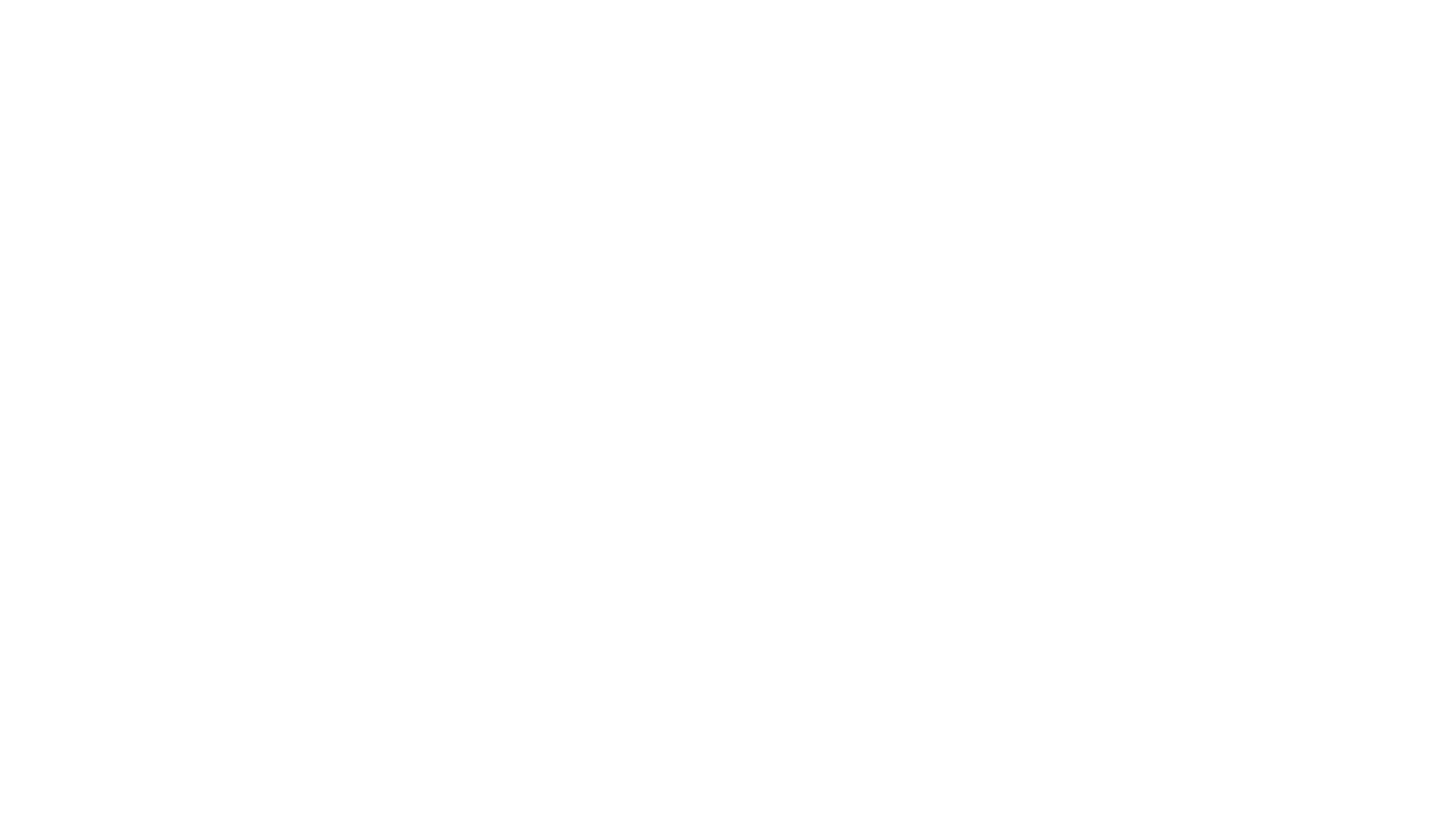
type input "2125556789"
type input "https://project.sharepoint.cn"
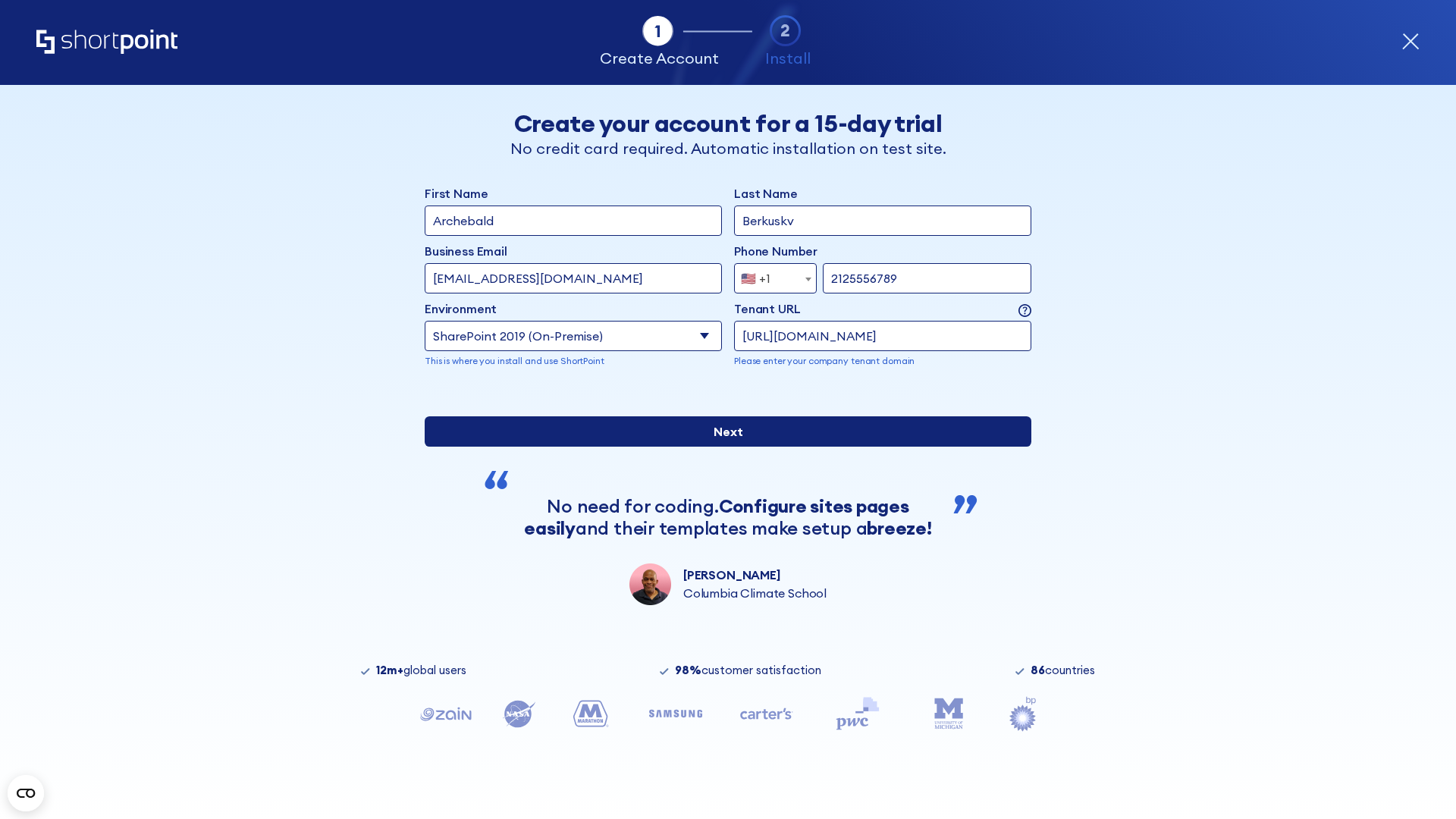
click at [722, 548] on div "First Name Archebald Last Name Berkuskv Business Email Invalid Email Address [E…" at bounding box center [728, 394] width 606 height 421
click at [722, 446] on input "Next" at bounding box center [728, 431] width 606 height 31
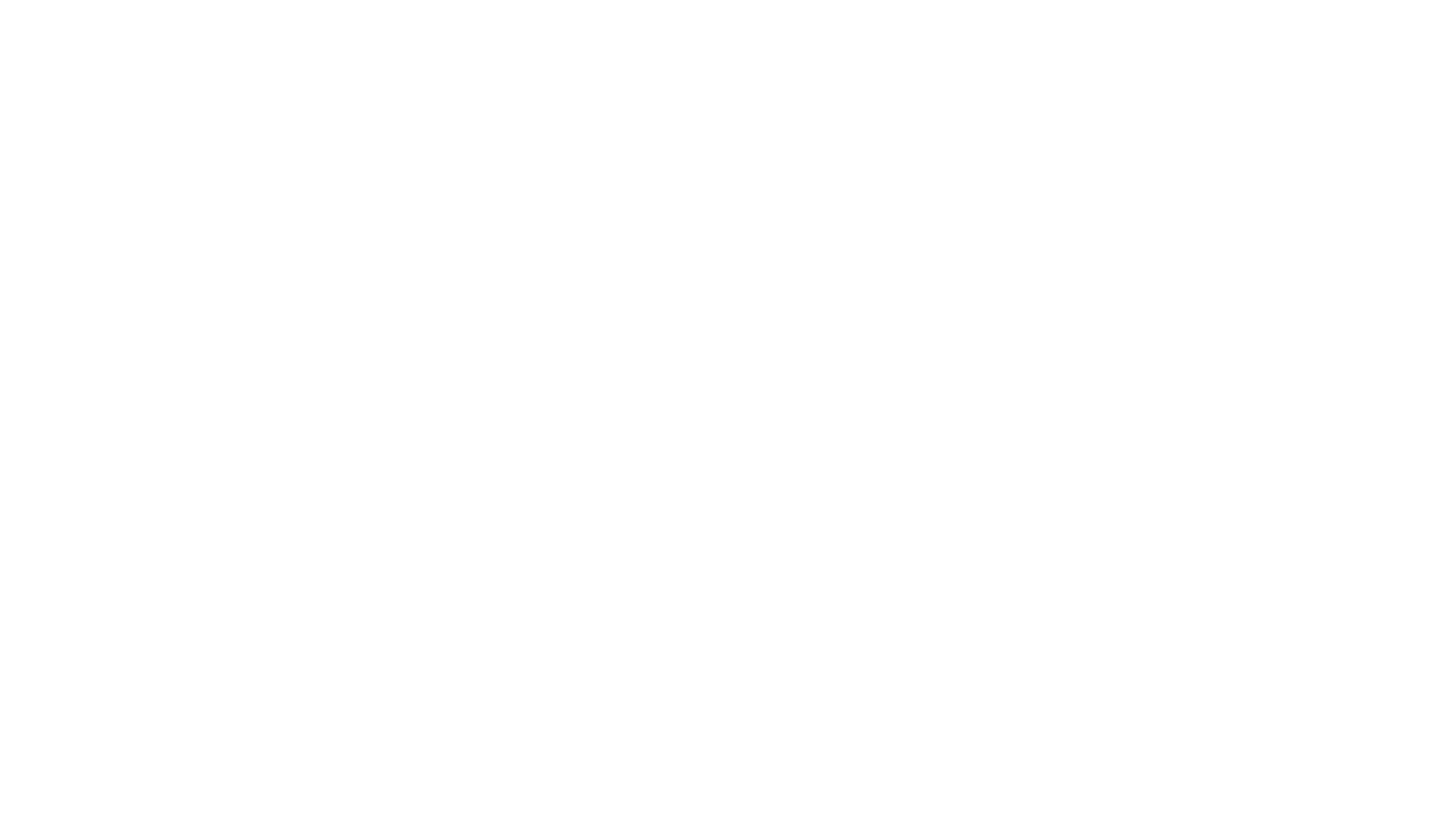
type input "Archebald"
type input "Berkuskv"
type input "[EMAIL_ADDRESS][DOMAIN_NAME]"
type input "2125556789"
select select "SharePoint 2019 (On-Premise)"
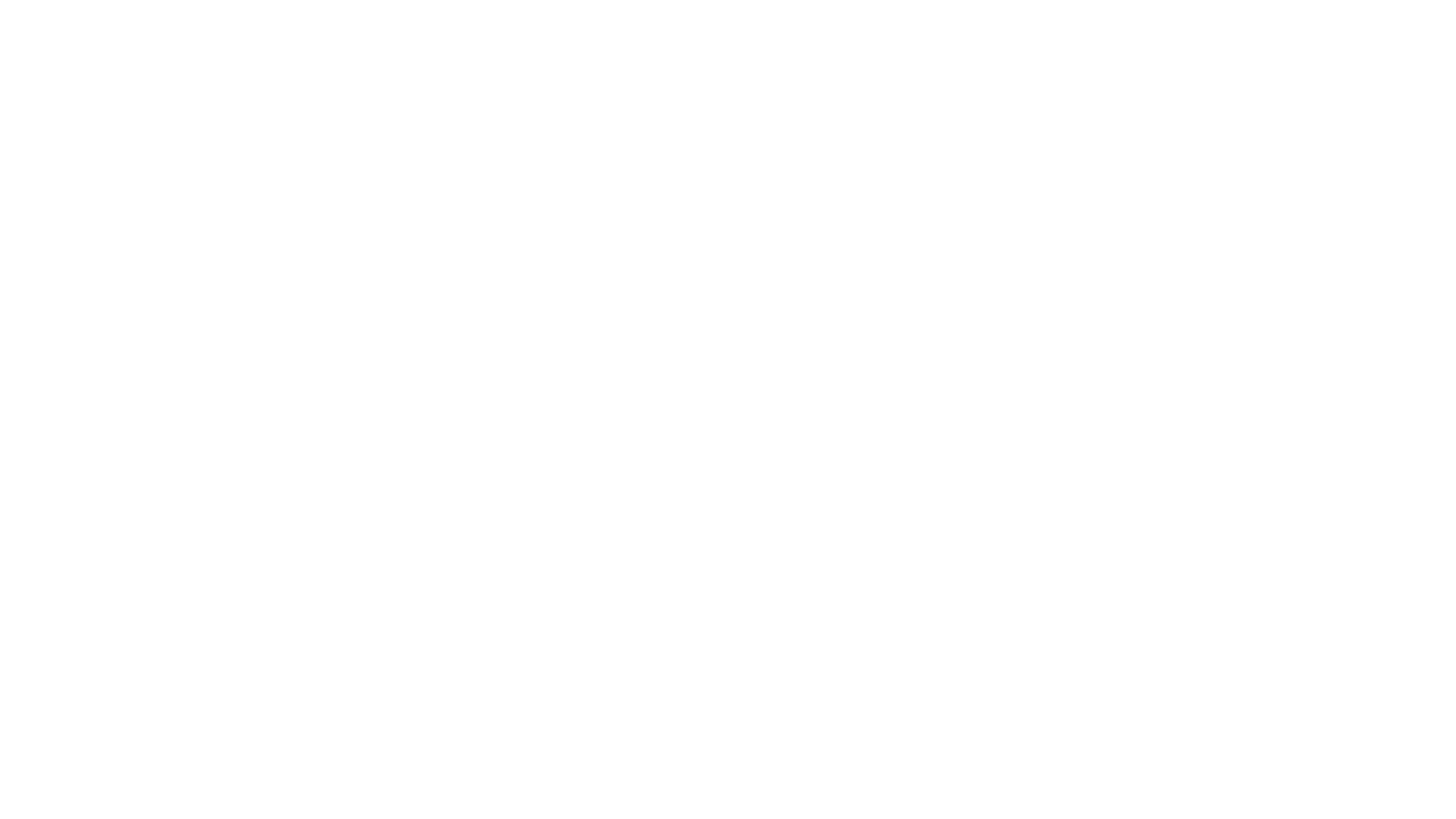
type input "2125556789"
type input "[URL][DOMAIN_NAME]"
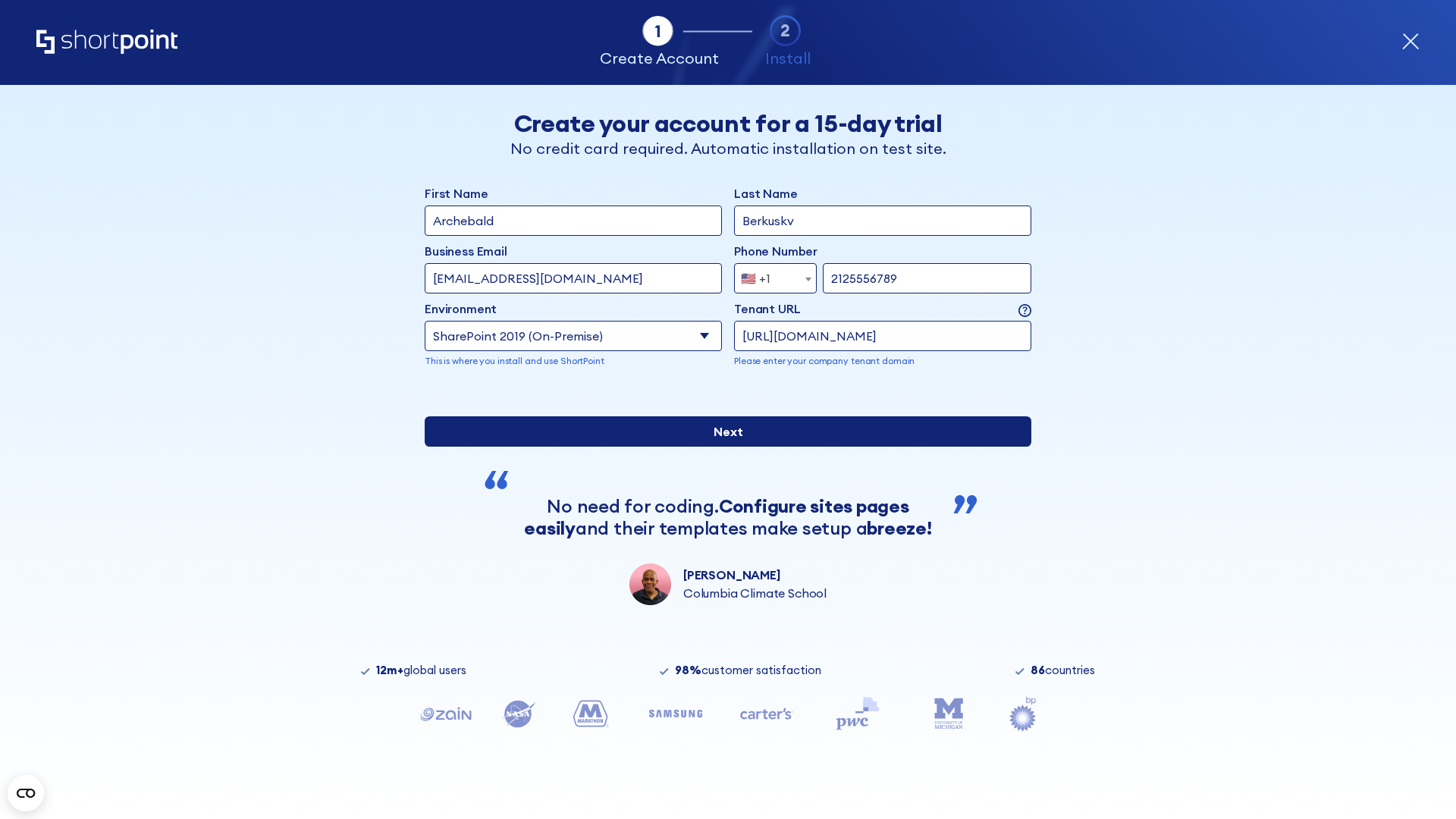
click at [722, 543] on div "First Name Archebald Last Name Berkuskv Business Email Invalid Email Address [E…" at bounding box center [728, 394] width 606 height 421
click at [722, 446] on input "Next" at bounding box center [728, 431] width 606 height 31
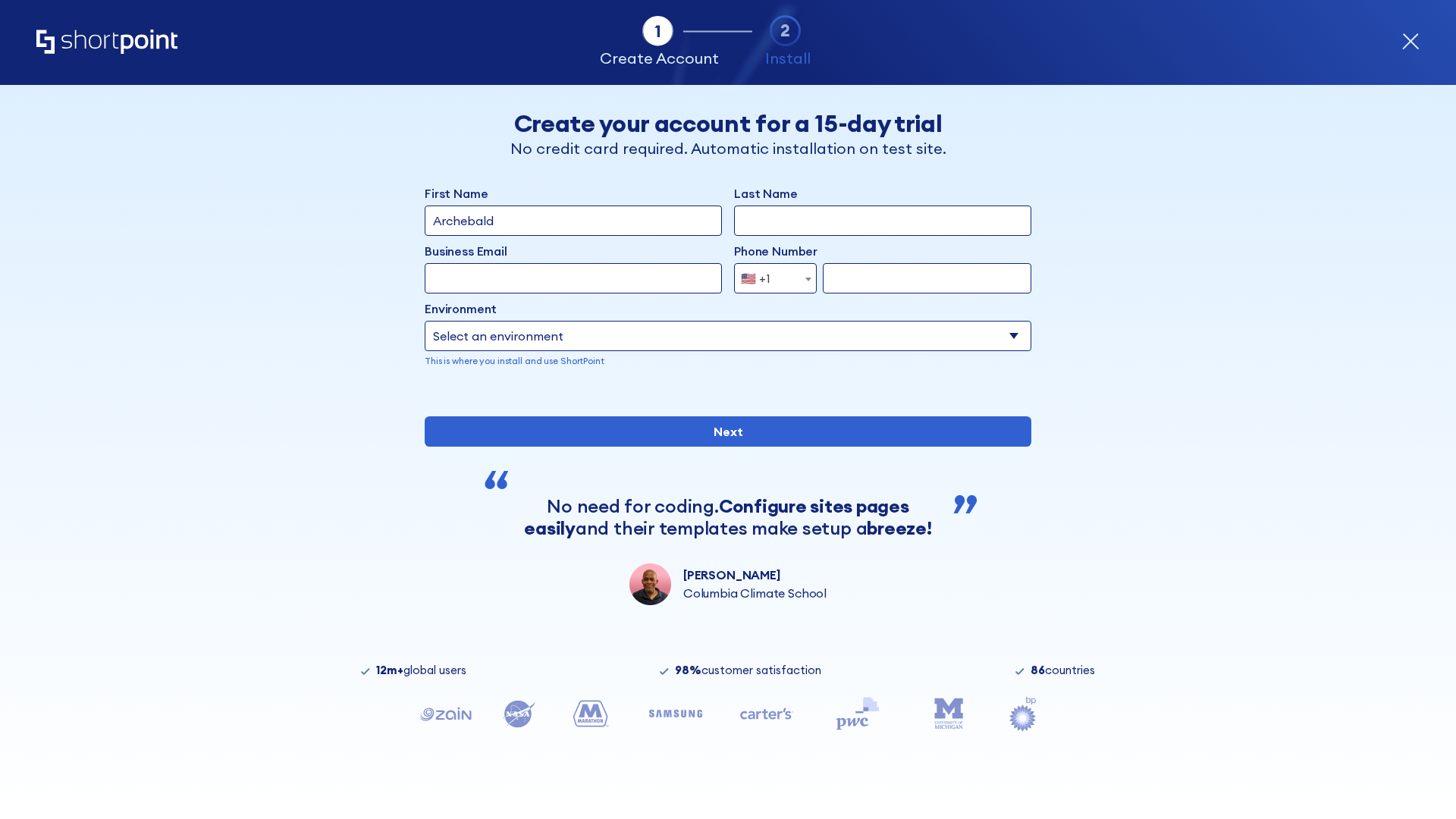
type input "Archebald"
type input "Berkuskv"
type input "[EMAIL_ADDRESS][DOMAIN_NAME]"
type input "2125556789"
select select "SharePoint 2019 (On-Premise)"
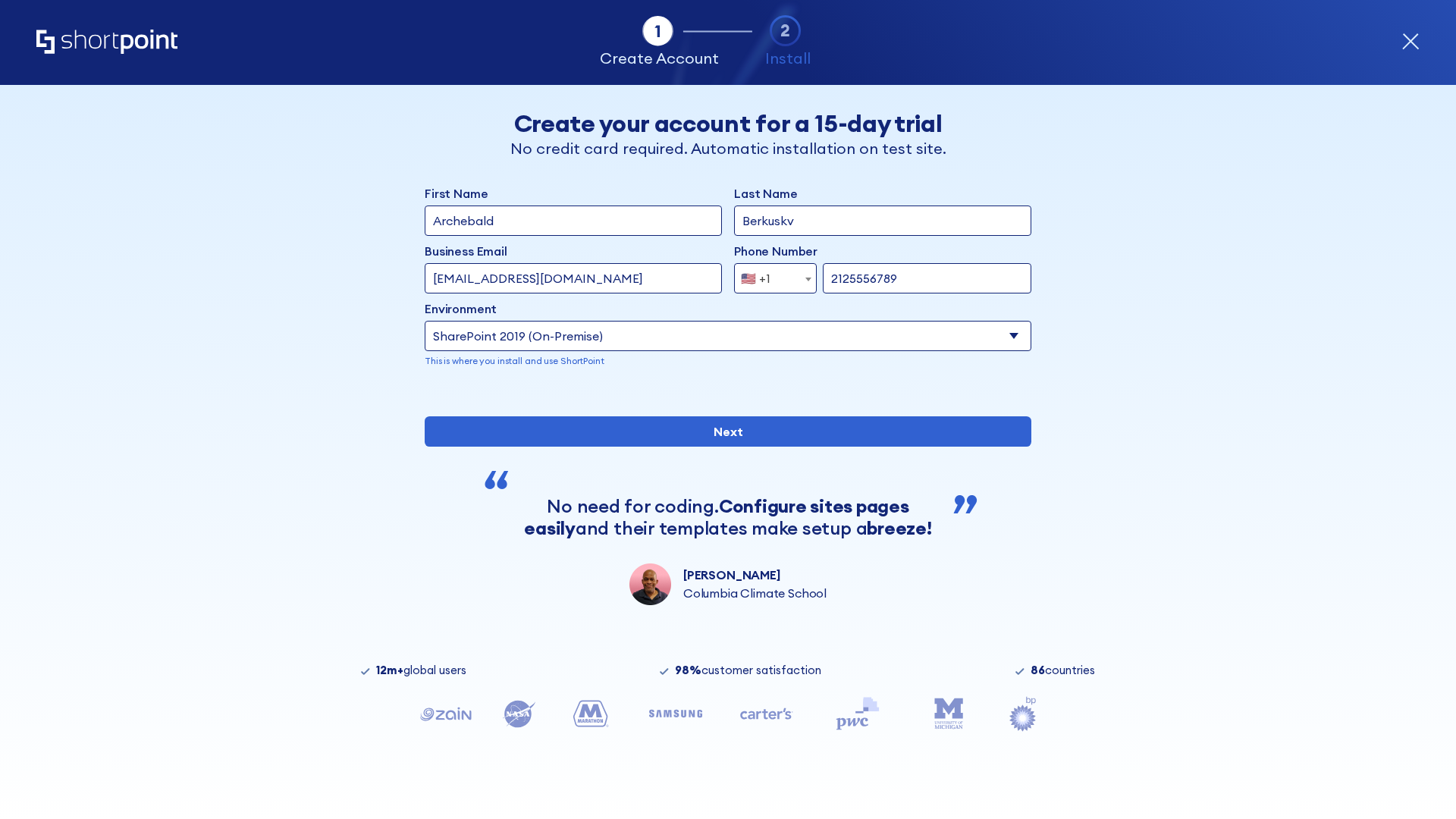
type input "2125556789"
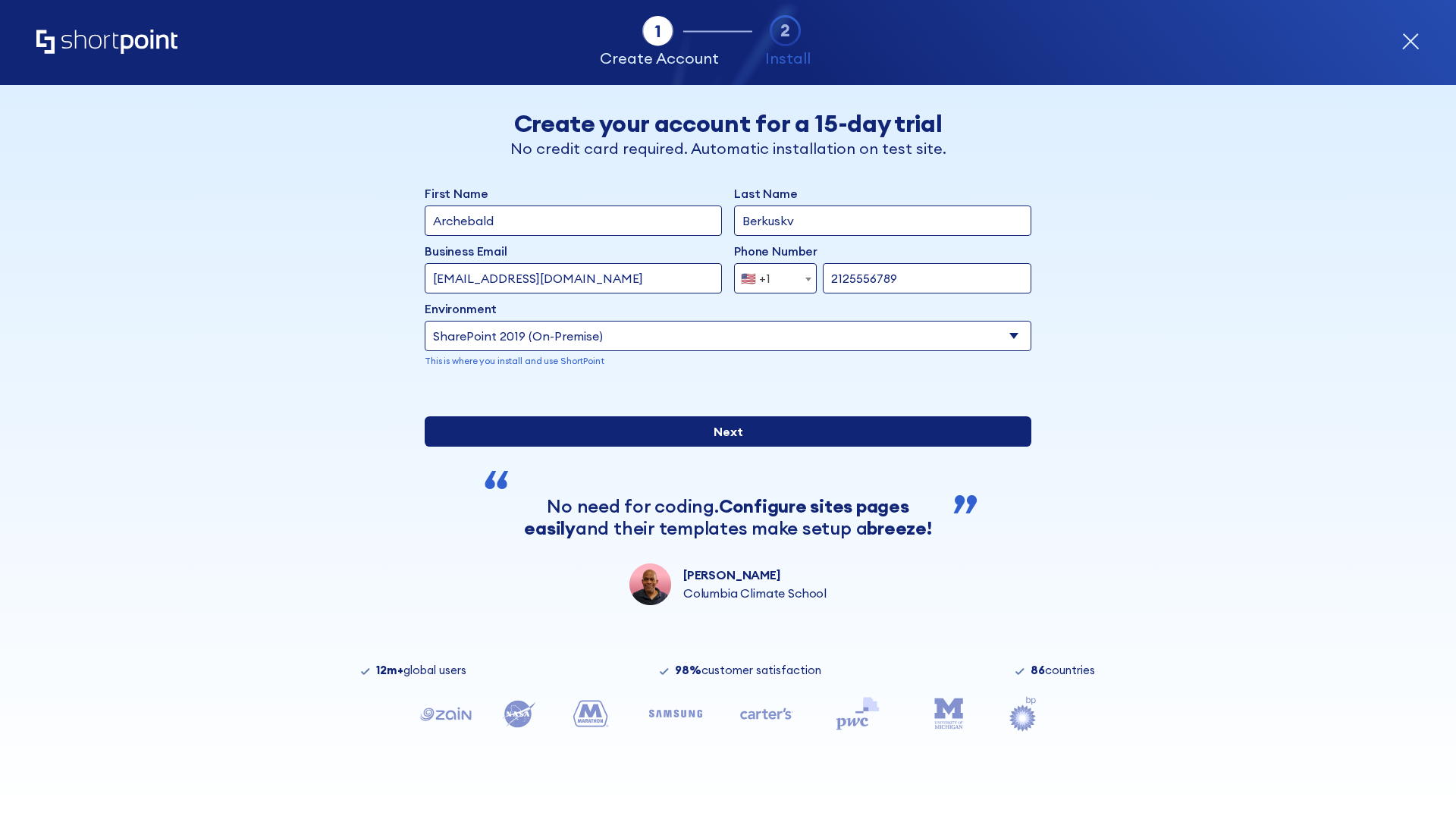
type input "https://secure.sharepoint.us"
click at [722, 560] on div "First Name Archebald Last Name Berkuskv Business Email Invalid Email Address [E…" at bounding box center [728, 394] width 606 height 421
click at [722, 446] on input "Next" at bounding box center [728, 431] width 606 height 31
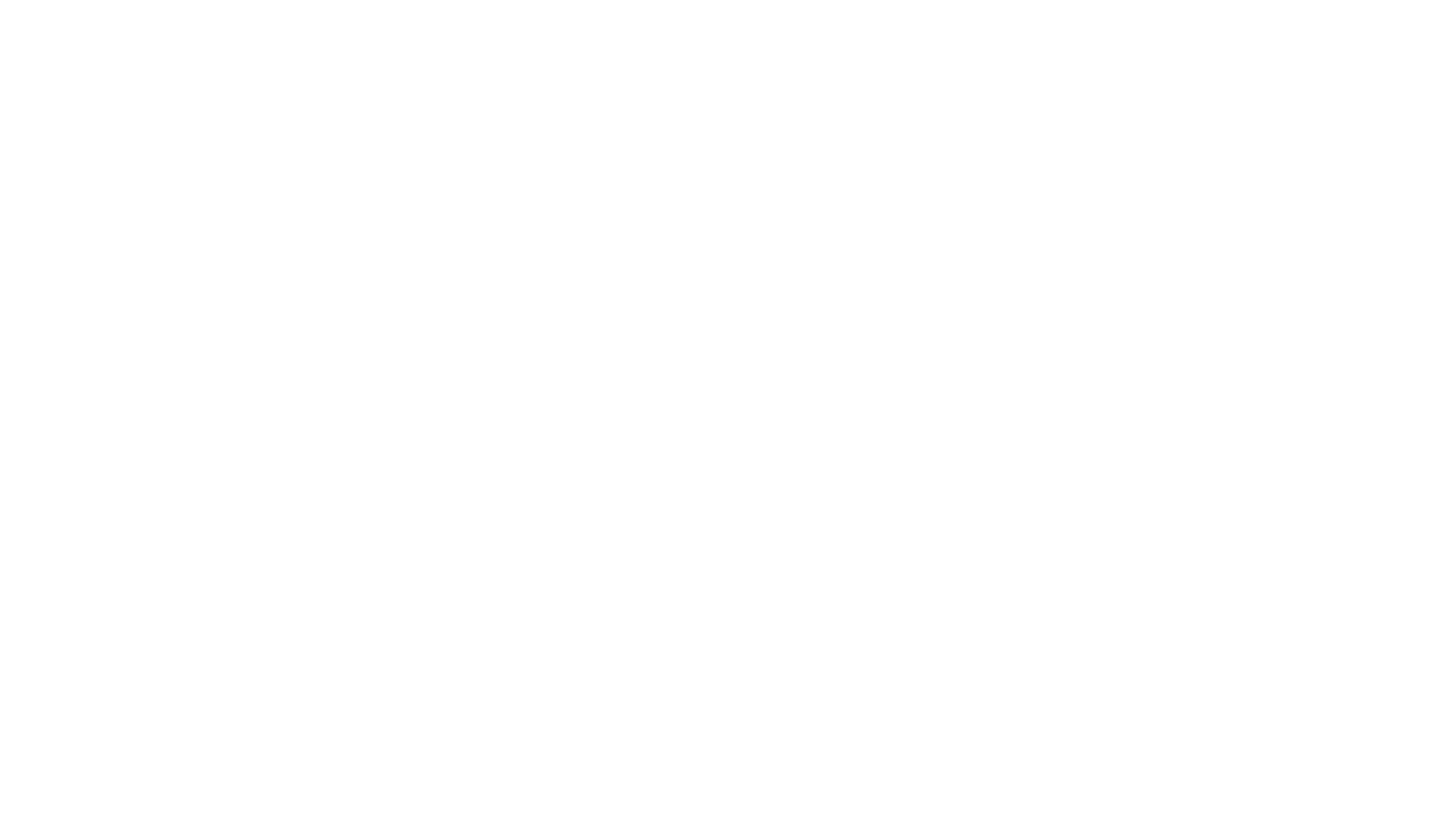
type input "Archebald"
type input "Berkuskv"
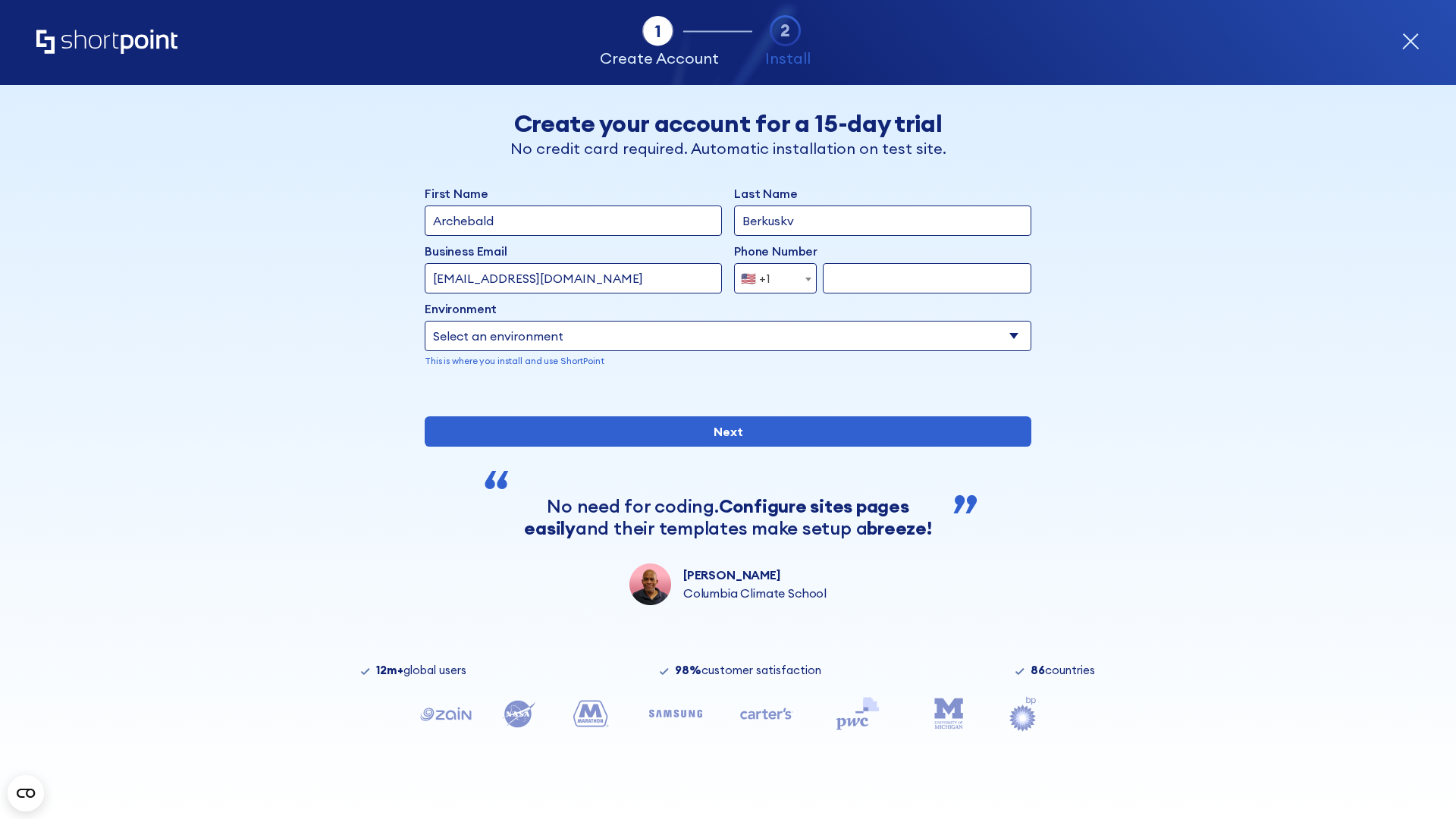
type input "[EMAIL_ADDRESS][DOMAIN_NAME]"
type input "2125556789"
select select "SharePoint 2019 (On-Premise)"
type input "2125556789"
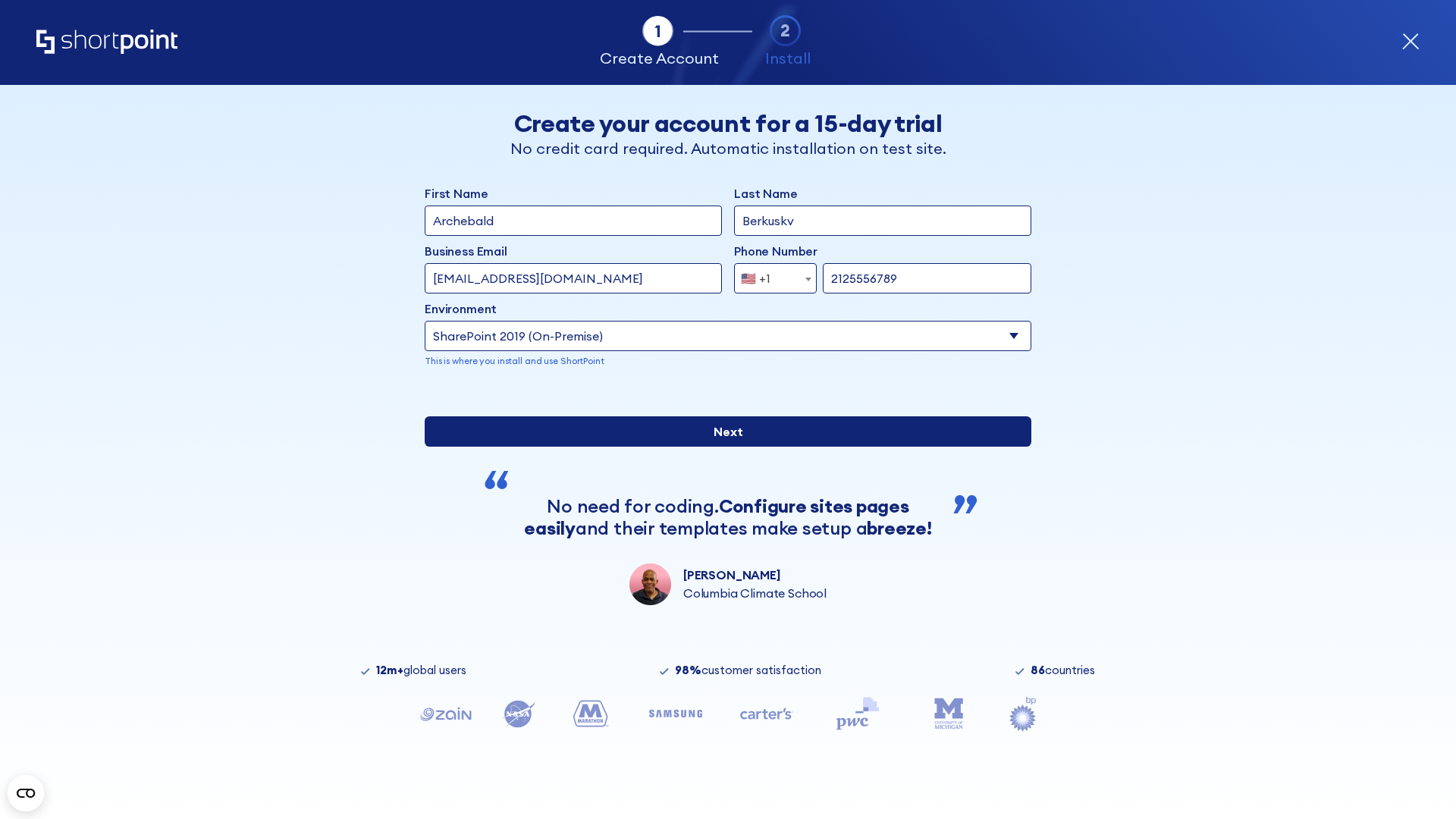
type input "[URL][DOMAIN_NAME]"
click at [722, 564] on div "First Name Archebald Last Name Berkuskv Business Email Invalid Email Address [E…" at bounding box center [728, 394] width 606 height 421
click at [722, 446] on input "Next" at bounding box center [728, 431] width 606 height 31
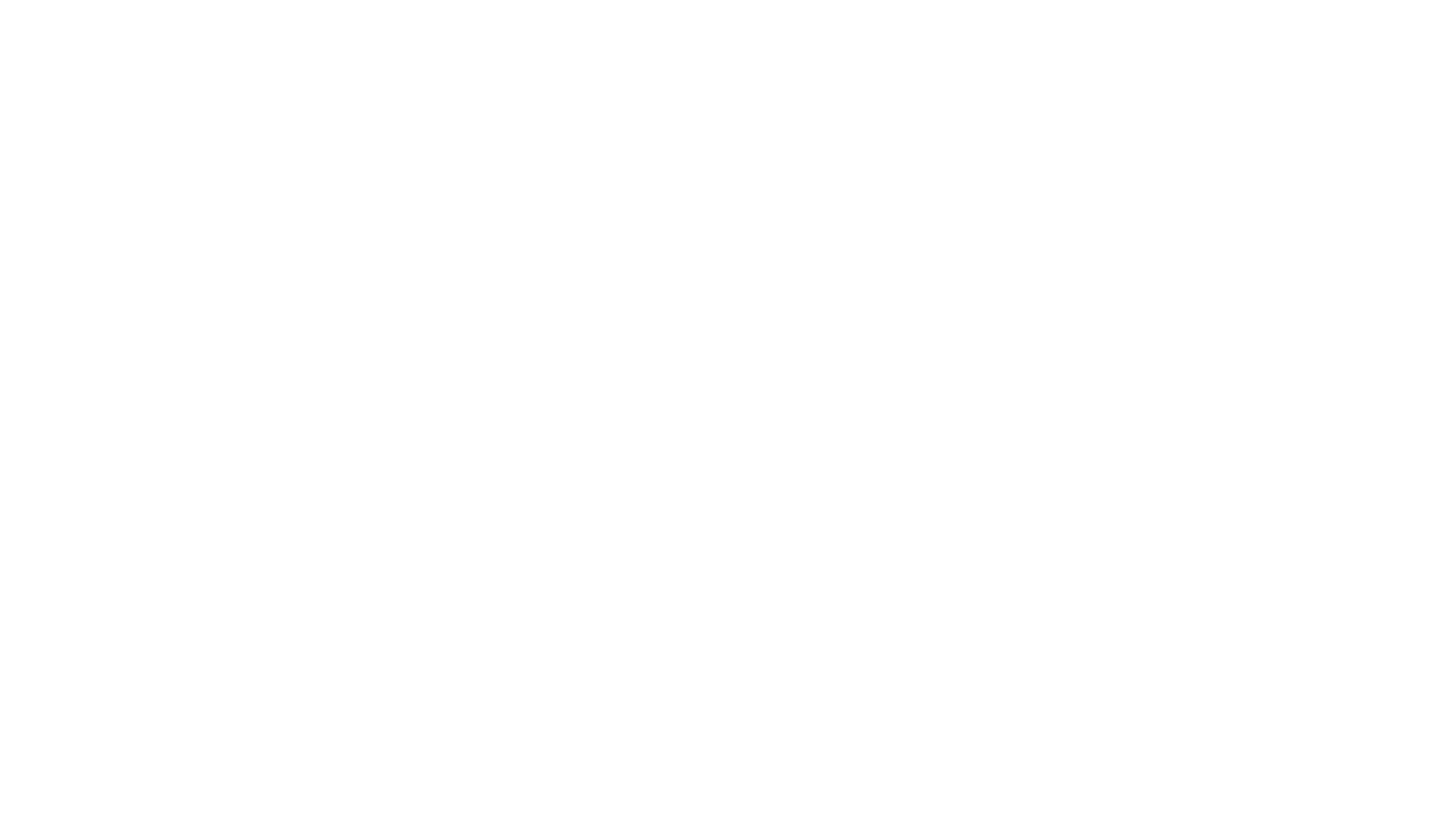
type input "Archebald"
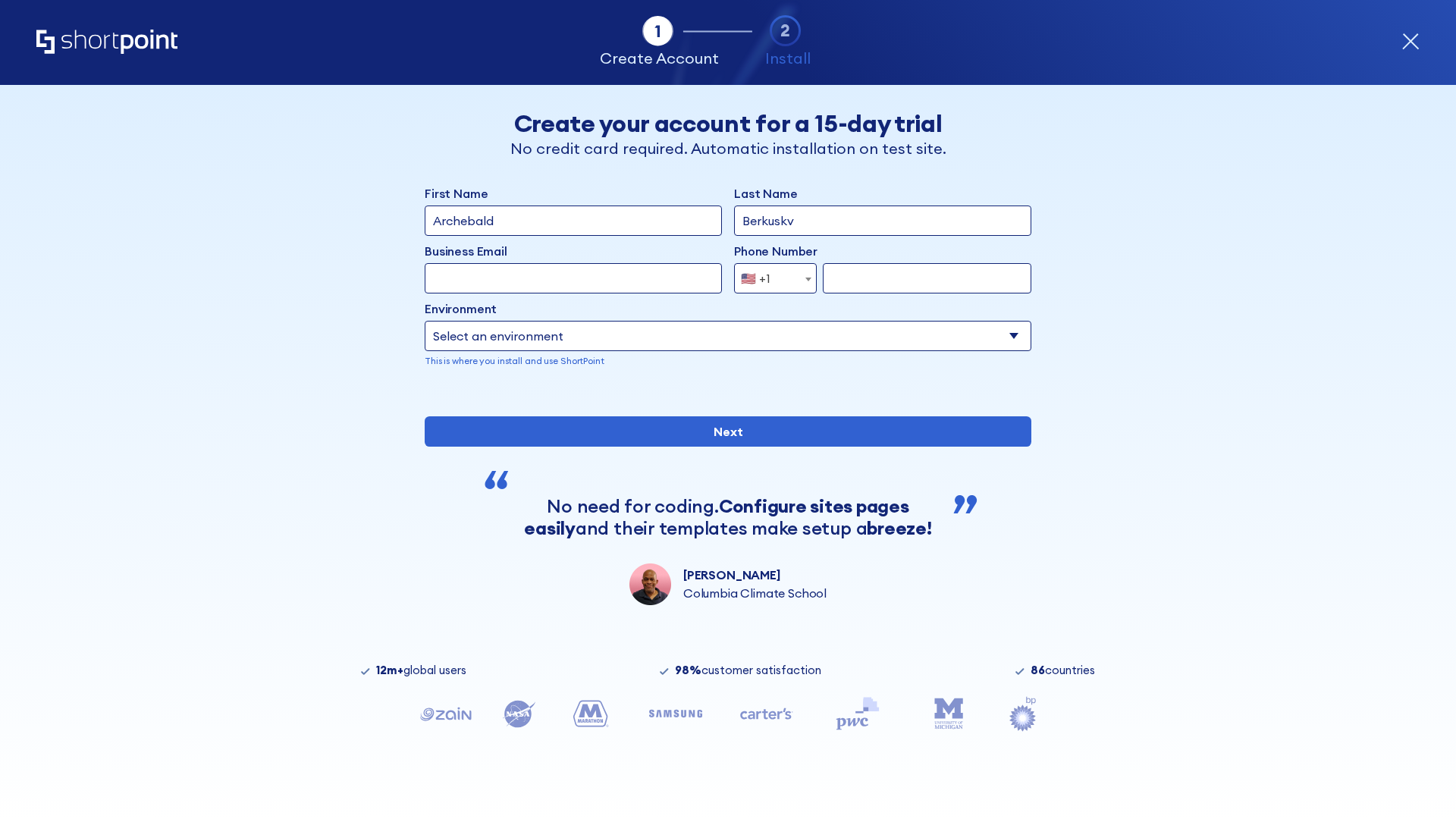
type input "Berkuskv"
type input "[EMAIL_ADDRESS][DOMAIN_NAME]"
type input "2125556789"
select select "SharePoint 2019 (On-Premise)"
type input "2125556789"
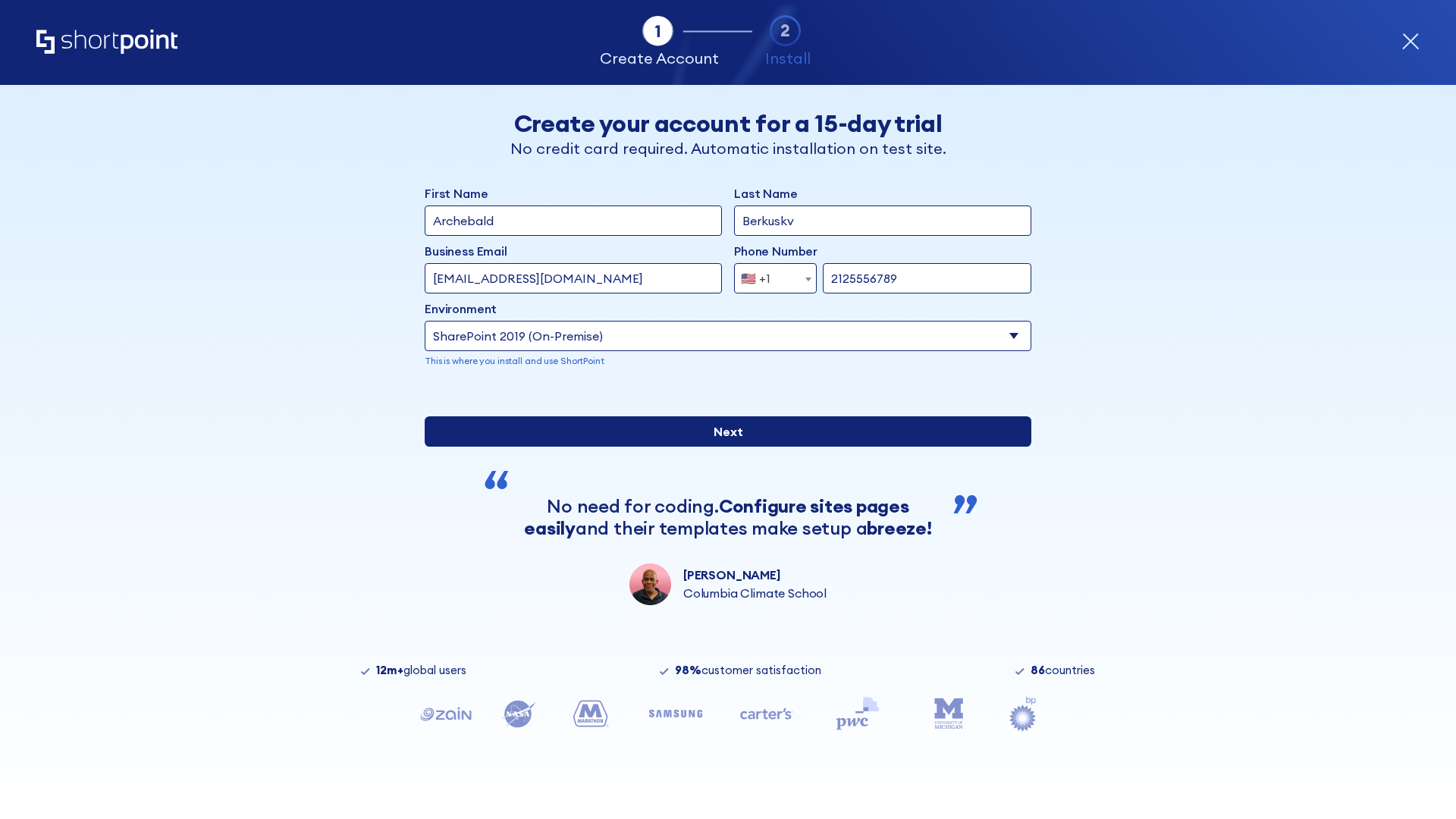
type input "https://team.dps.mil"
click at [722, 556] on div "First Name Archebald Last Name Berkuskv Business Email Invalid Email Address [E…" at bounding box center [728, 394] width 606 height 421
click at [722, 446] on input "Next" at bounding box center [728, 431] width 606 height 31
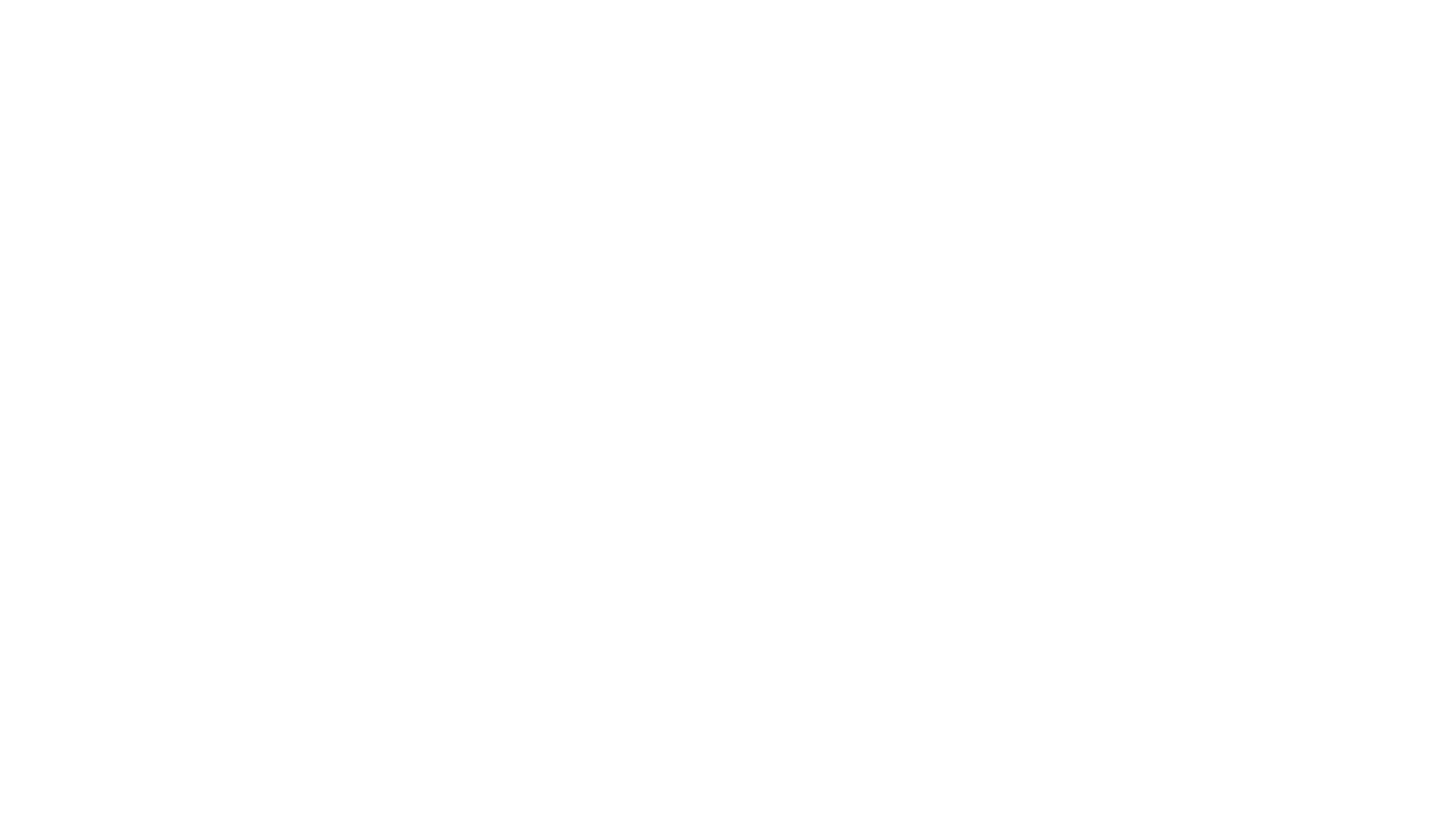
type input "Archebald"
type input "Berkuskv"
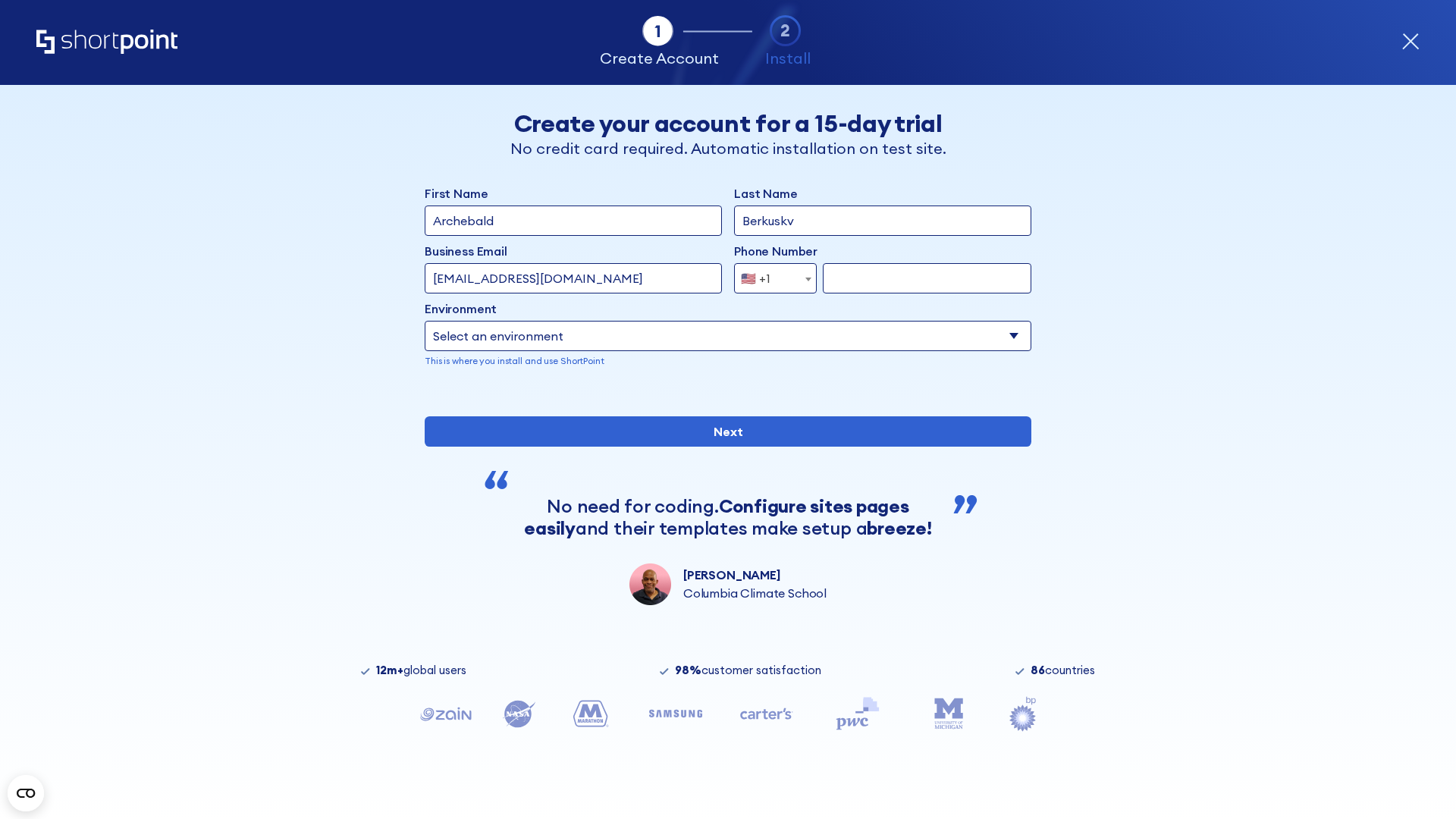
type input "[EMAIL_ADDRESS][DOMAIN_NAME]"
type input "2125556789"
select select "SharePoint 2016 (On-Premise)"
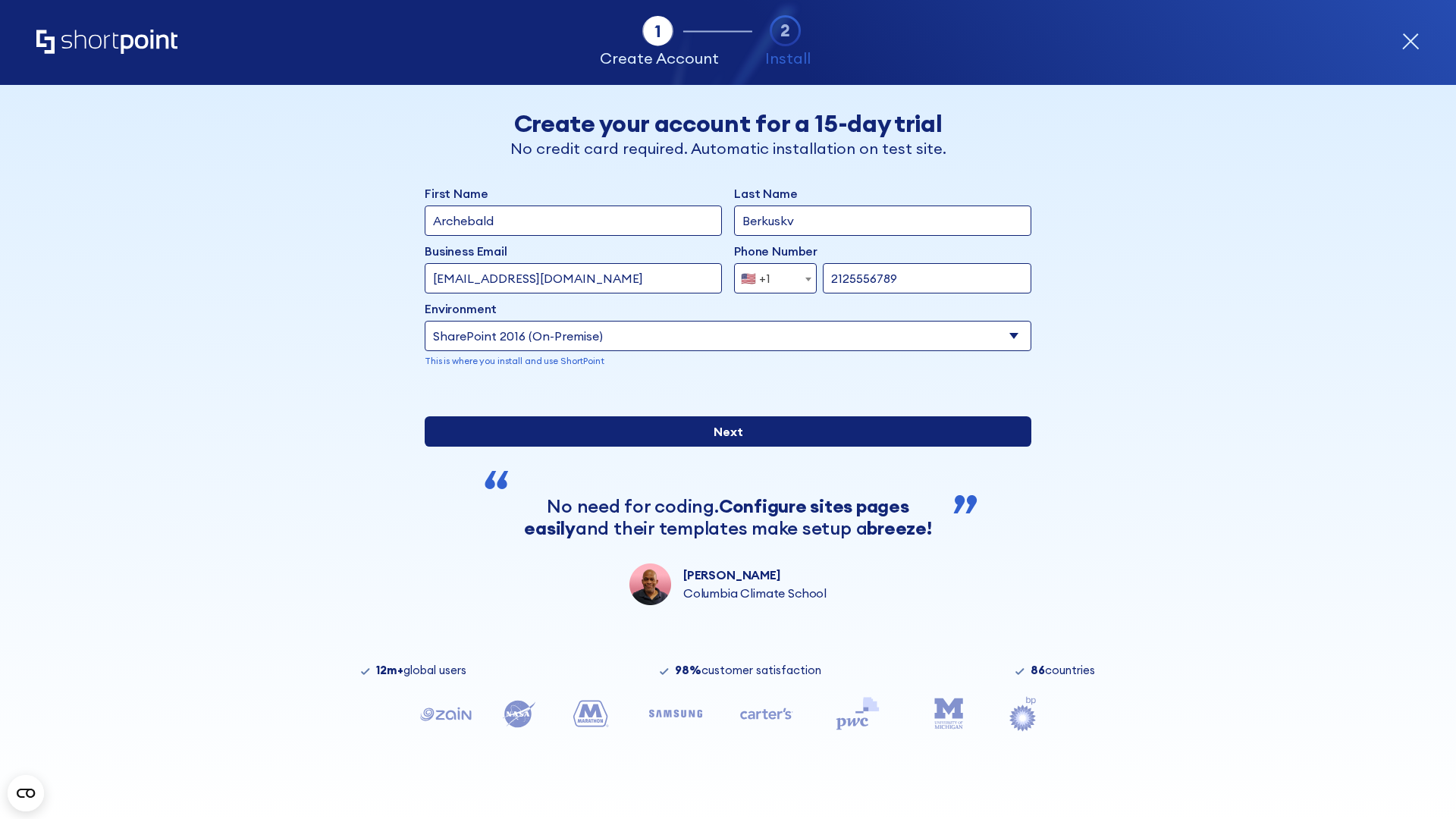
type input "2125556789"
click at [722, 504] on div "First Name Archebald Last Name Berkuskv Business Email Invalid Email Address te…" at bounding box center [728, 394] width 606 height 421
click at [722, 446] on input "Next" at bounding box center [728, 431] width 606 height 31
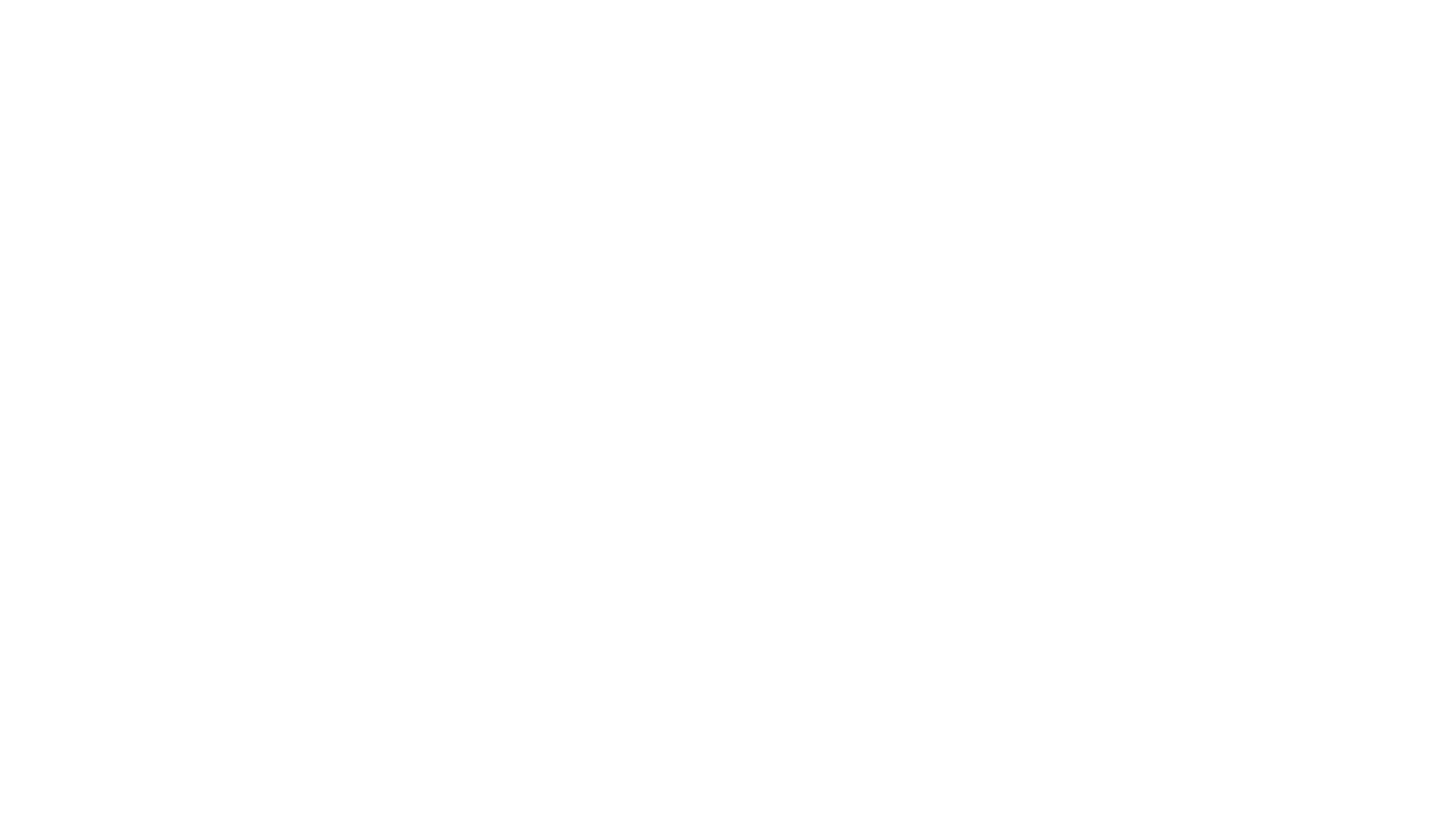
type input "Archebald"
type input "Berkuskv"
type input "[EMAIL_ADDRESS][DOMAIN_NAME]"
type input "2125556789"
select select "SharePoint 2013 (On-Premise)"
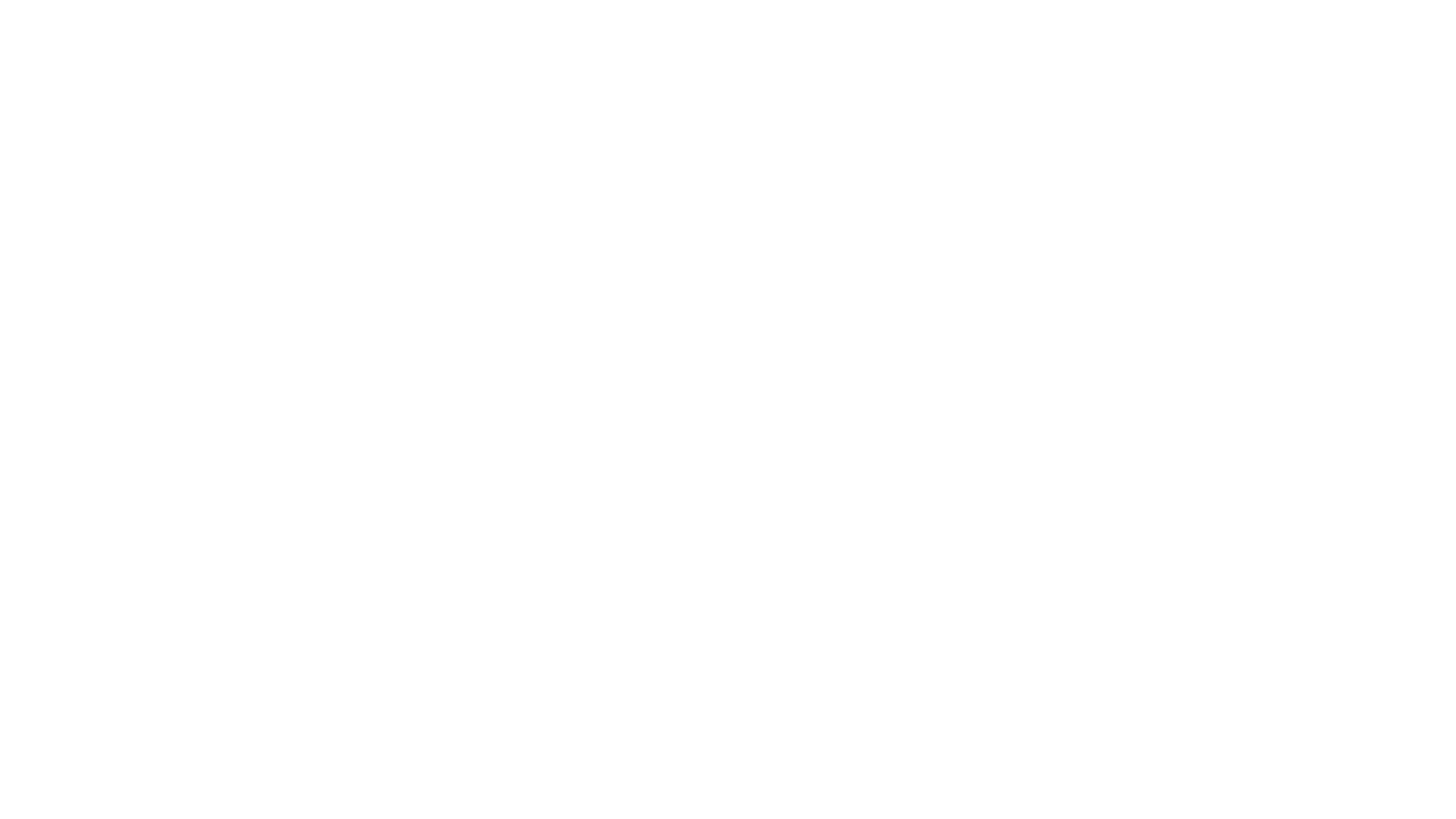
type input "2125556789"
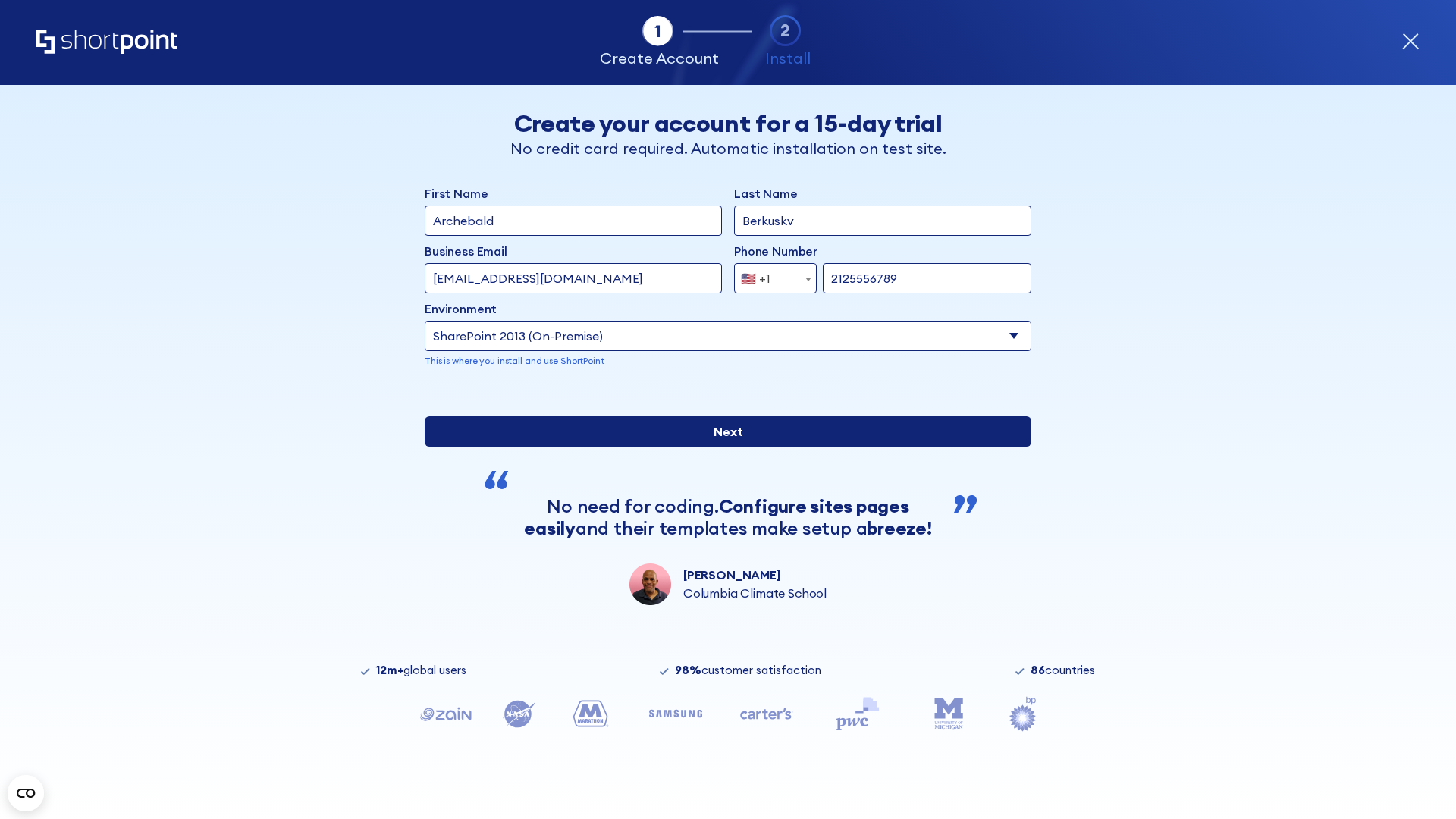
click at [722, 529] on div "First Name Archebald Last Name Berkuskv Business Email Invalid Email Address te…" at bounding box center [728, 394] width 606 height 421
click at [722, 446] on input "Next" at bounding box center [728, 431] width 606 height 31
